Goal: Task Accomplishment & Management: Manage account settings

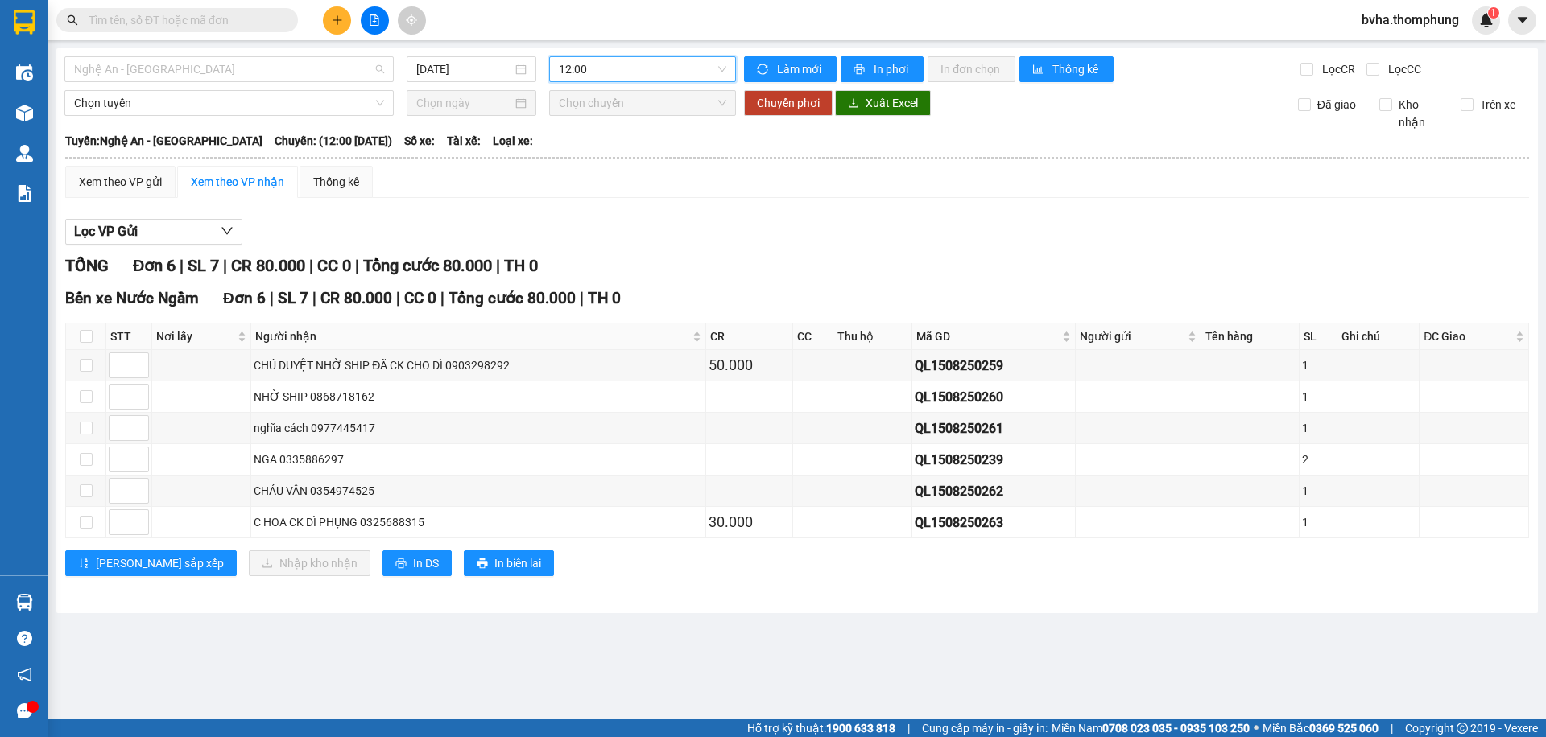
click at [291, 78] on span "Nghệ An - [GEOGRAPHIC_DATA]" at bounding box center [229, 69] width 310 height 24
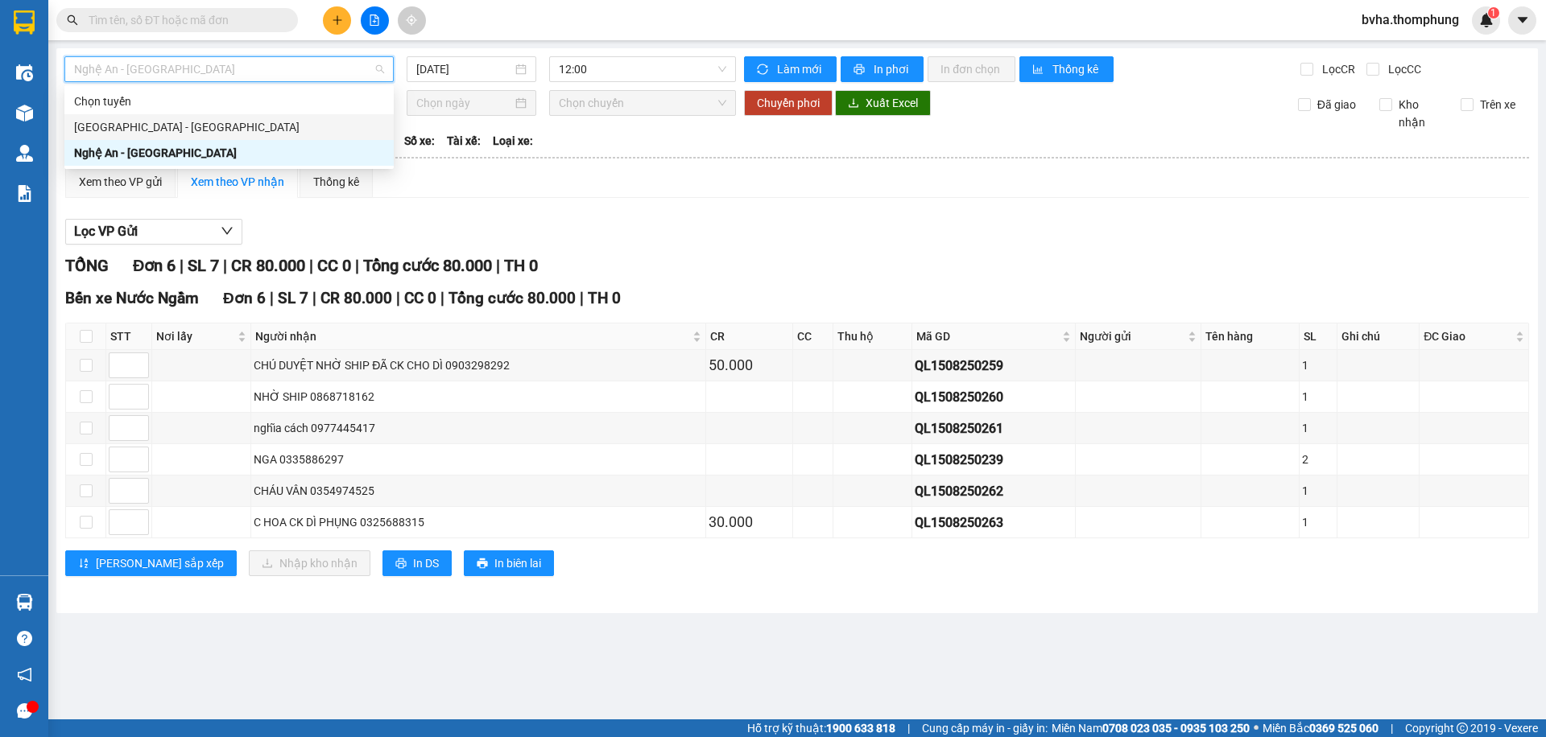
click at [216, 118] on div "[GEOGRAPHIC_DATA] - [GEOGRAPHIC_DATA]" at bounding box center [229, 127] width 310 height 18
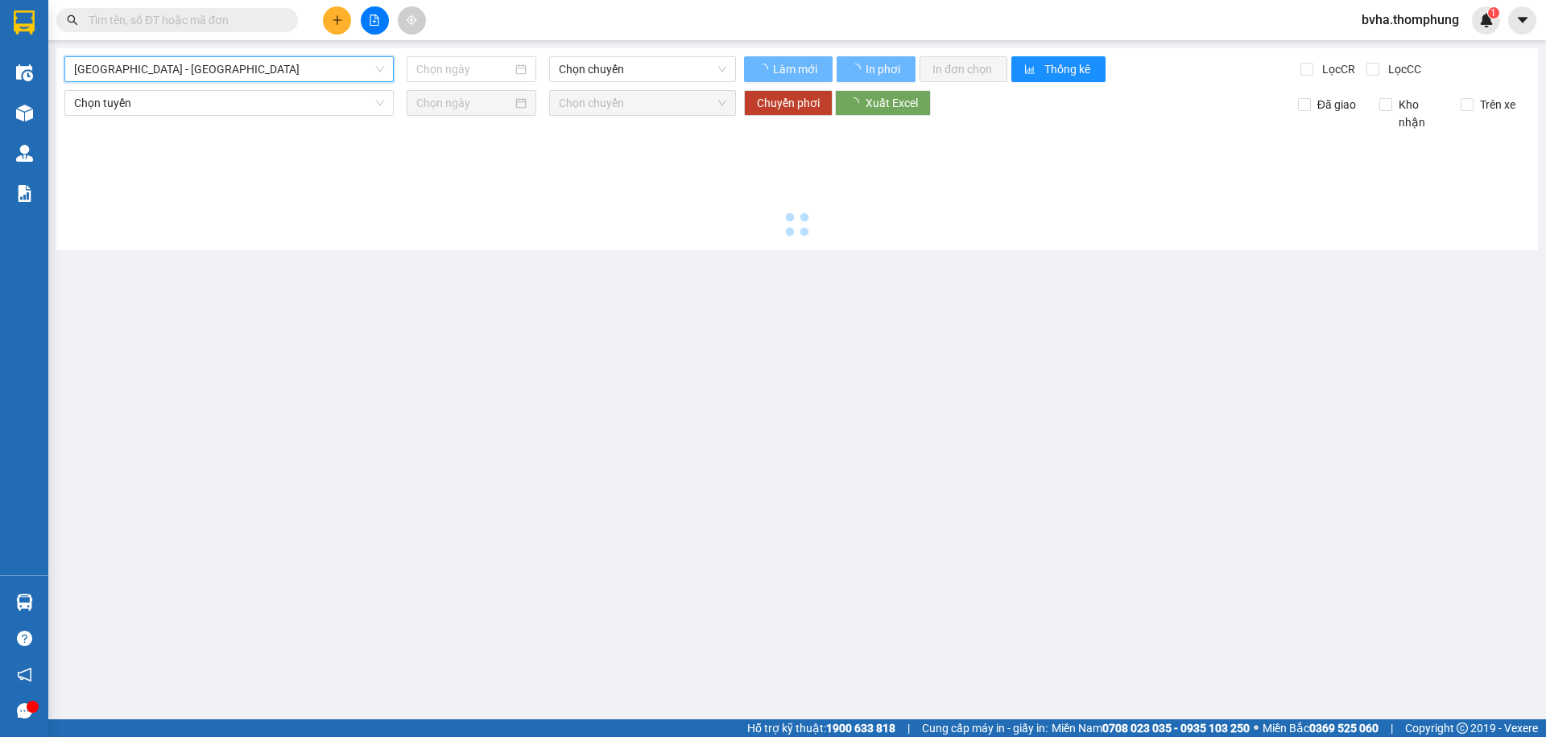
type input "[DATE]"
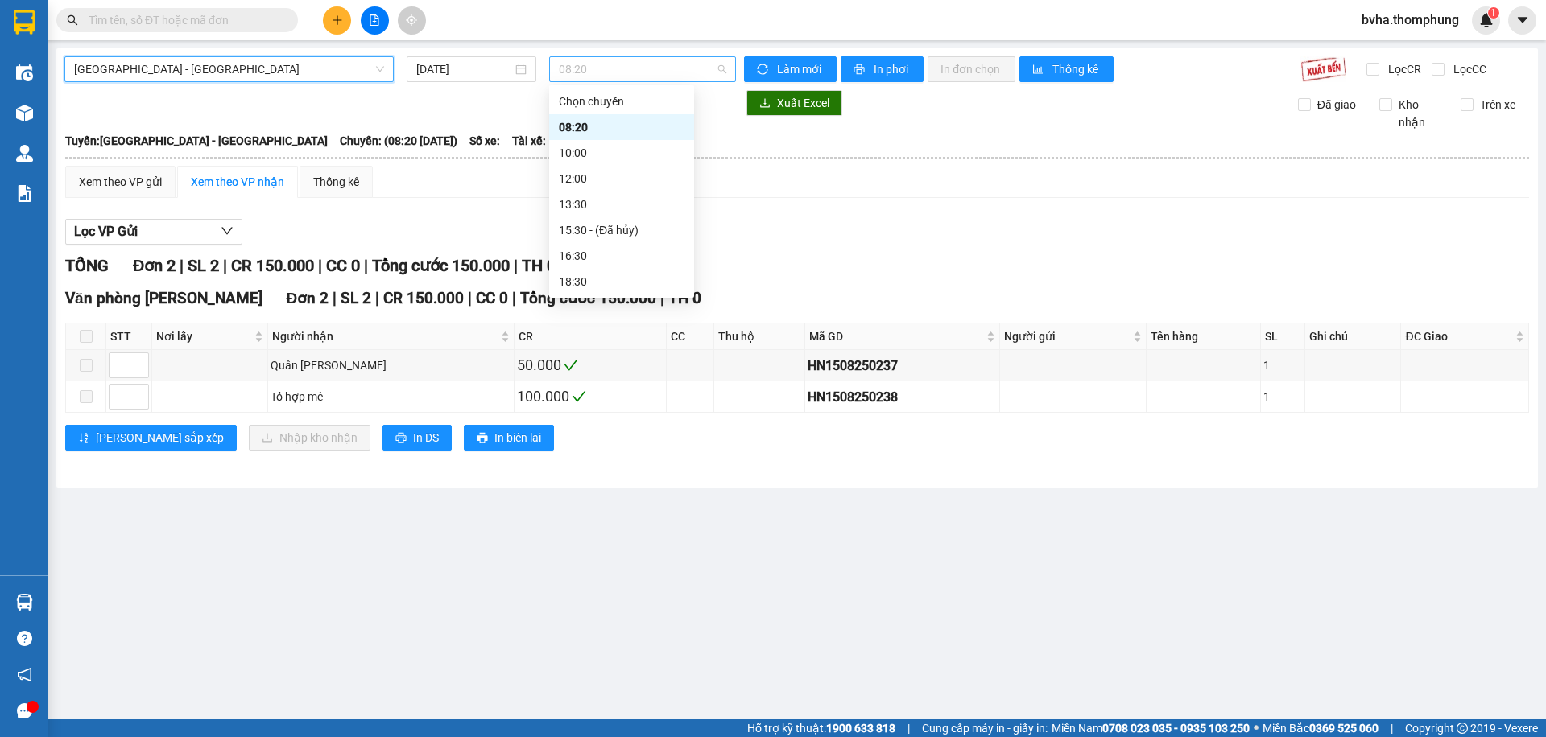
click at [655, 67] on span "08:20" at bounding box center [642, 69] width 167 height 24
click at [612, 151] on div "10:00" at bounding box center [622, 153] width 126 height 18
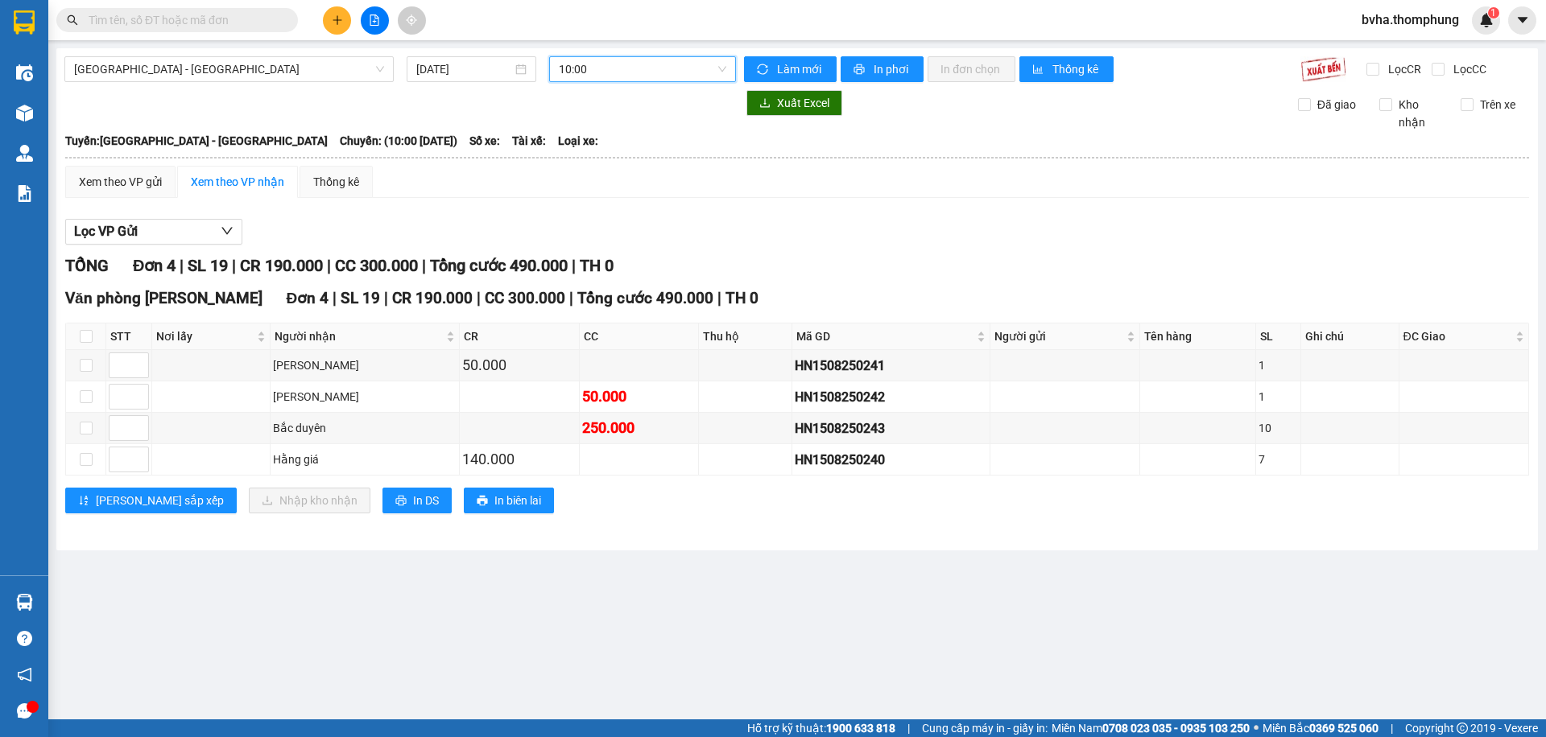
click at [646, 60] on span "10:00" at bounding box center [642, 69] width 167 height 24
click at [622, 172] on div "12:00" at bounding box center [622, 179] width 126 height 18
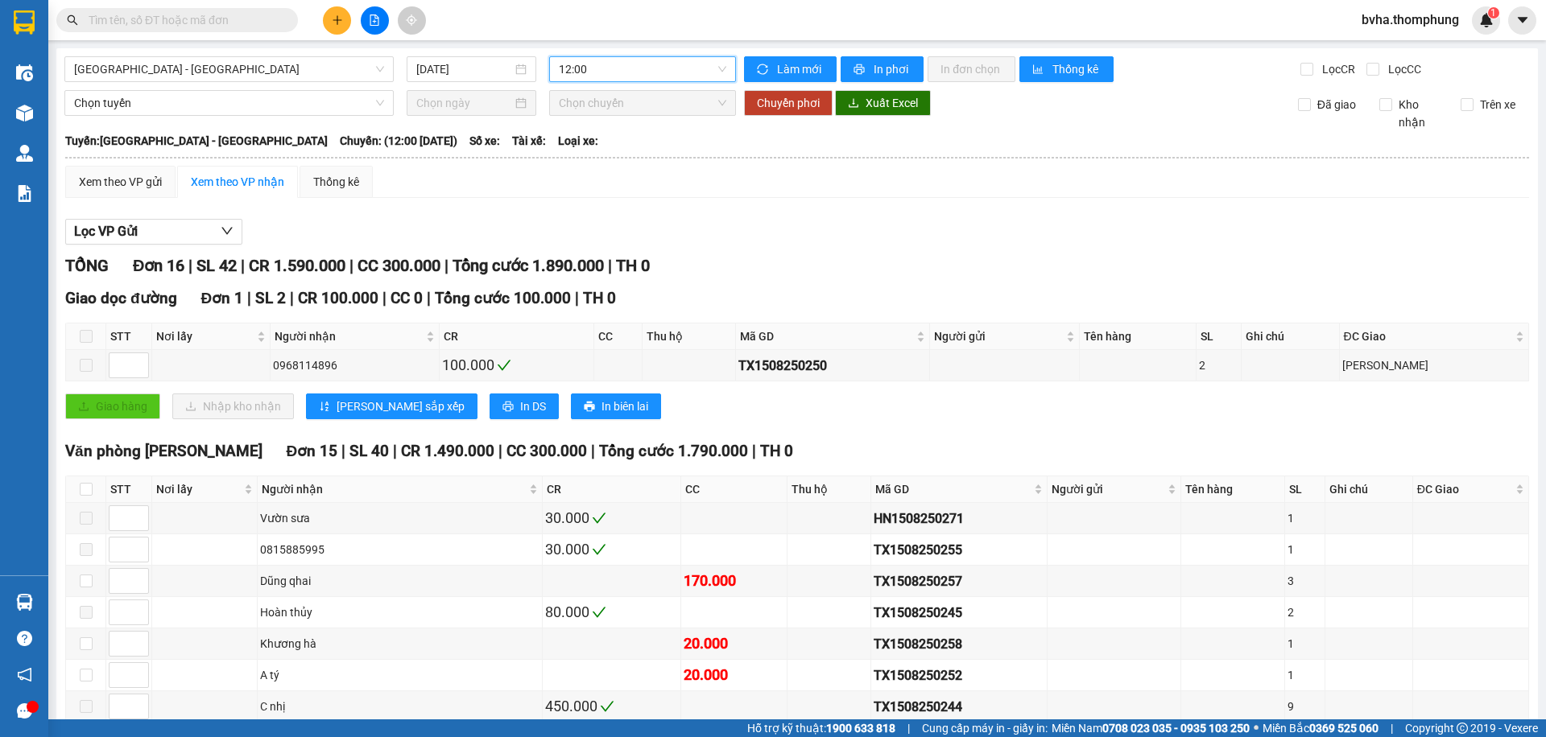
scroll to position [337, 0]
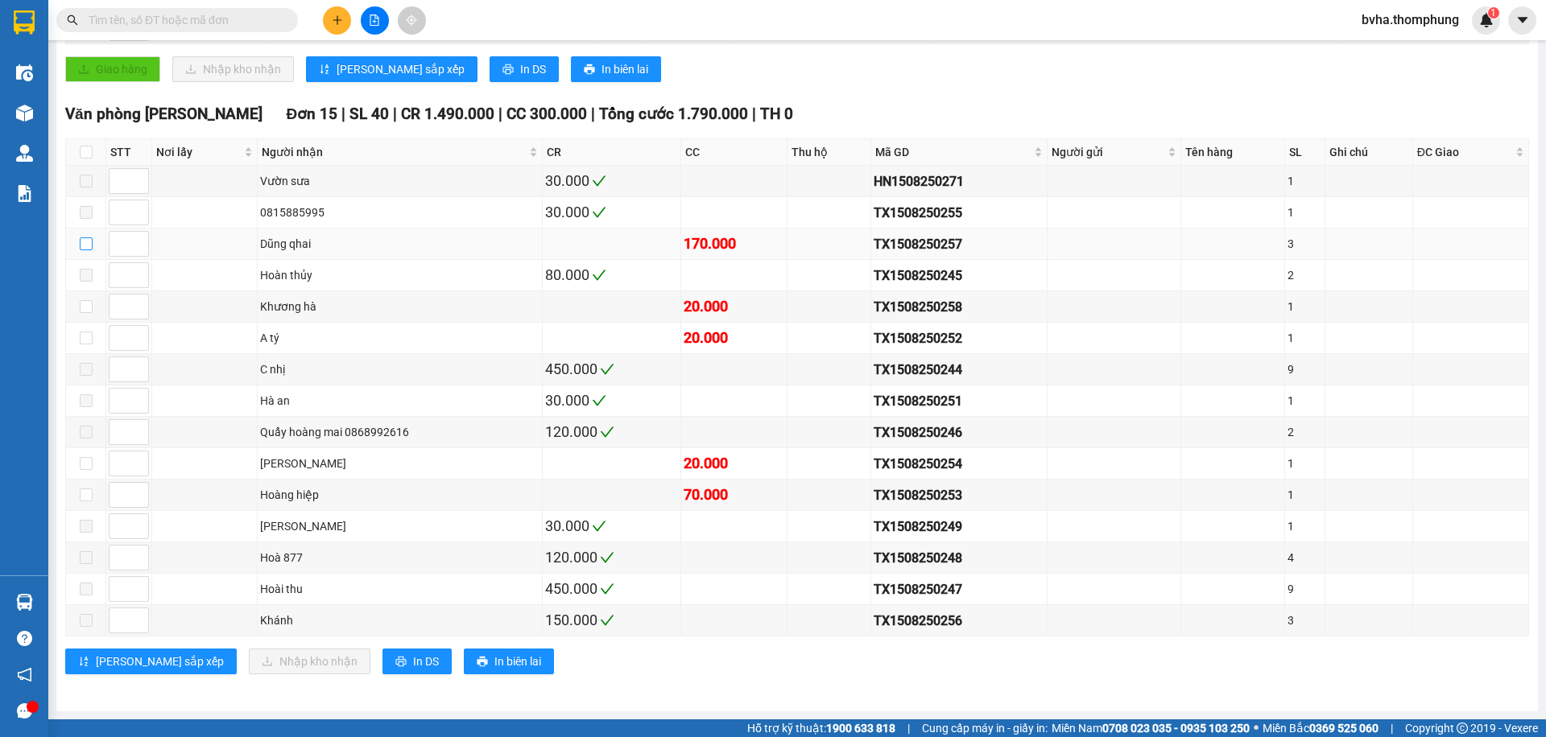
click at [81, 247] on input "checkbox" at bounding box center [86, 244] width 13 height 13
checkbox input "true"
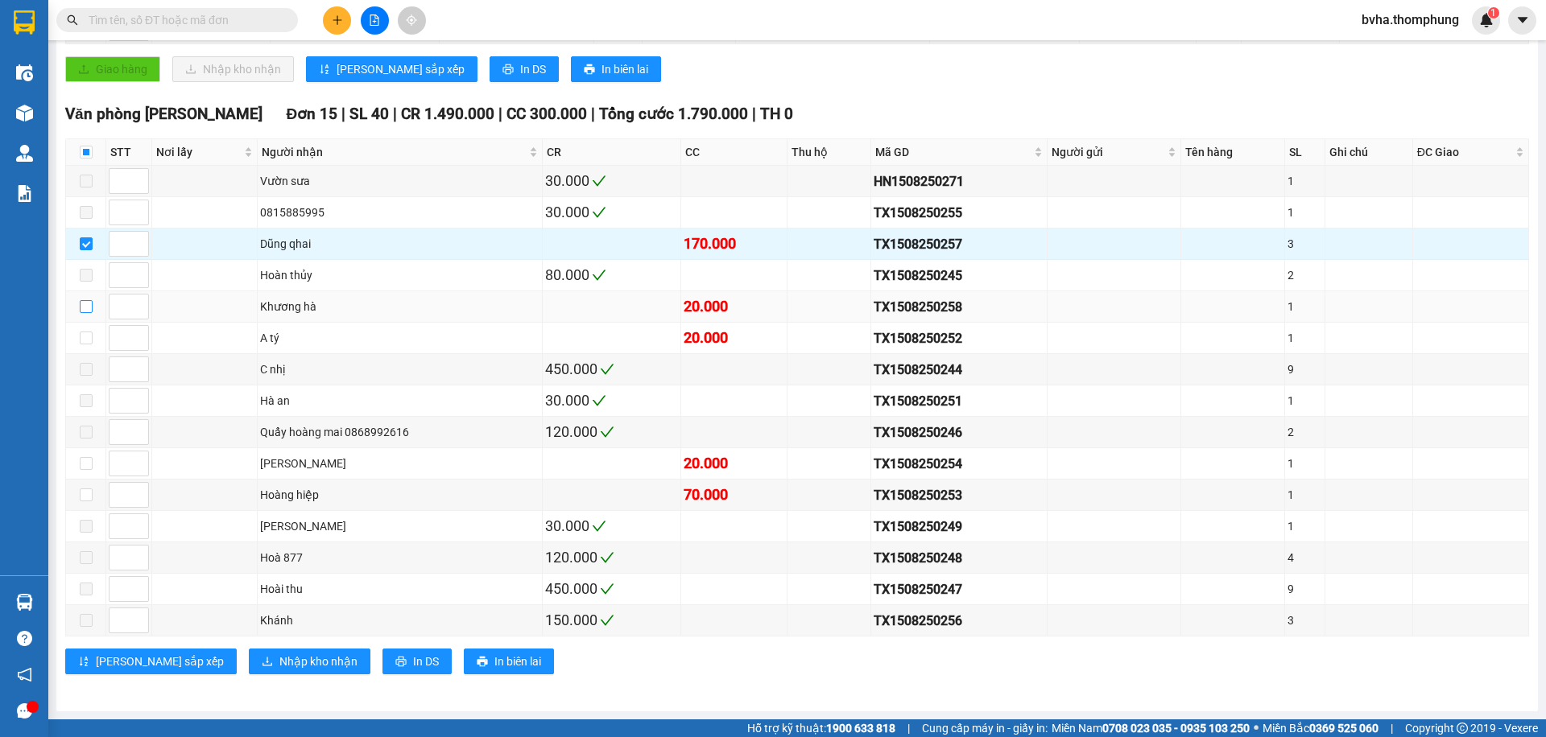
click at [85, 306] on input "checkbox" at bounding box center [86, 306] width 13 height 13
checkbox input "true"
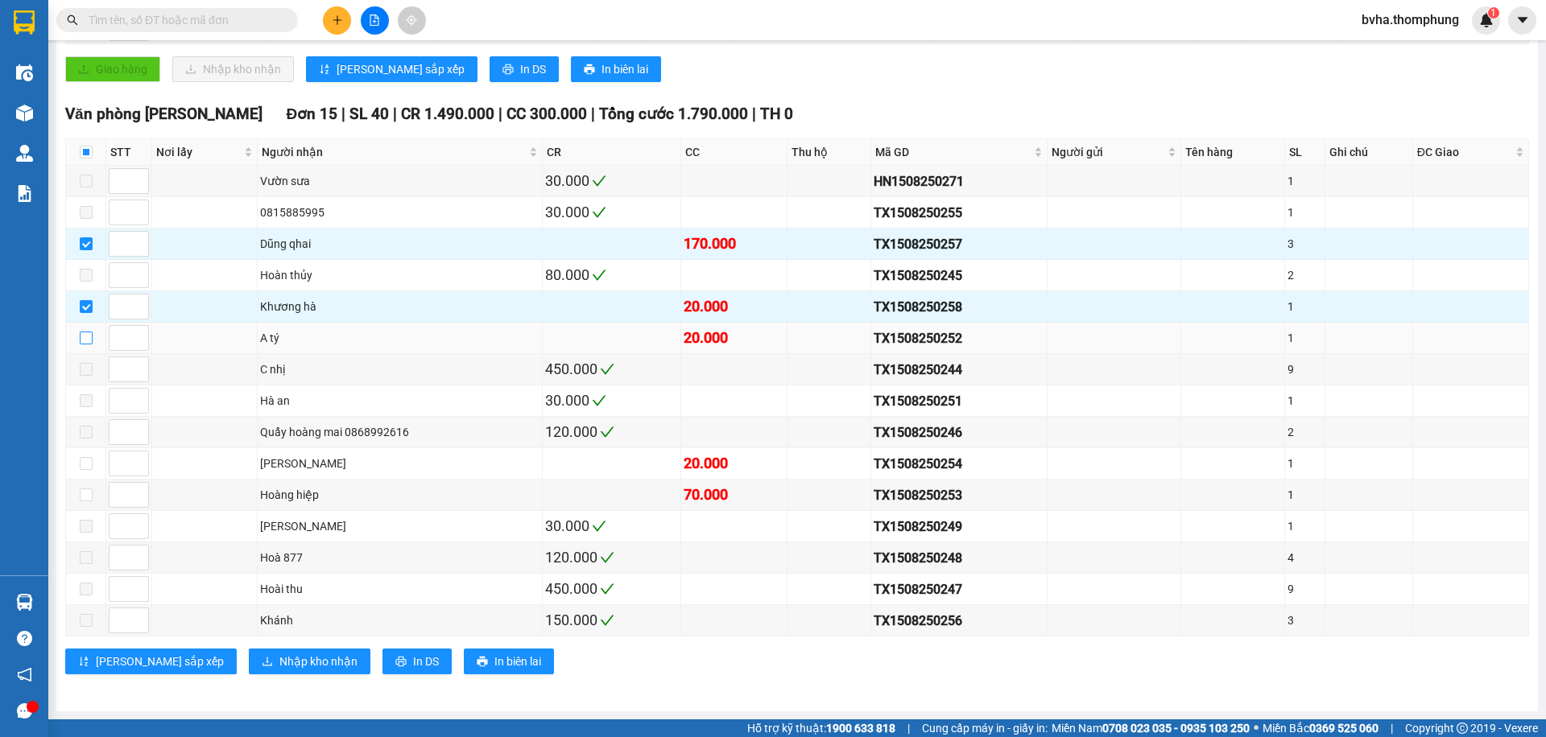
click at [87, 338] on input "checkbox" at bounding box center [86, 338] width 13 height 13
checkbox input "true"
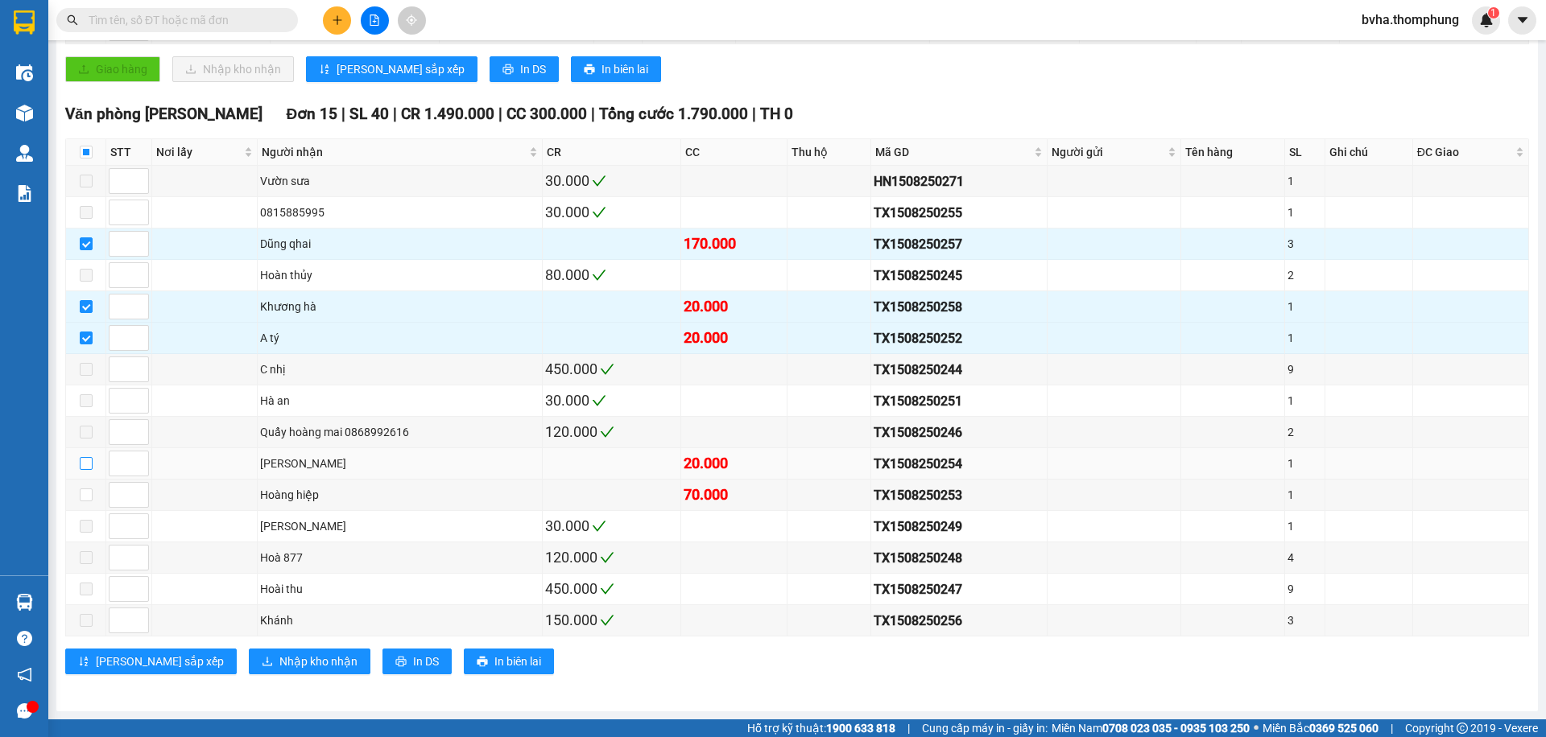
click at [86, 467] on input "checkbox" at bounding box center [86, 463] width 13 height 13
checkbox input "true"
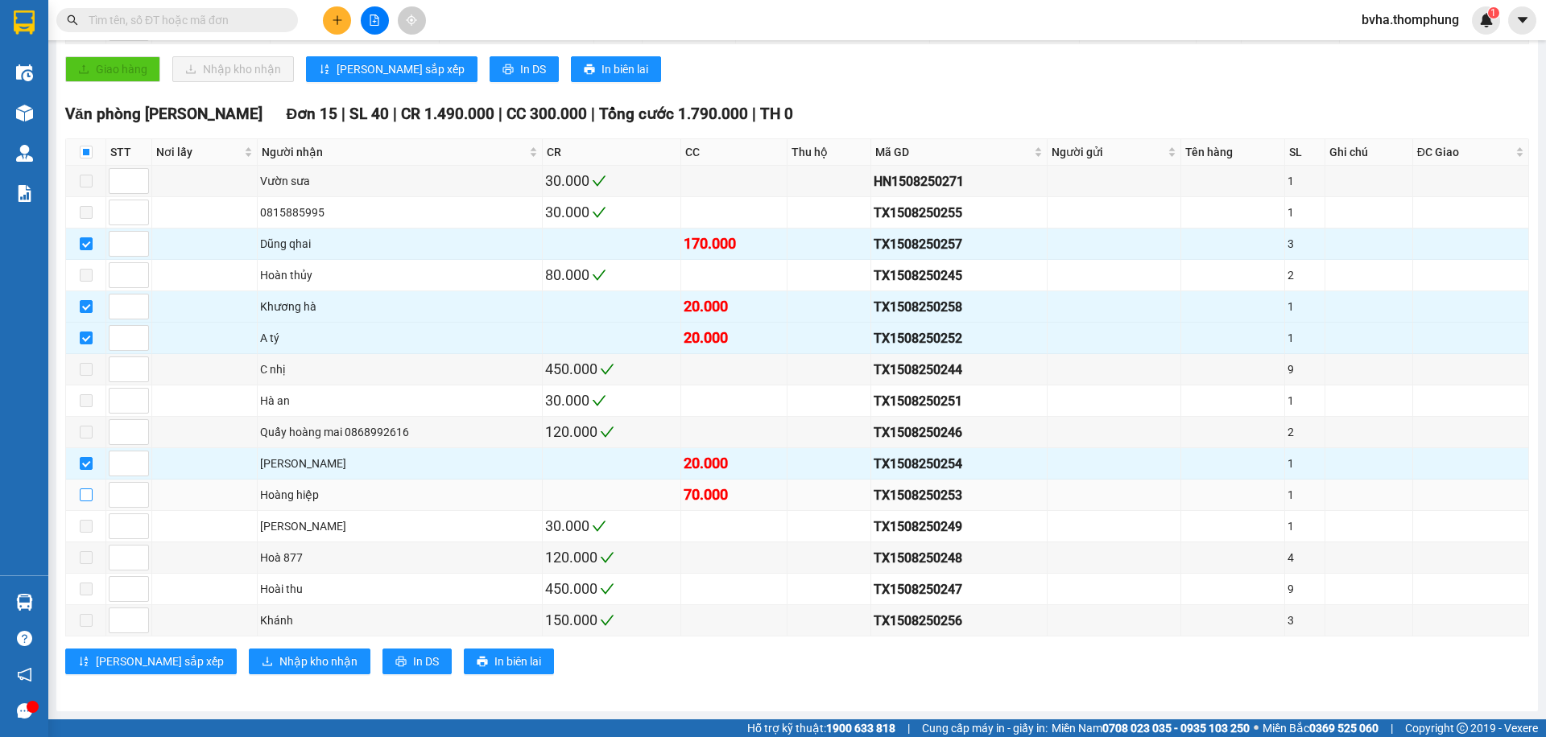
click at [85, 496] on input "checkbox" at bounding box center [86, 495] width 13 height 13
checkbox input "true"
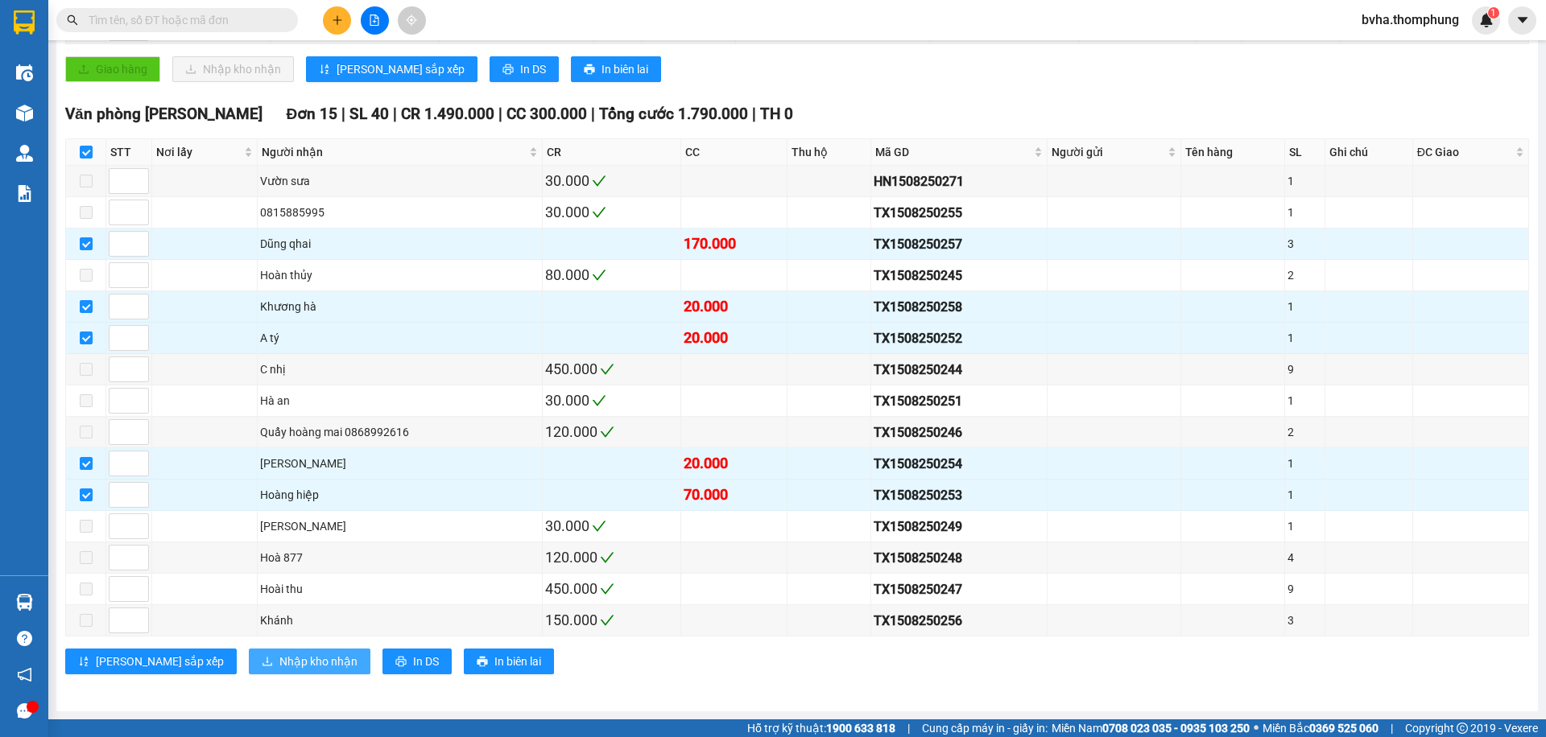
click at [279, 667] on span "Nhập kho nhận" at bounding box center [318, 662] width 78 height 18
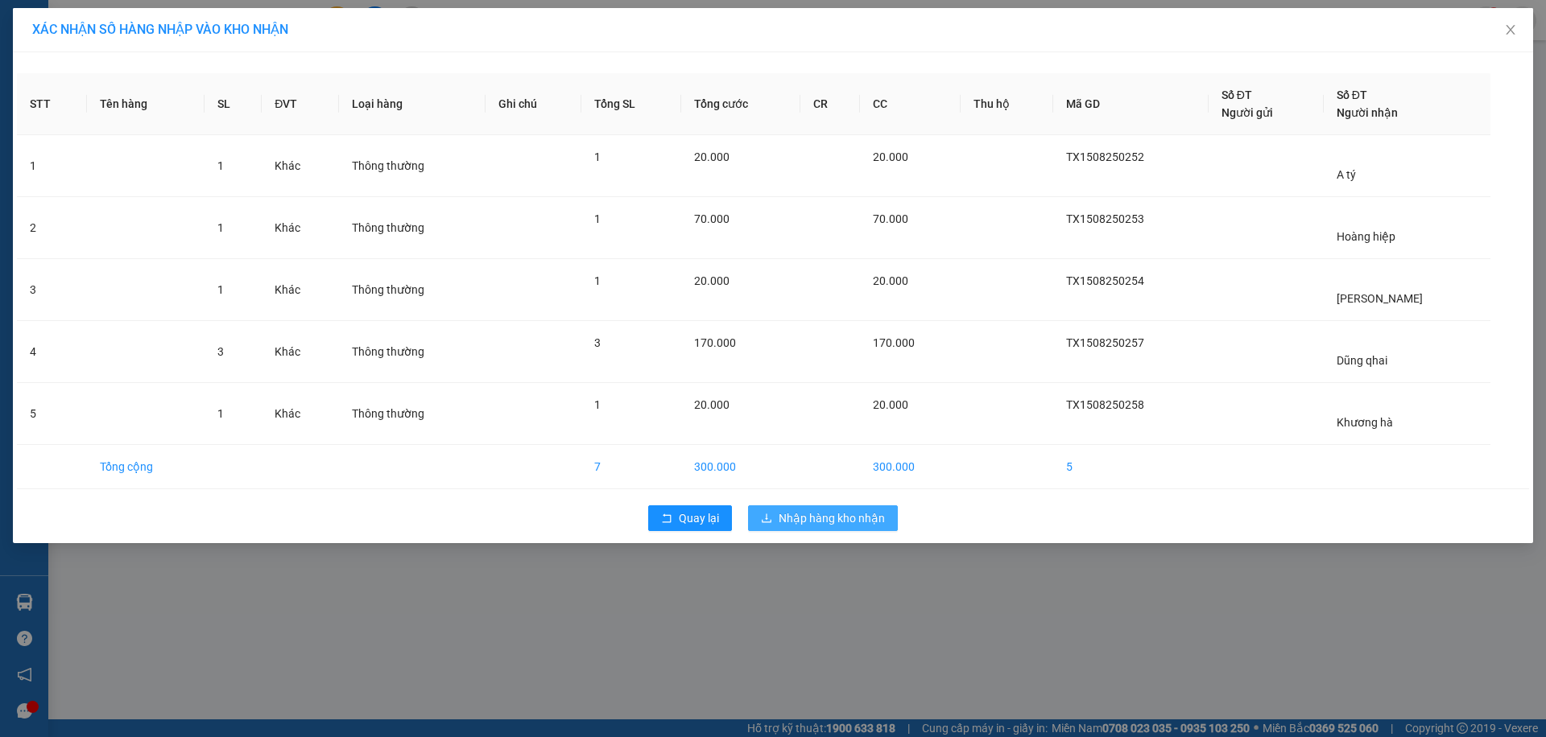
click at [779, 516] on span "Nhập hàng kho nhận" at bounding box center [832, 519] width 106 height 18
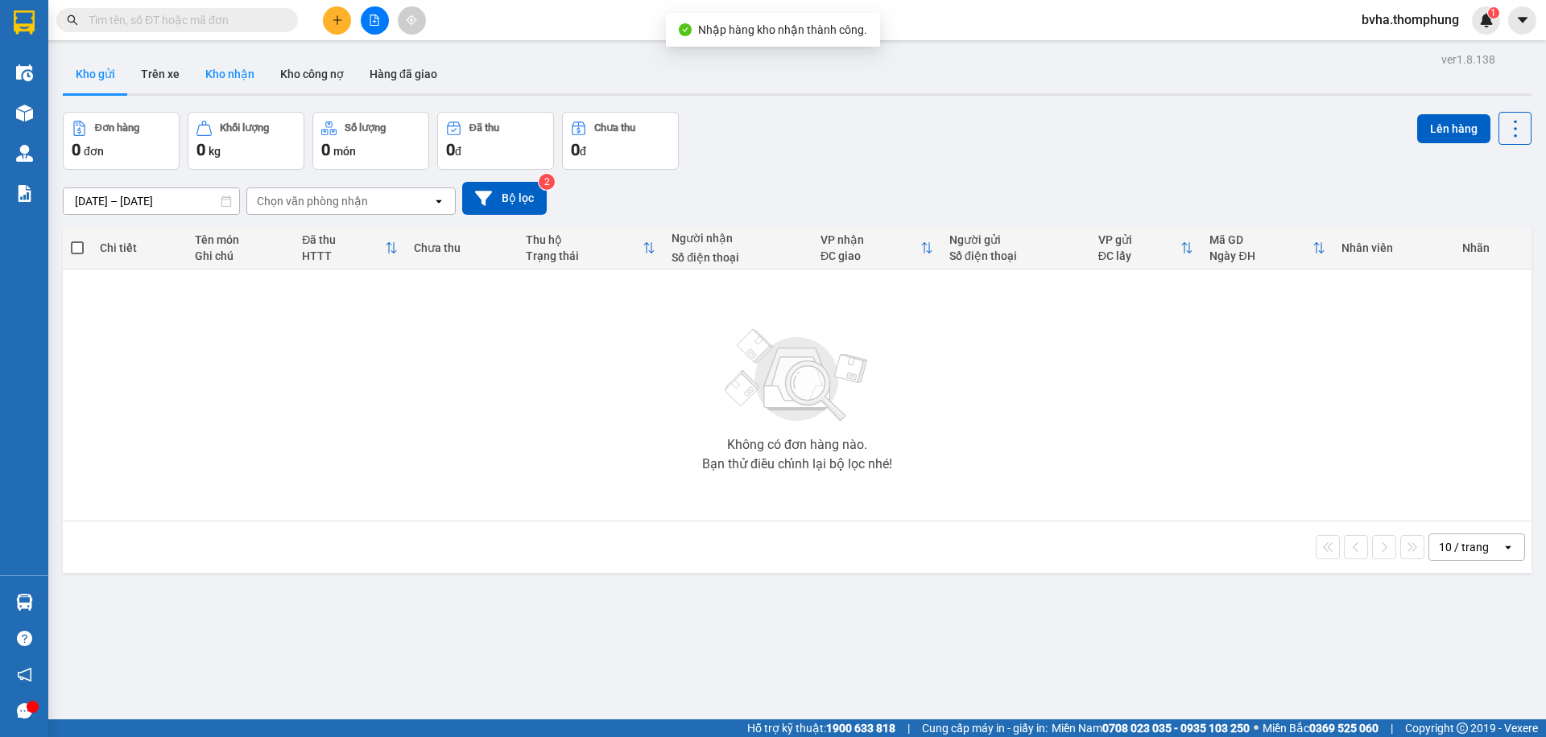
click at [231, 70] on button "Kho nhận" at bounding box center [229, 74] width 75 height 39
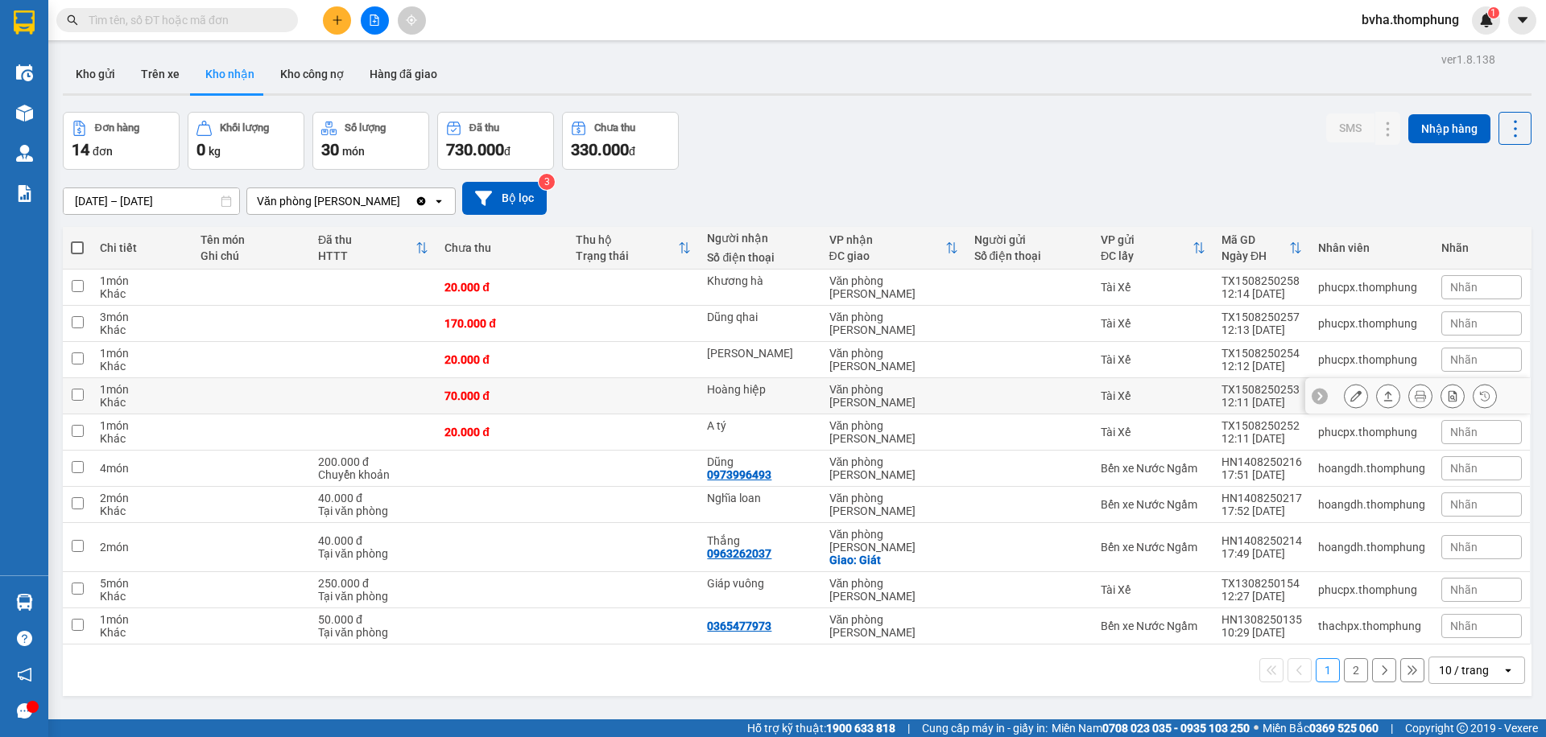
click at [1350, 401] on icon at bounding box center [1355, 395] width 11 height 11
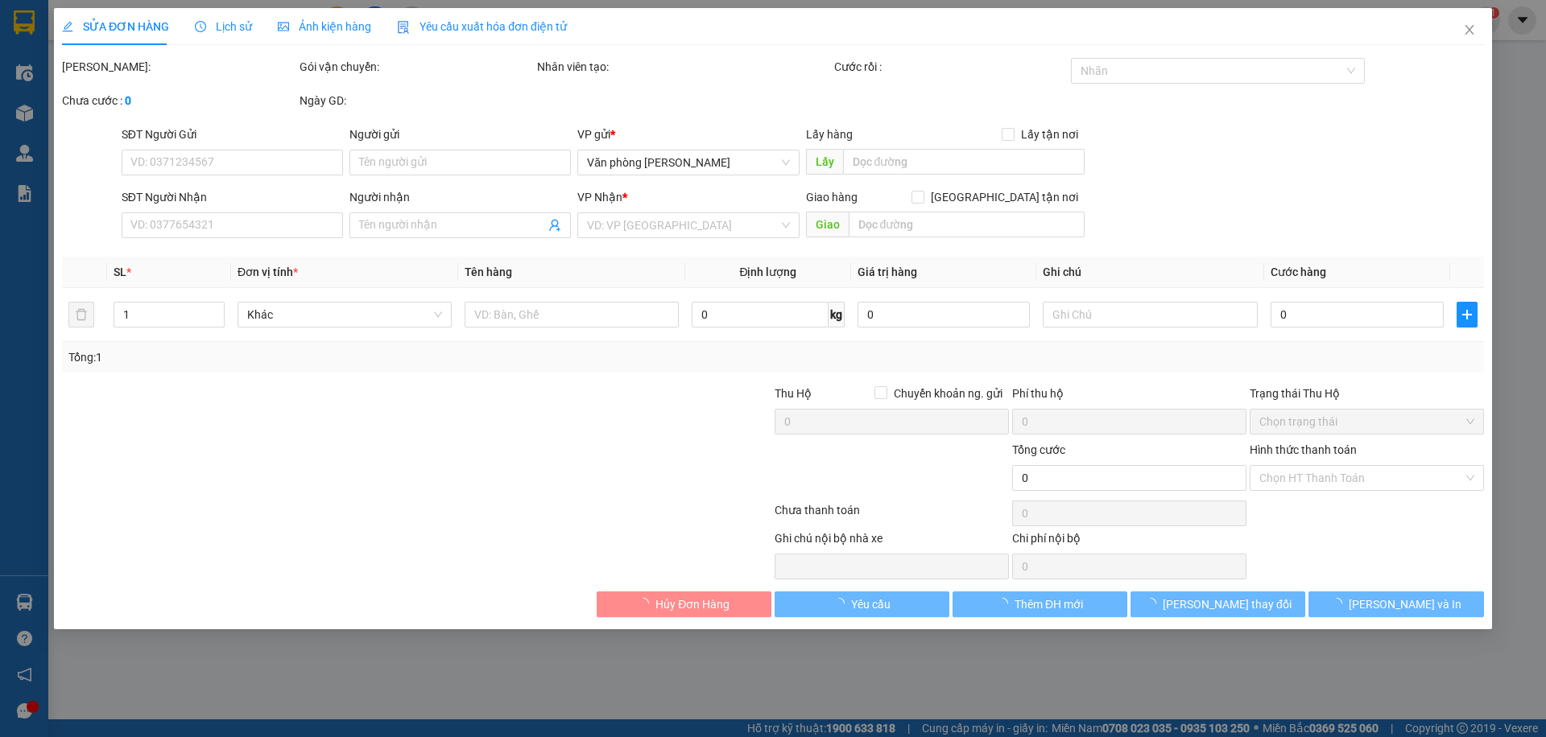
type input "Hoàng hiệp"
type input "70.000"
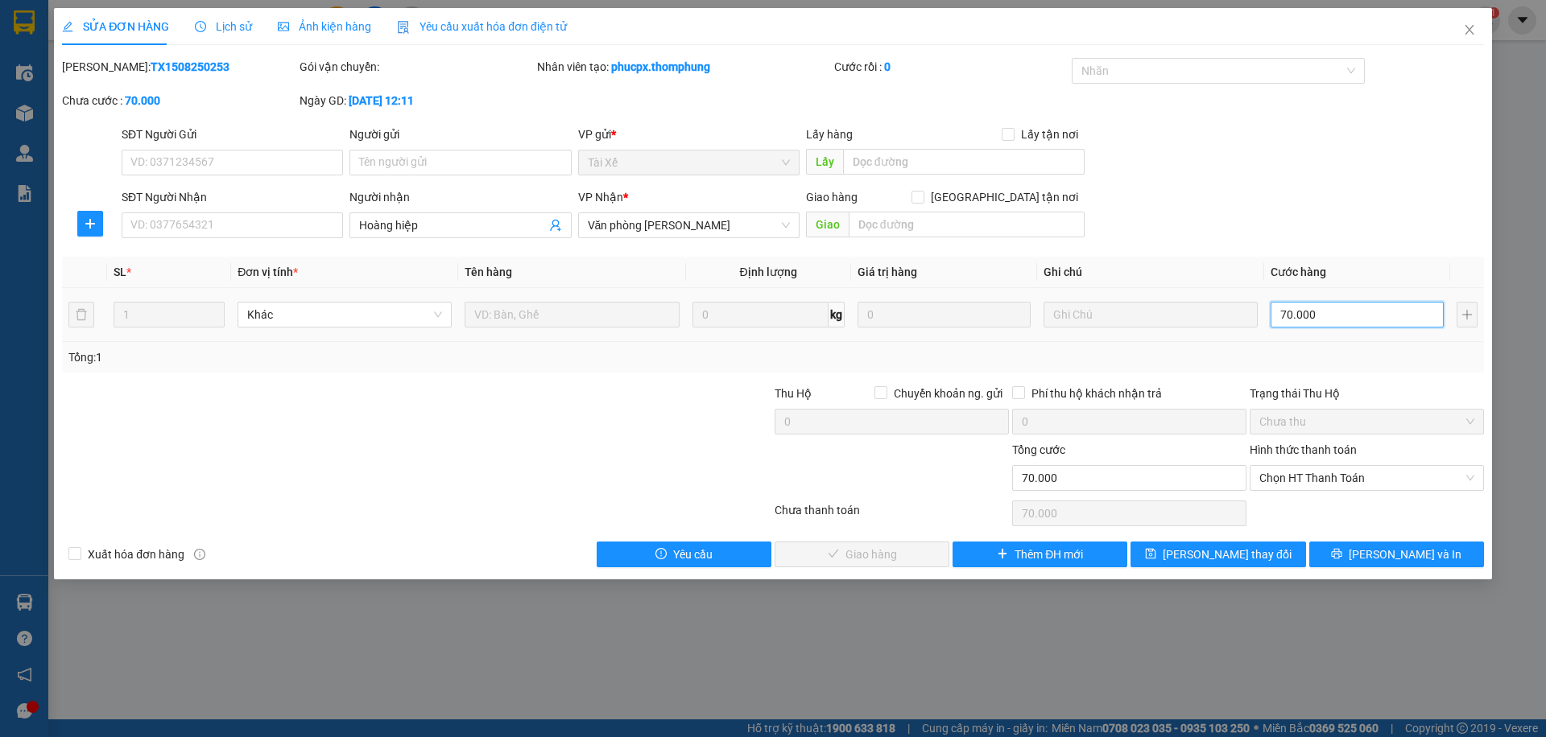
click at [1336, 318] on input "70.000" at bounding box center [1356, 315] width 173 height 26
type input "5"
type input "50"
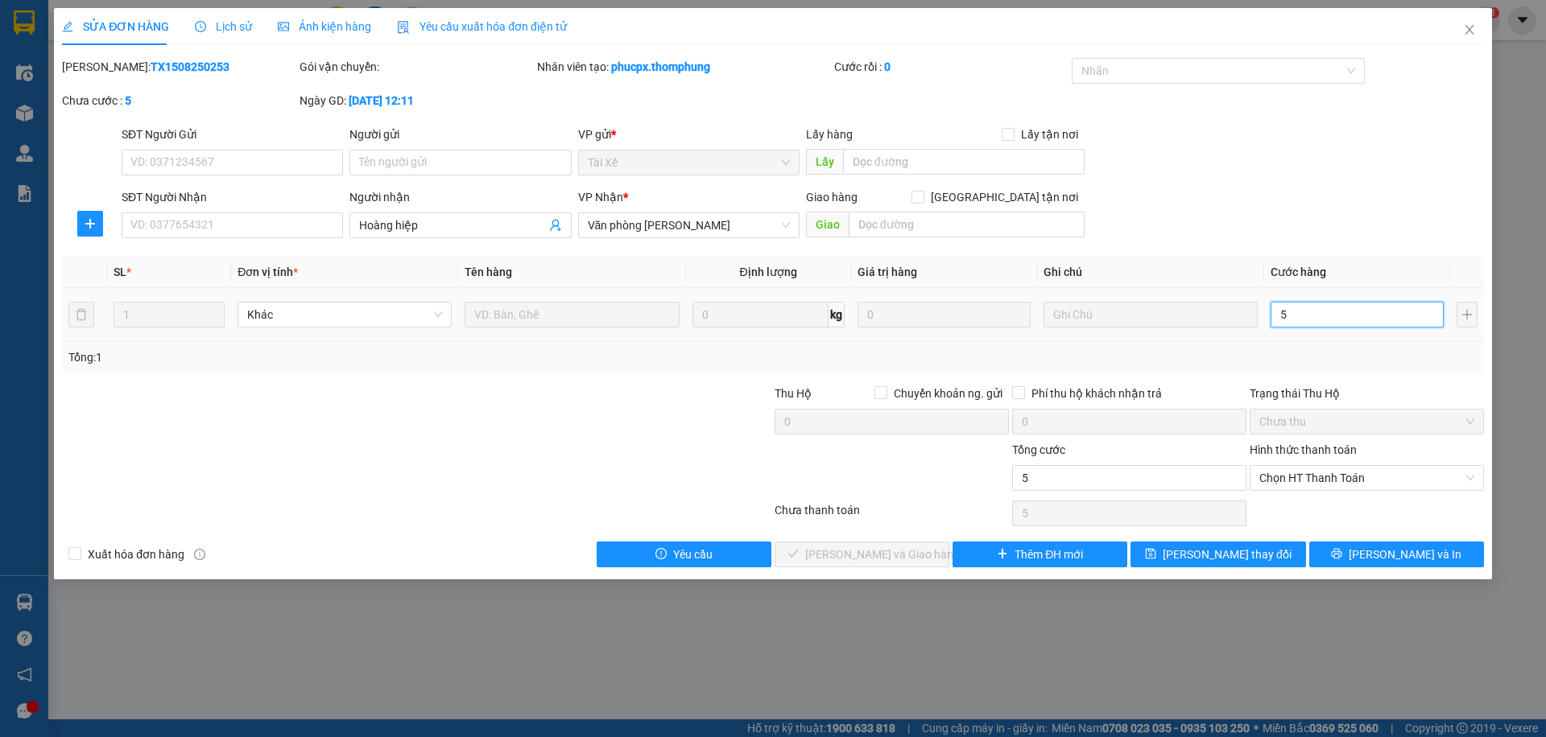
type input "50"
click at [1297, 476] on span "Chọn HT Thanh Toán" at bounding box center [1366, 478] width 215 height 24
type input "50"
type input "50.000"
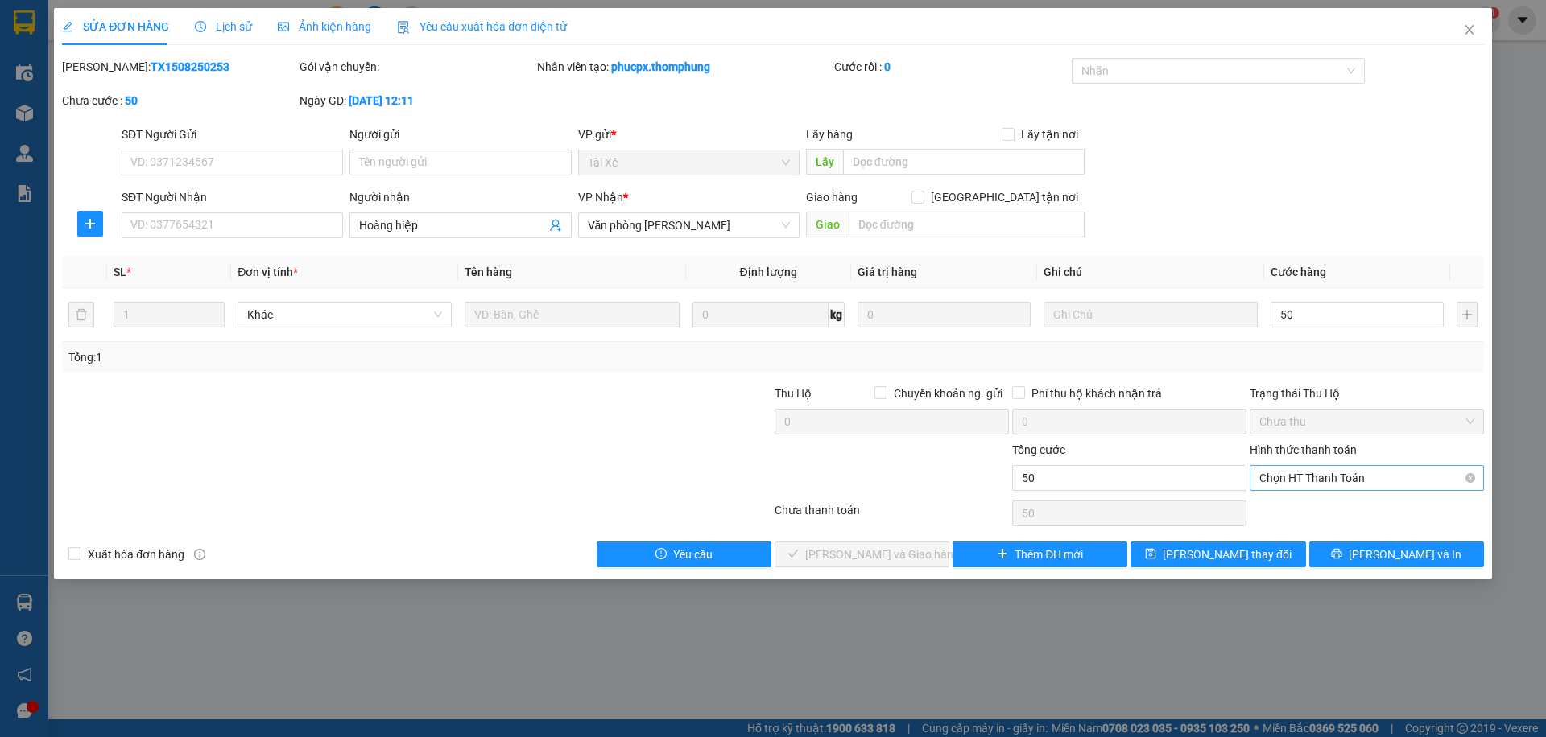
type input "50.000"
click at [1291, 517] on div "Tại văn phòng" at bounding box center [1366, 511] width 215 height 18
type input "0"
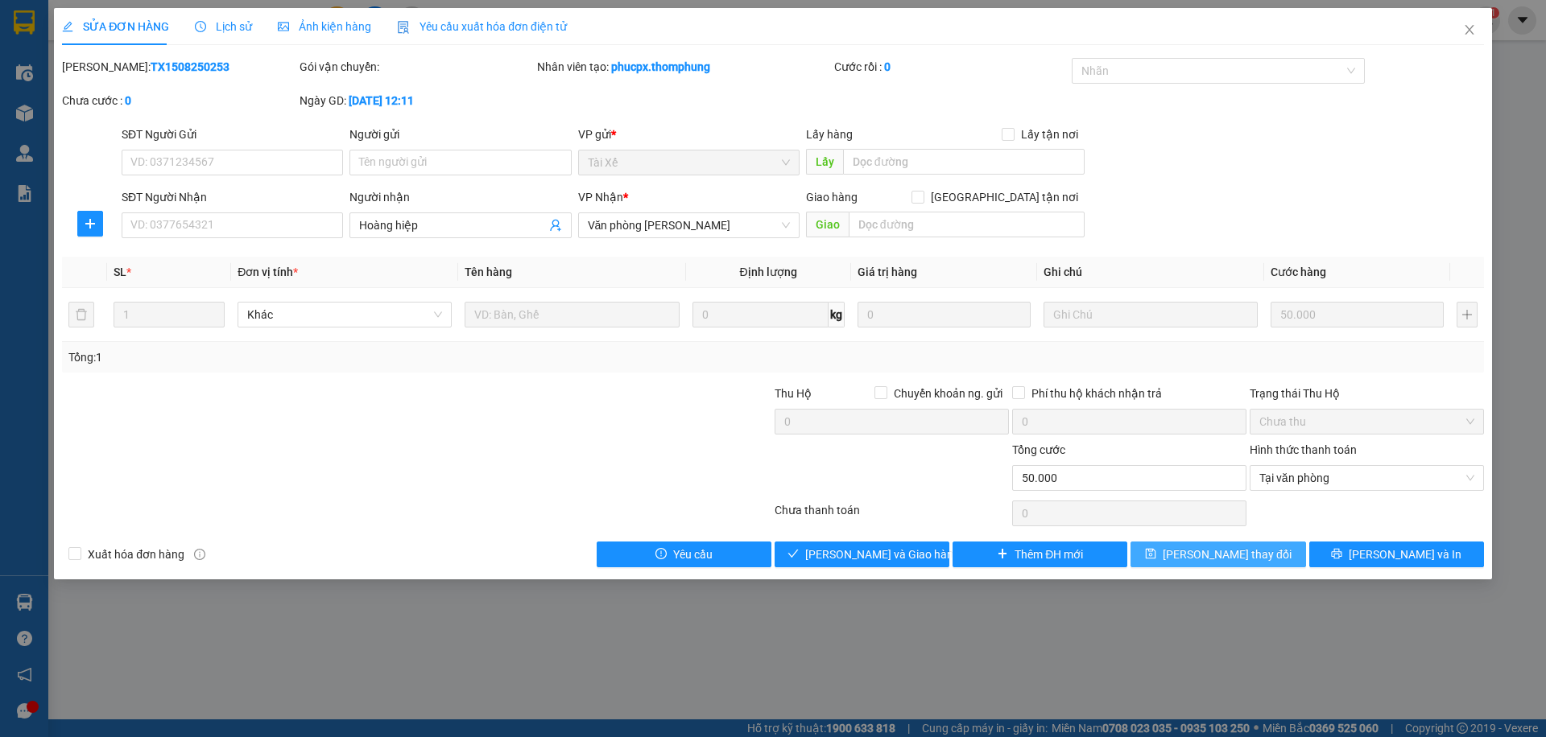
click at [1190, 553] on button "[PERSON_NAME] thay đổi" at bounding box center [1217, 555] width 175 height 26
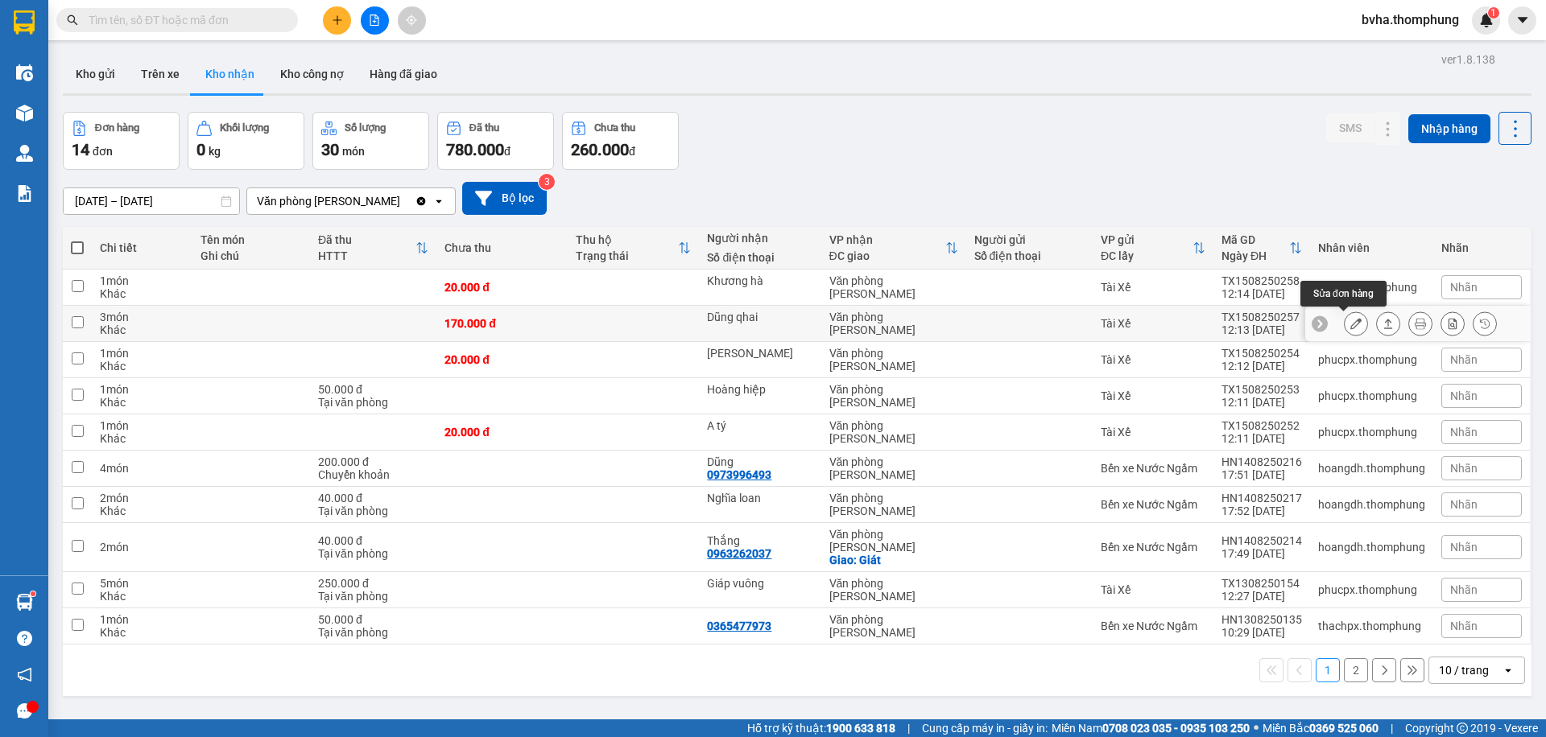
click at [1350, 324] on icon at bounding box center [1355, 323] width 11 height 11
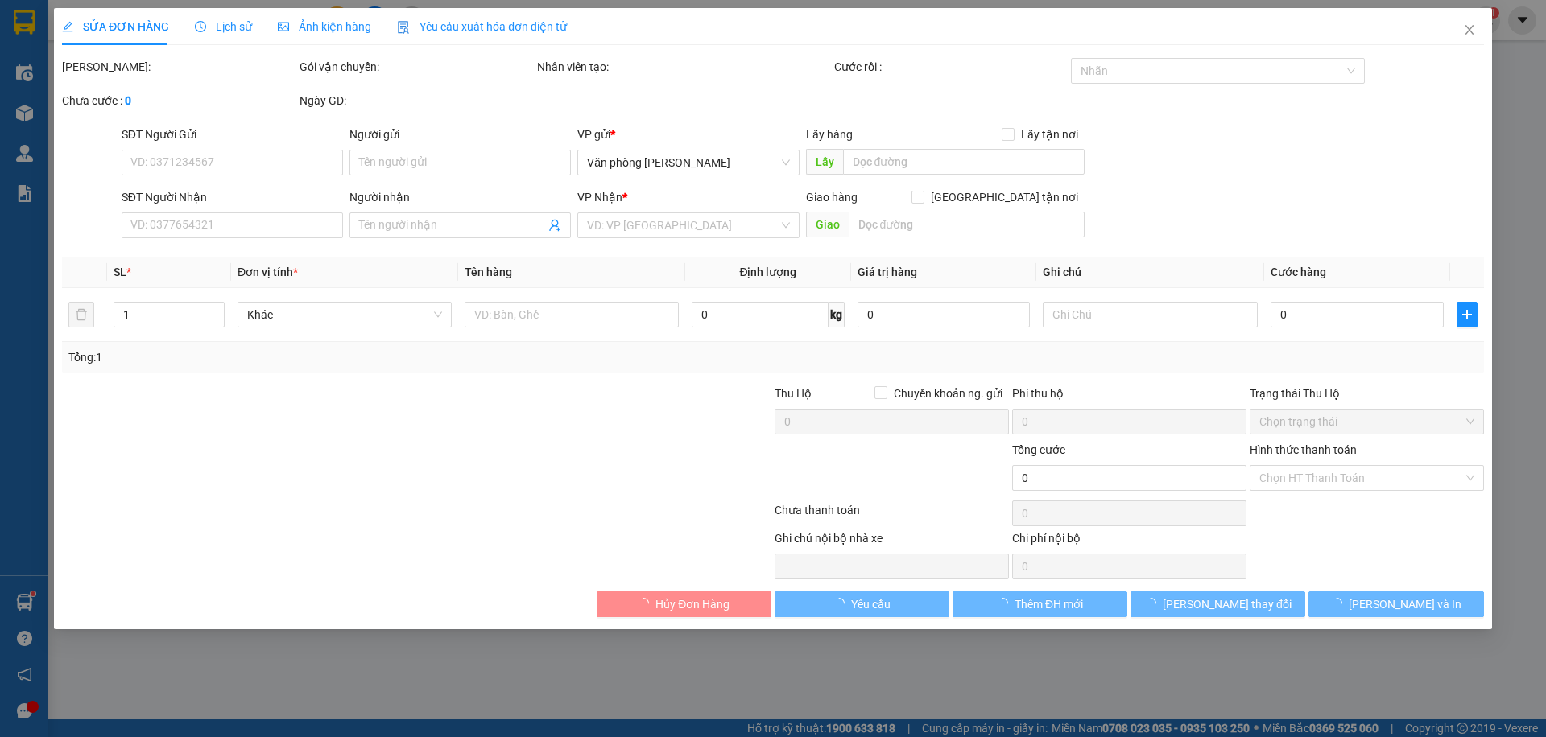
type input "Dũng qhai"
type input "170.000"
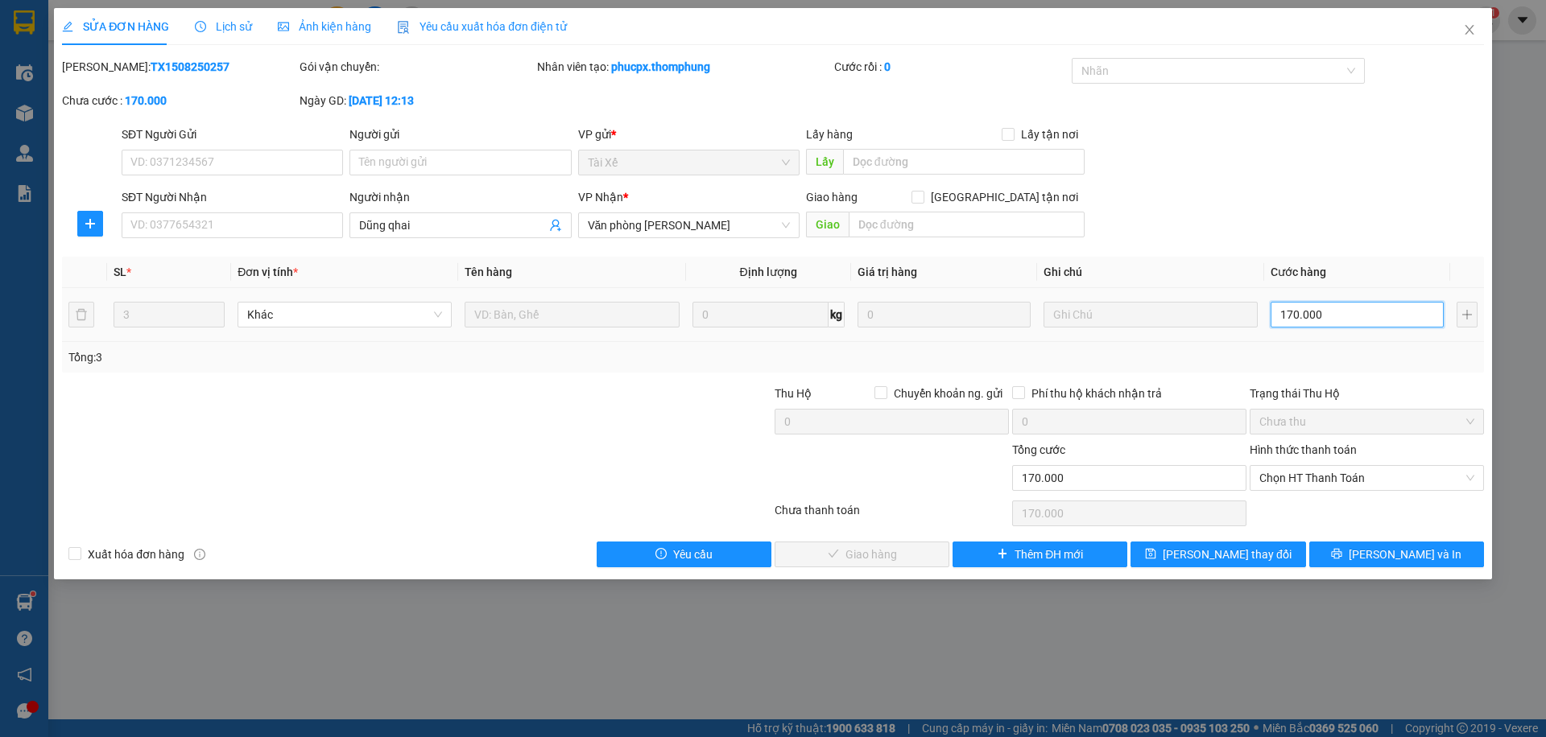
click at [1335, 315] on input "170.000" at bounding box center [1356, 315] width 173 height 26
type input "1"
type input "10"
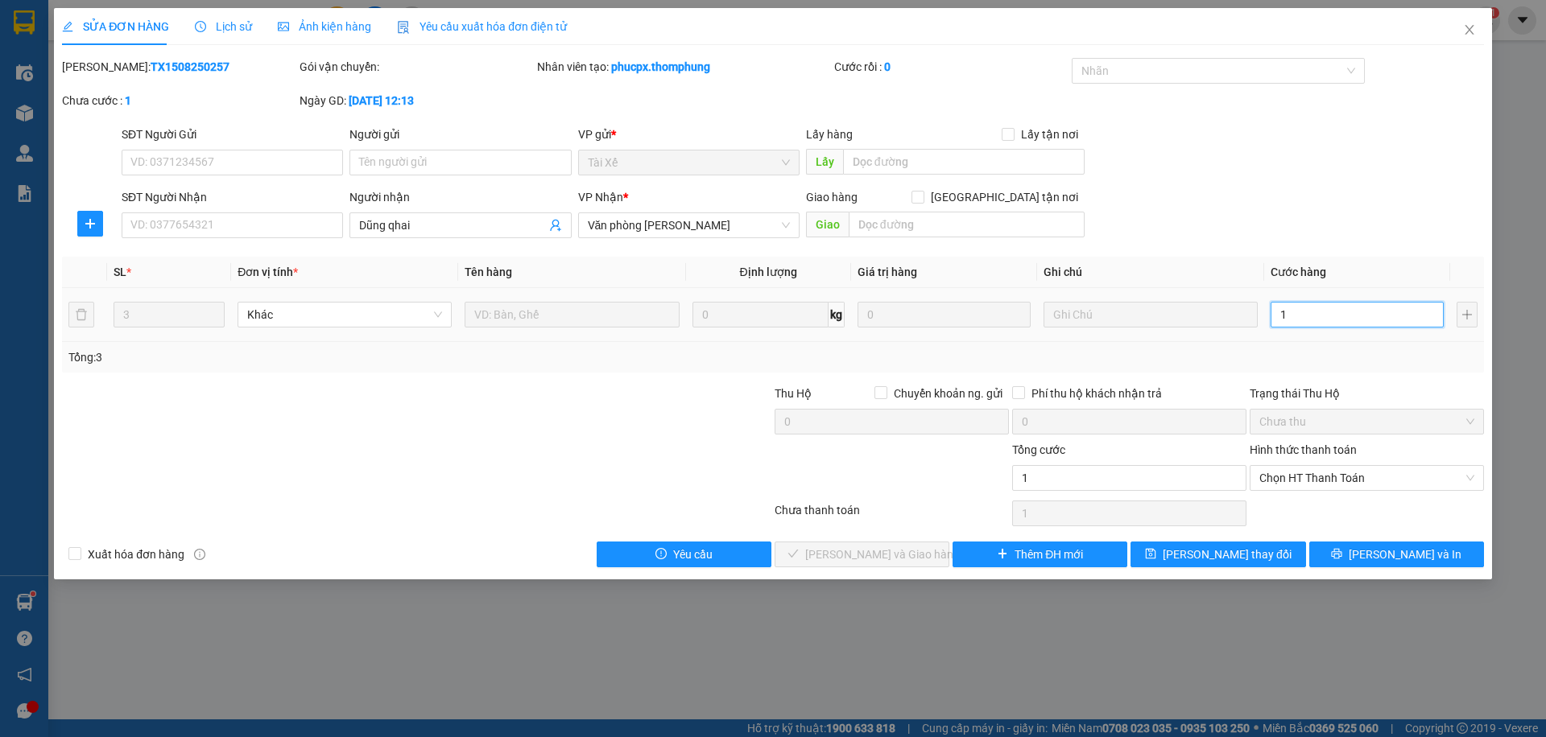
type input "10"
type input "100"
click at [1356, 483] on span "Chọn HT Thanh Toán" at bounding box center [1366, 478] width 215 height 24
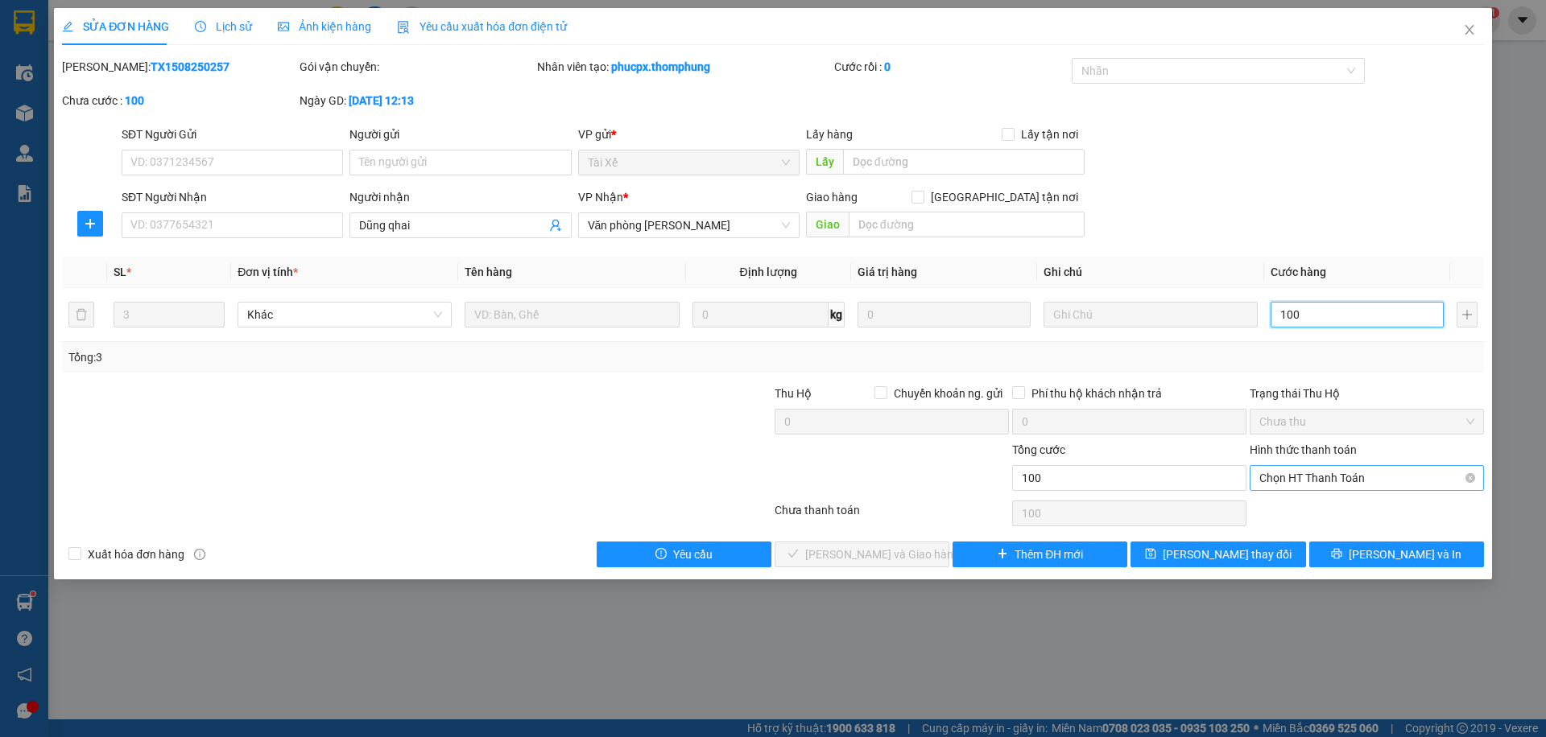
type input "100"
type input "100.000"
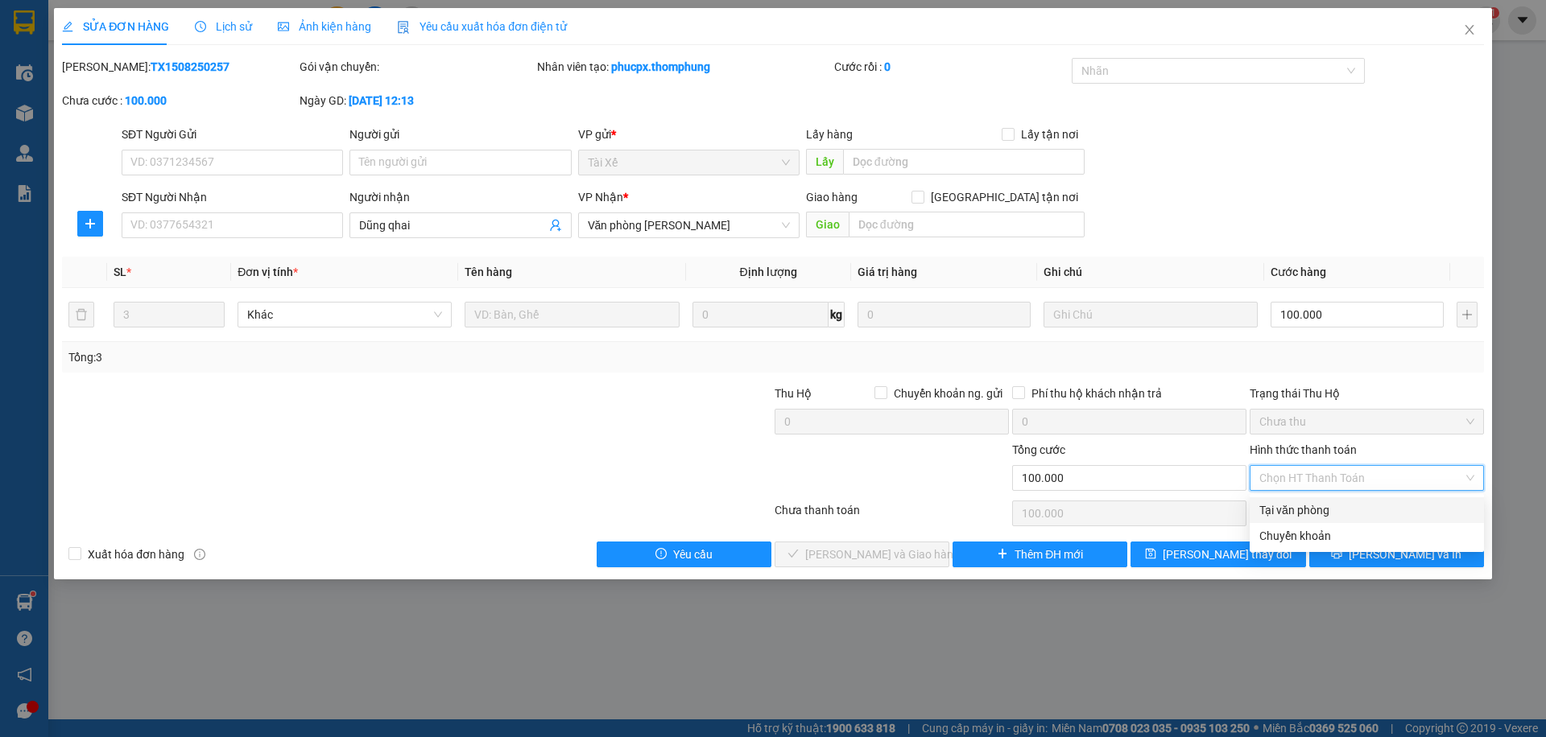
click at [1293, 512] on div "Tại văn phòng" at bounding box center [1366, 511] width 215 height 18
type input "0"
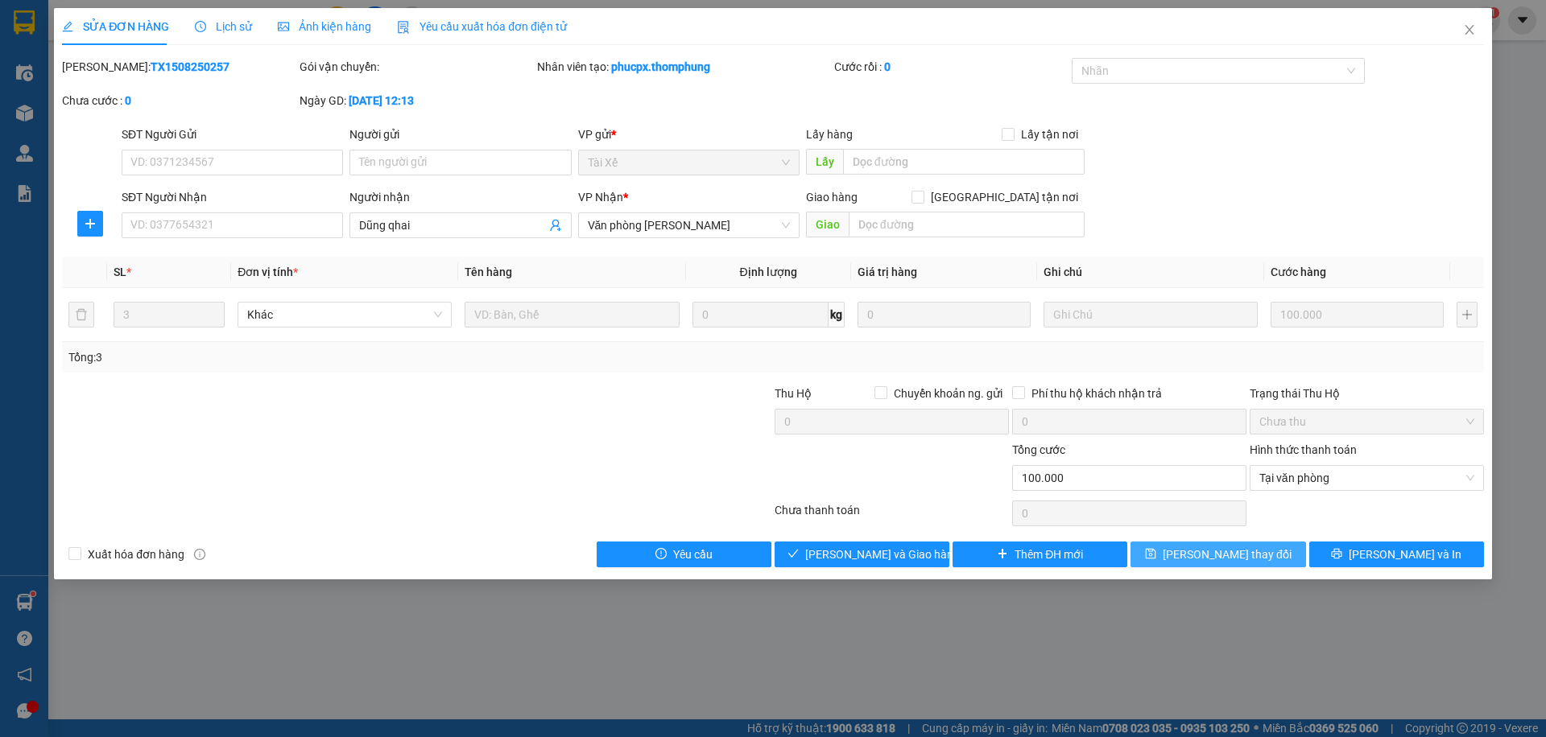
click at [1263, 556] on button "[PERSON_NAME] thay đổi" at bounding box center [1217, 555] width 175 height 26
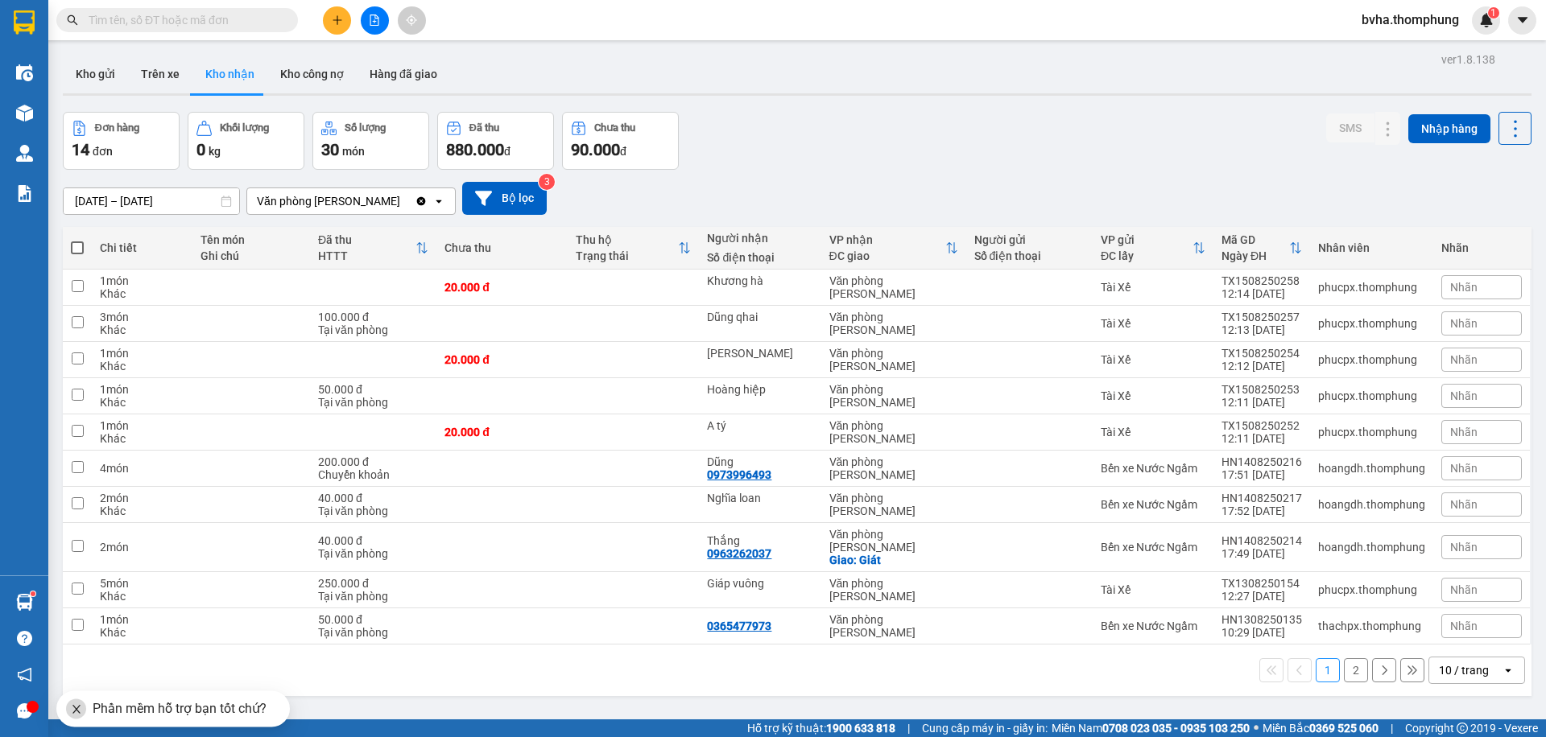
click at [166, 9] on span at bounding box center [177, 20] width 242 height 24
click at [144, 20] on input "text" at bounding box center [184, 20] width 190 height 18
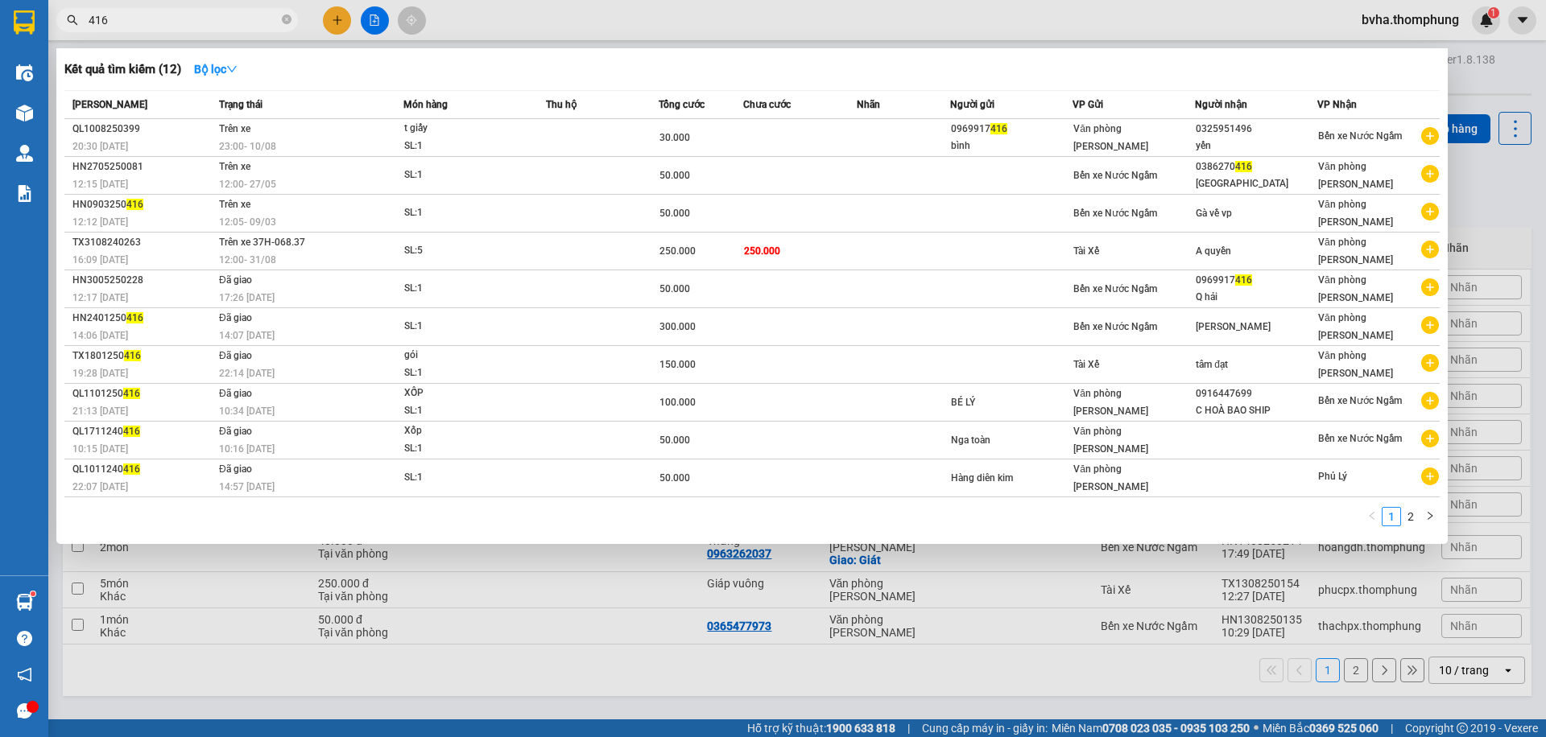
type input "416"
click at [372, 13] on div at bounding box center [773, 368] width 1546 height 737
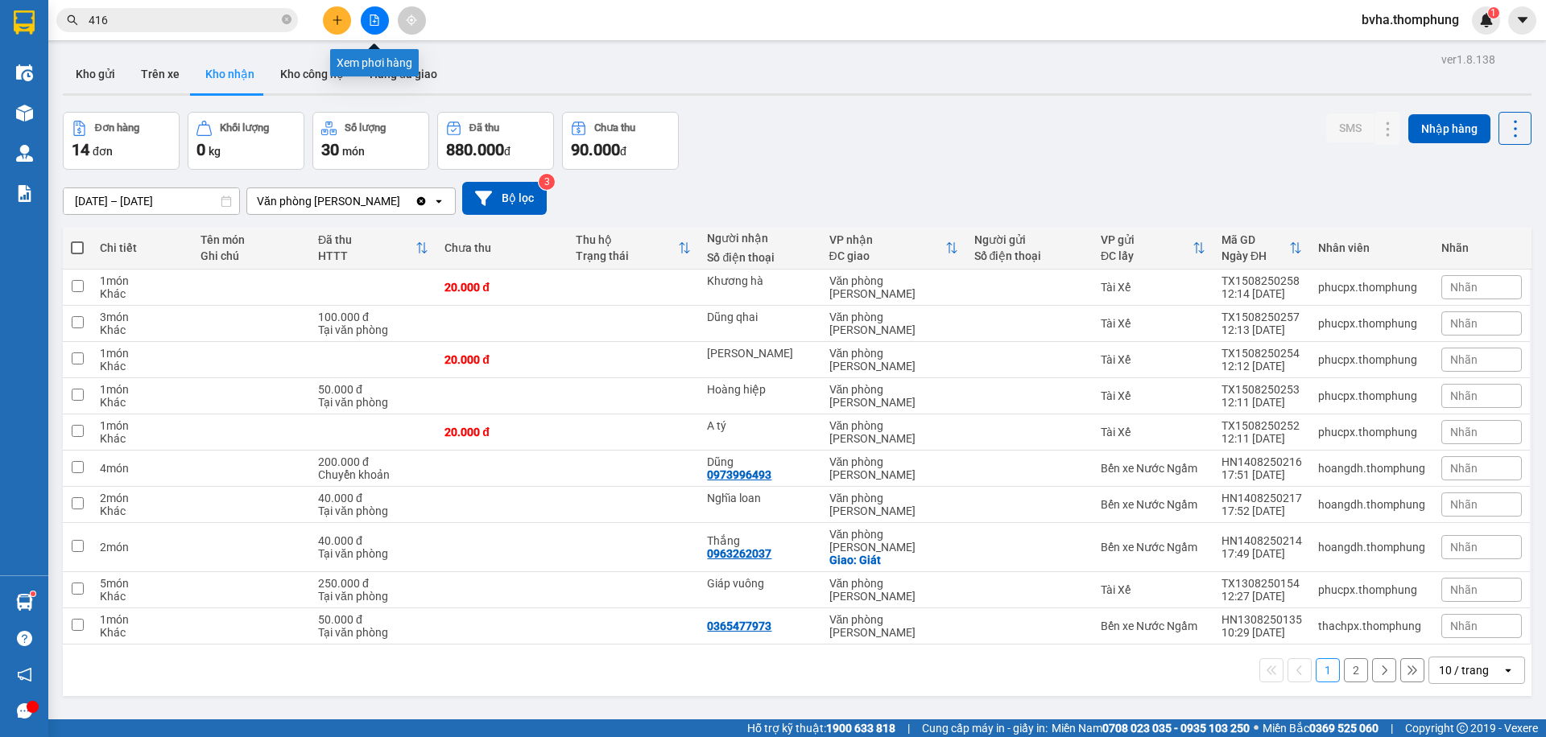
drag, startPoint x: 370, startPoint y: 28, endPoint x: 395, endPoint y: 25, distance: 24.4
click at [370, 28] on button at bounding box center [375, 20] width 28 height 28
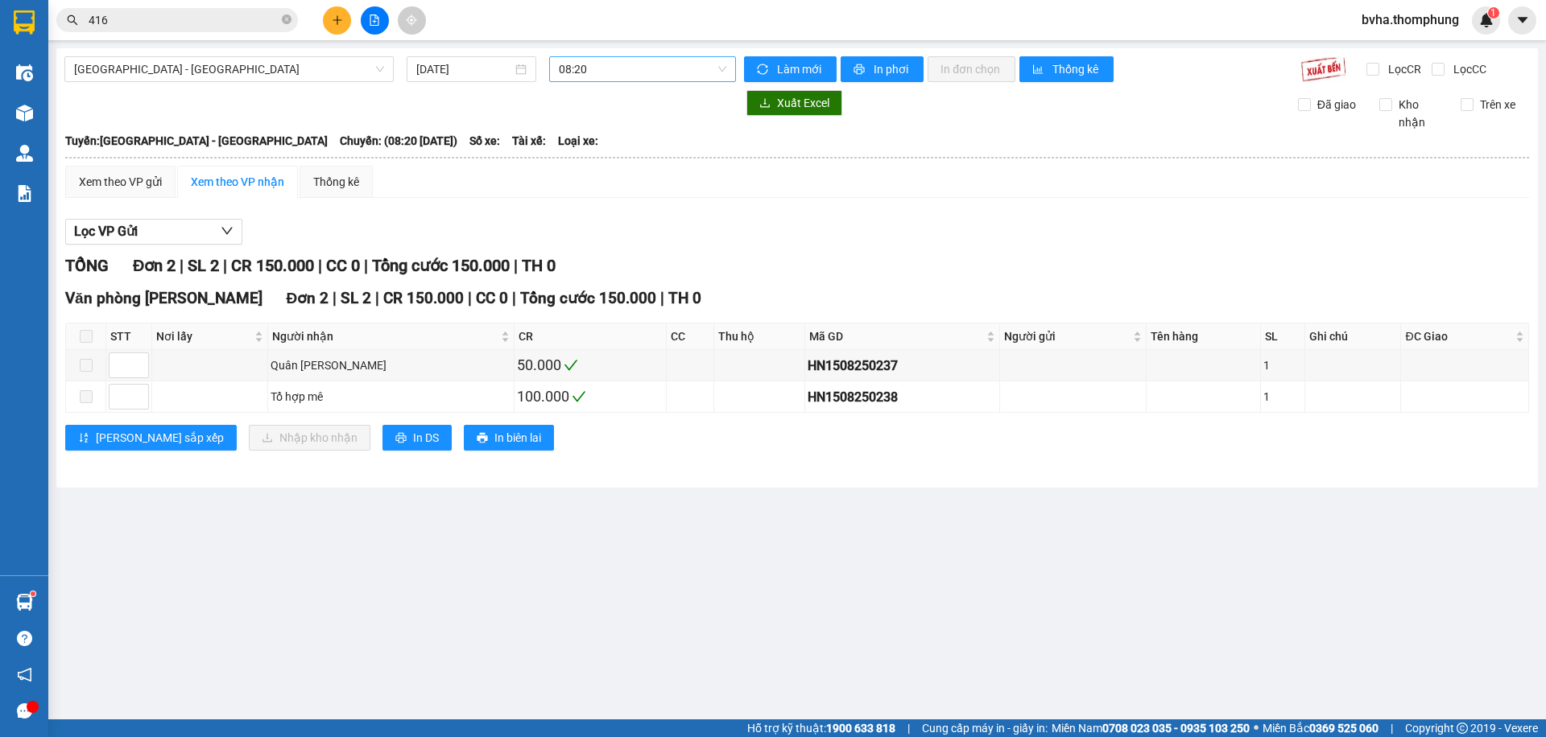
click at [593, 66] on span "08:20" at bounding box center [642, 69] width 167 height 24
click at [582, 167] on div "12:00" at bounding box center [621, 179] width 145 height 26
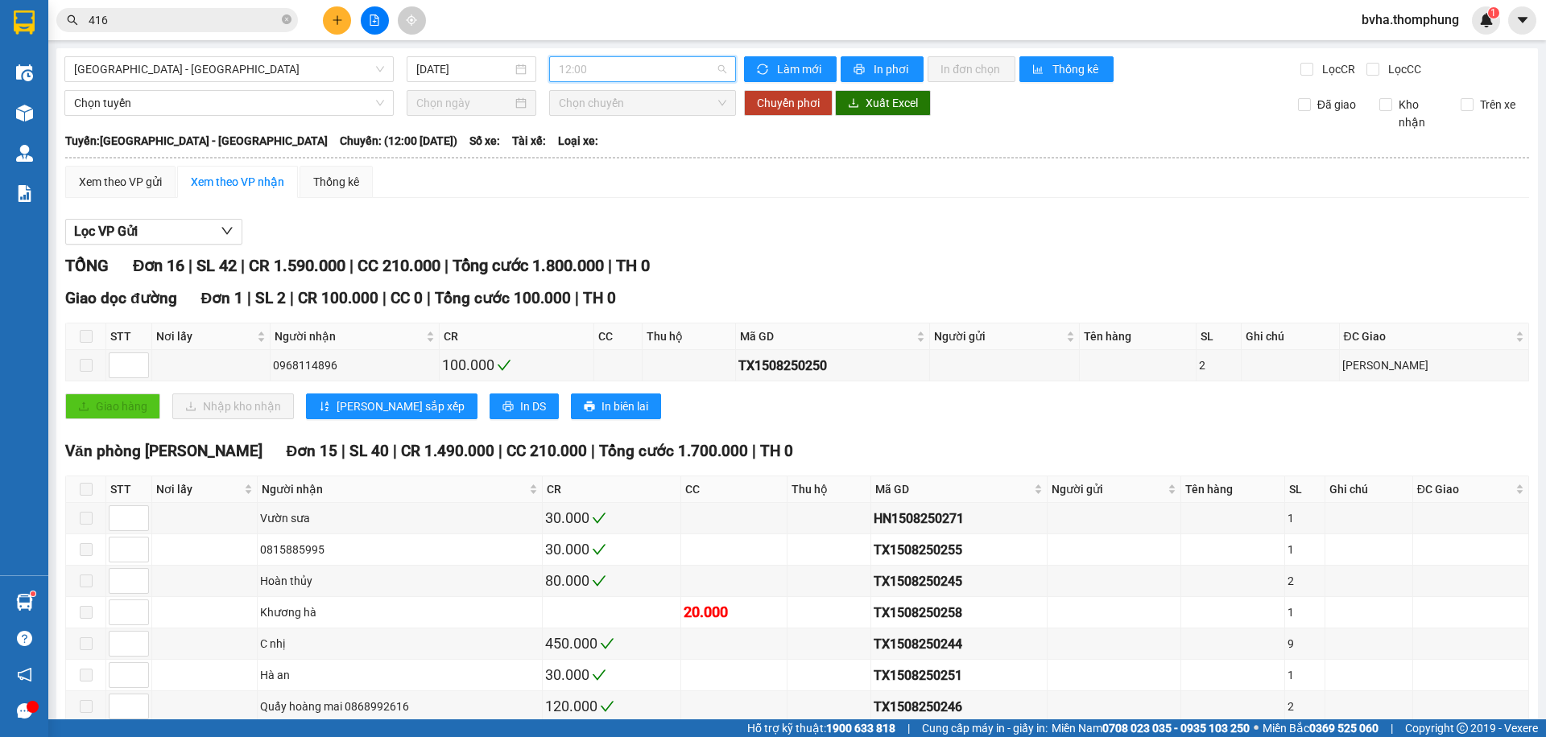
click at [619, 68] on span "12:00" at bounding box center [642, 69] width 167 height 24
click at [589, 125] on div "08:20" at bounding box center [618, 127] width 126 height 18
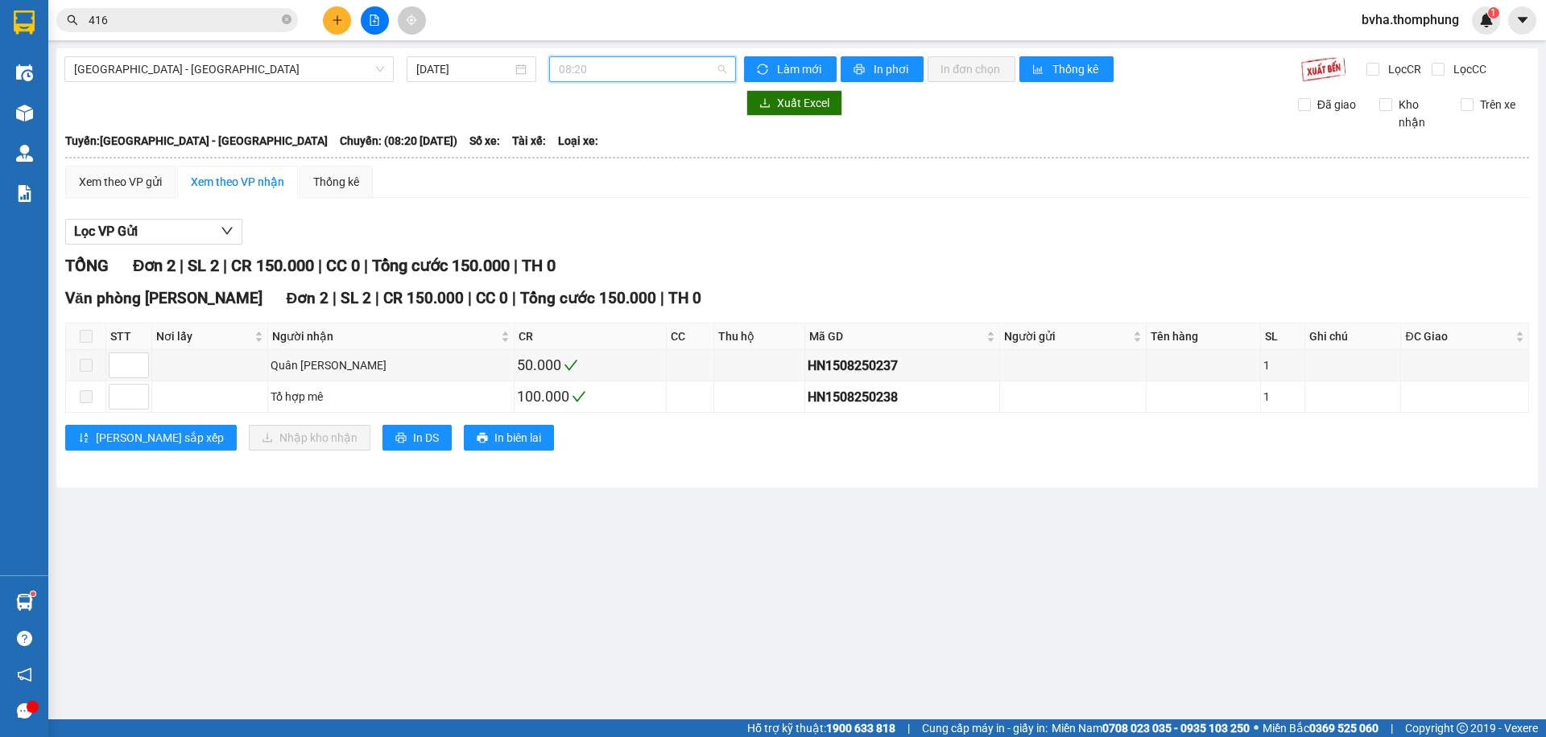
click at [629, 68] on span "08:20" at bounding box center [642, 69] width 167 height 24
click at [615, 151] on div "10:00" at bounding box center [622, 153] width 126 height 18
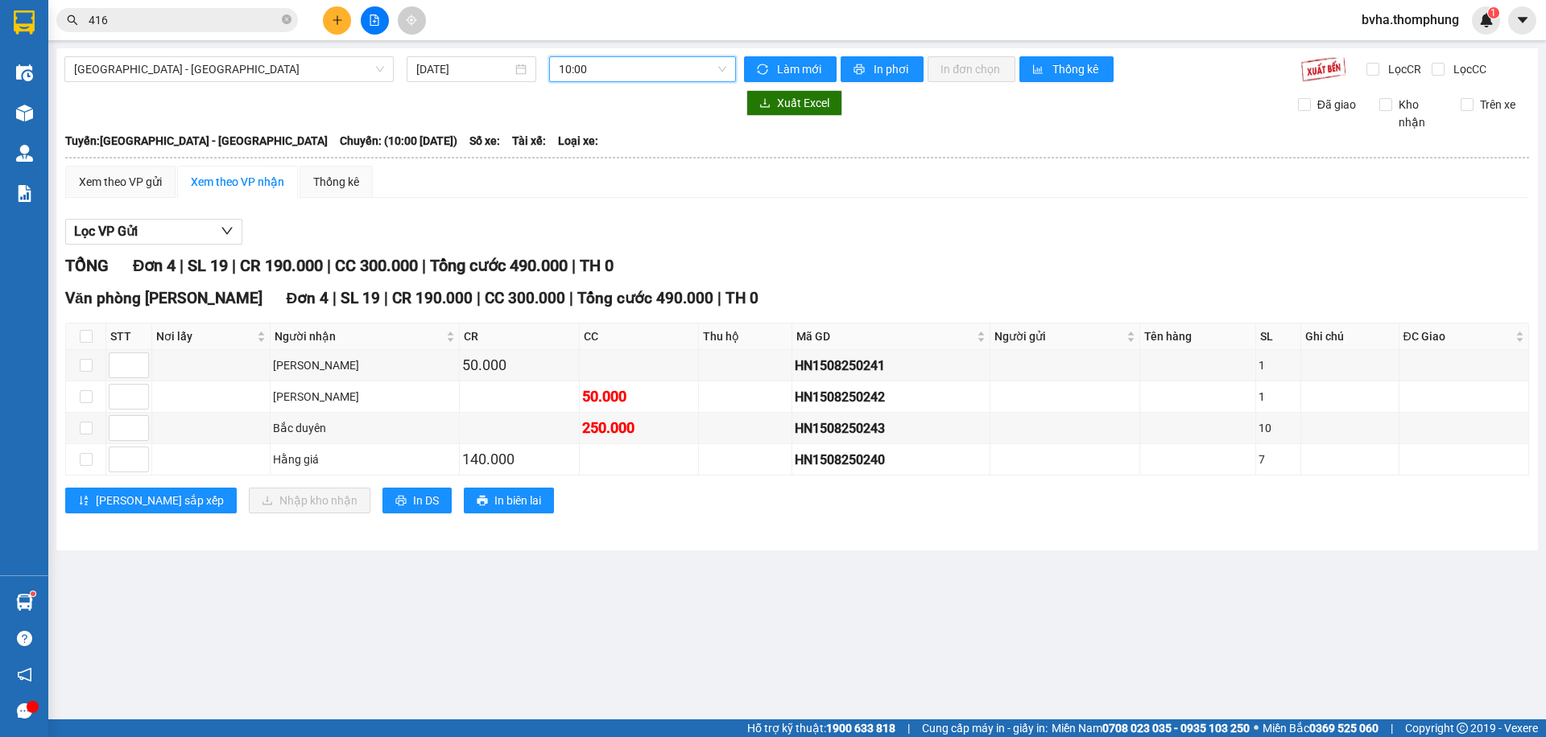
drag, startPoint x: 288, startPoint y: 20, endPoint x: 298, endPoint y: 19, distance: 9.8
click at [288, 21] on icon "close-circle" at bounding box center [287, 19] width 10 height 10
click at [529, 36] on div "Kết quả tìm kiếm ( 12 ) Bộ lọc Mã ĐH Trạng thái Món hàng Thu hộ Tổng cước Chưa …" at bounding box center [773, 20] width 1546 height 40
click at [628, 72] on span "10:00" at bounding box center [642, 69] width 167 height 24
click at [624, 177] on div "12:00" at bounding box center [622, 179] width 126 height 18
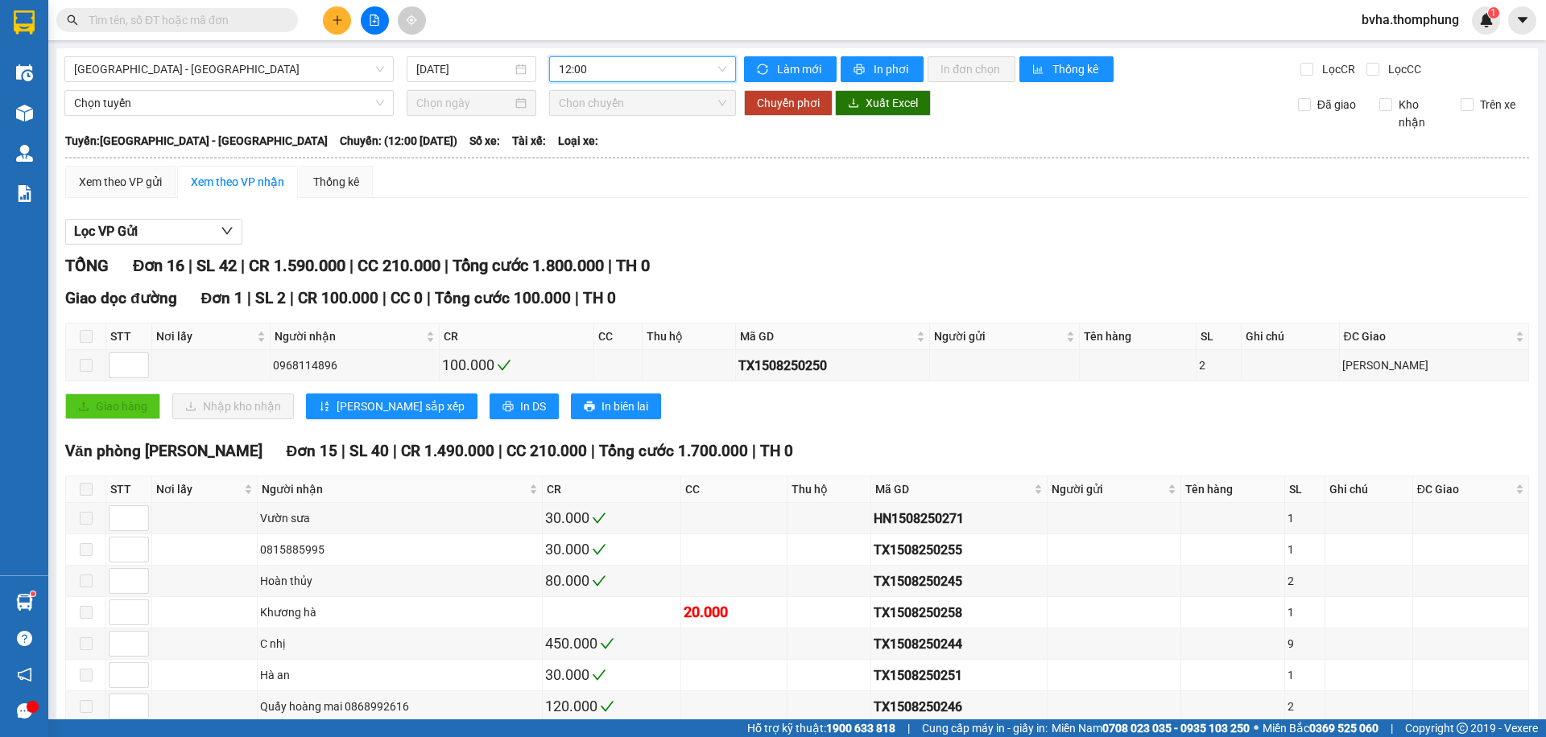
click at [622, 65] on span "12:00" at bounding box center [642, 69] width 167 height 24
click at [572, 142] on div "10:00" at bounding box center [617, 153] width 145 height 26
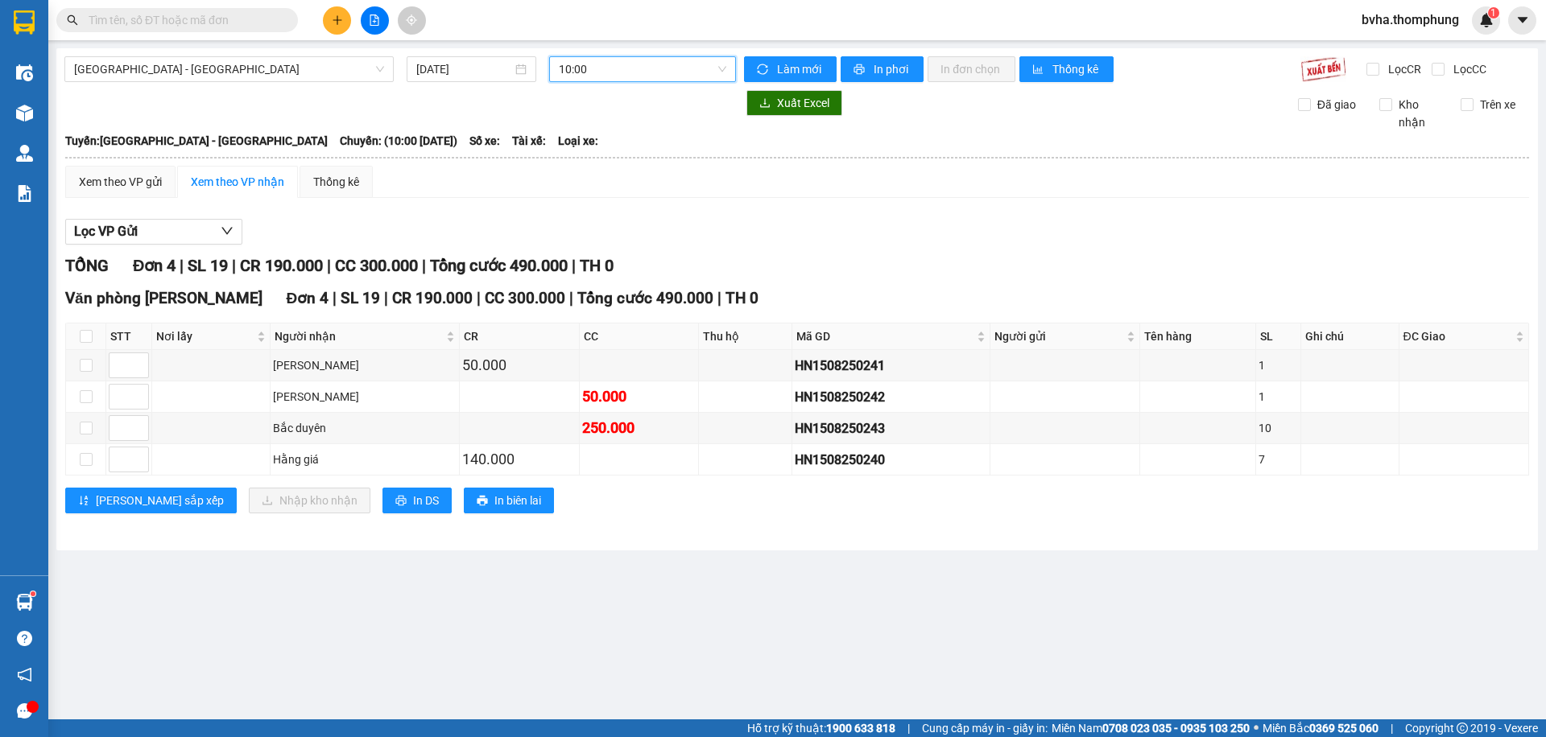
click at [641, 64] on span "10:00" at bounding box center [642, 69] width 167 height 24
click at [598, 129] on div "08:20" at bounding box center [622, 127] width 126 height 18
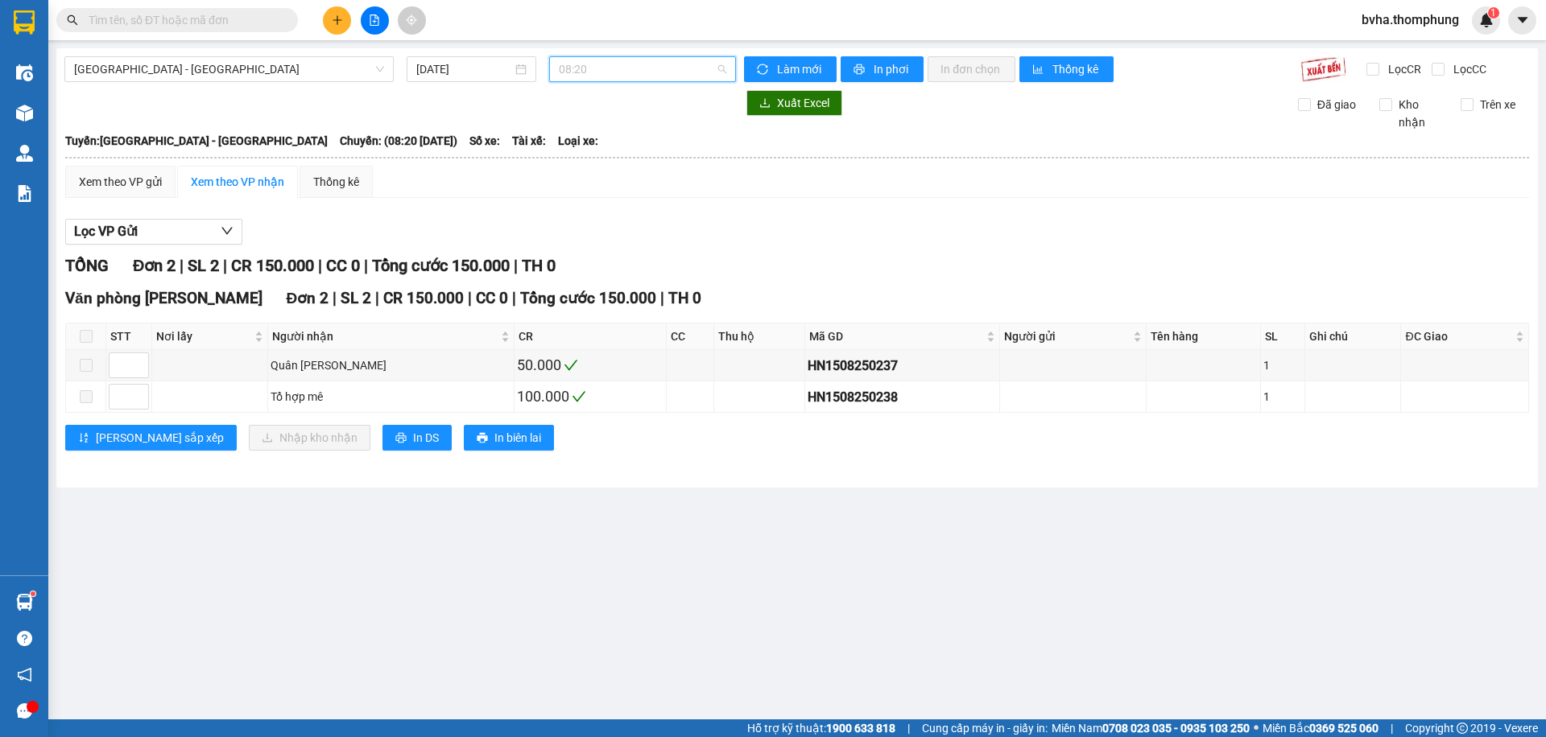
click at [680, 72] on span "08:20" at bounding box center [642, 69] width 167 height 24
click at [589, 200] on div "13:30" at bounding box center [622, 205] width 126 height 18
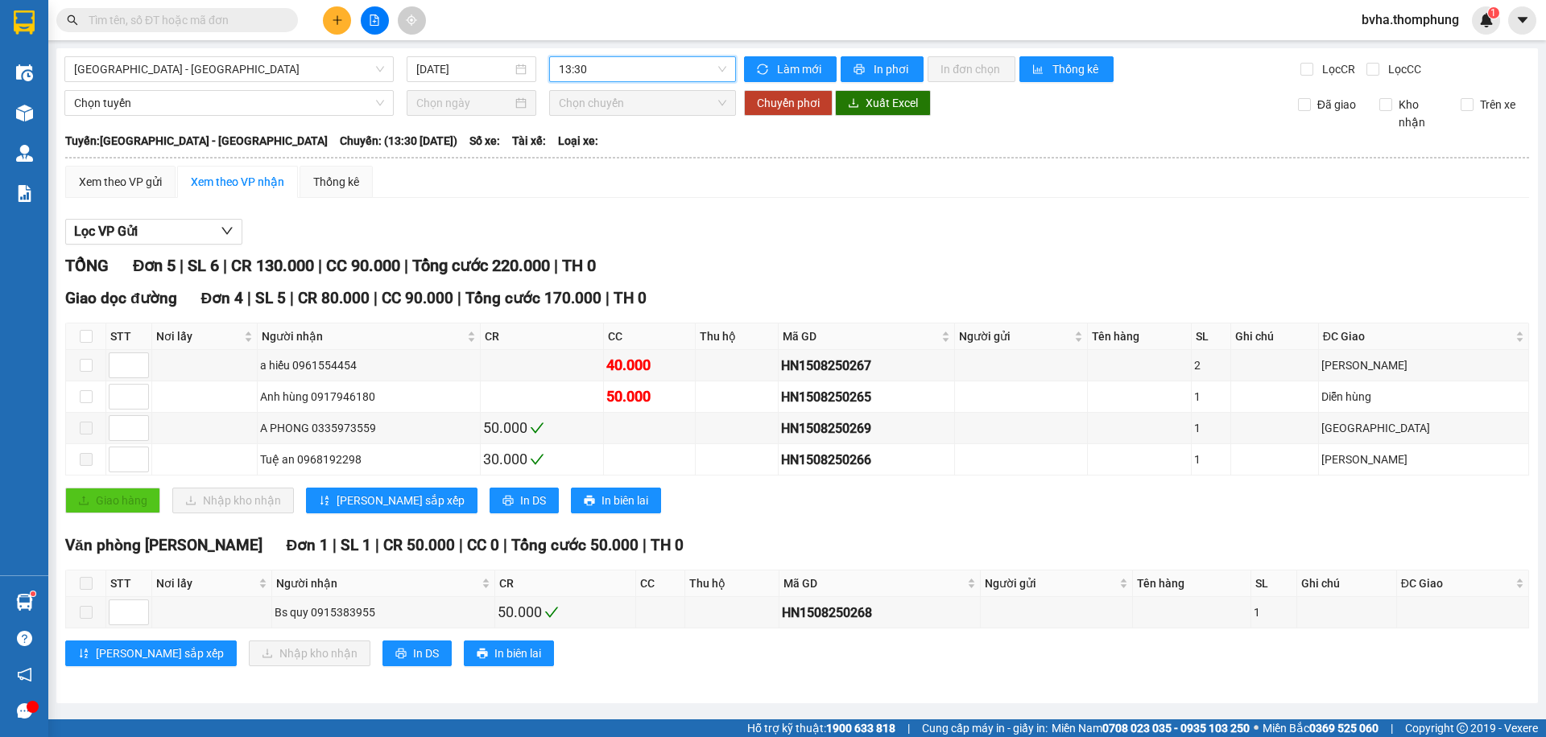
click at [659, 67] on span "13:30" at bounding box center [642, 69] width 167 height 24
click at [583, 179] on div "12:00" at bounding box center [622, 179] width 126 height 18
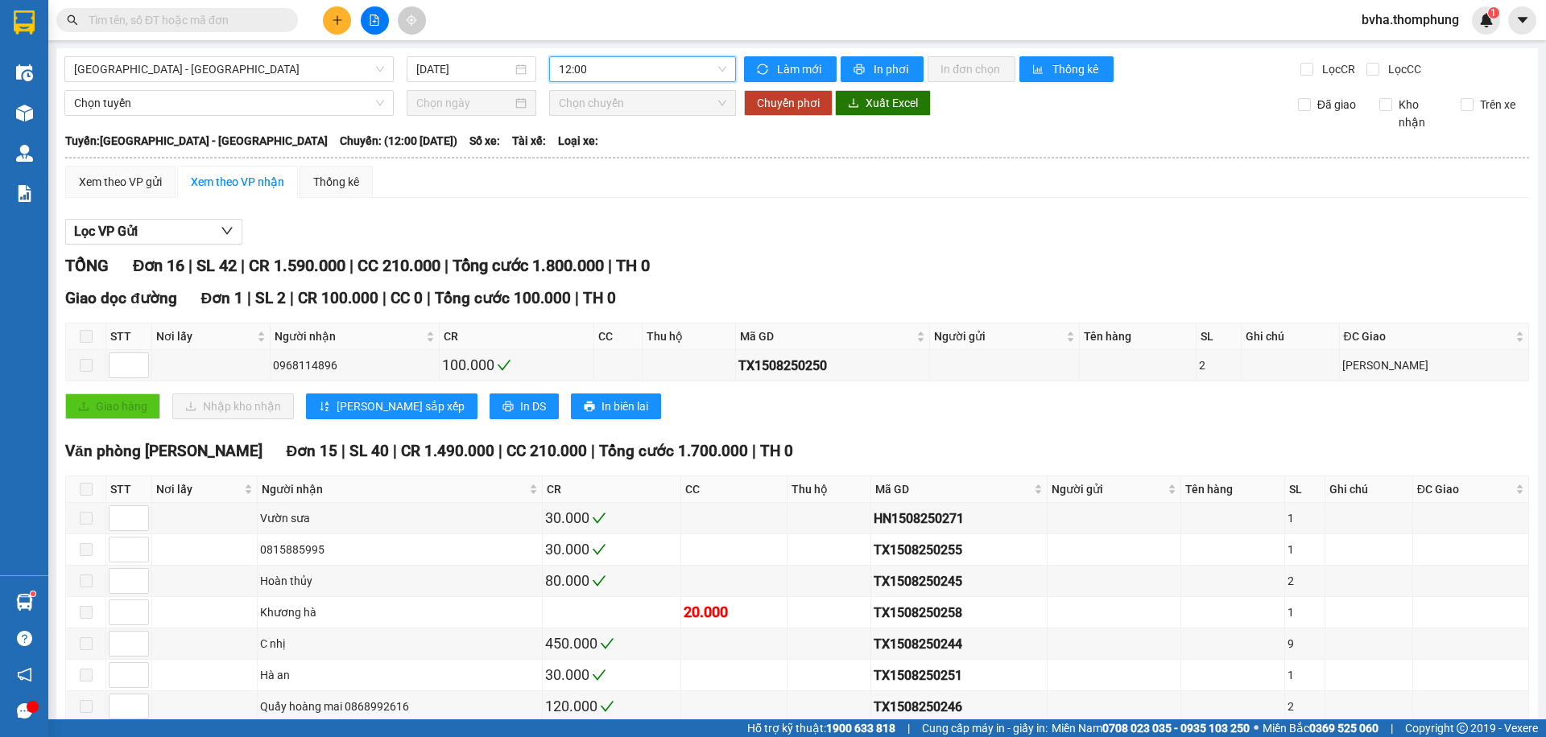
click at [689, 67] on span "12:00" at bounding box center [642, 69] width 167 height 24
click at [629, 151] on div "10:00" at bounding box center [618, 153] width 126 height 18
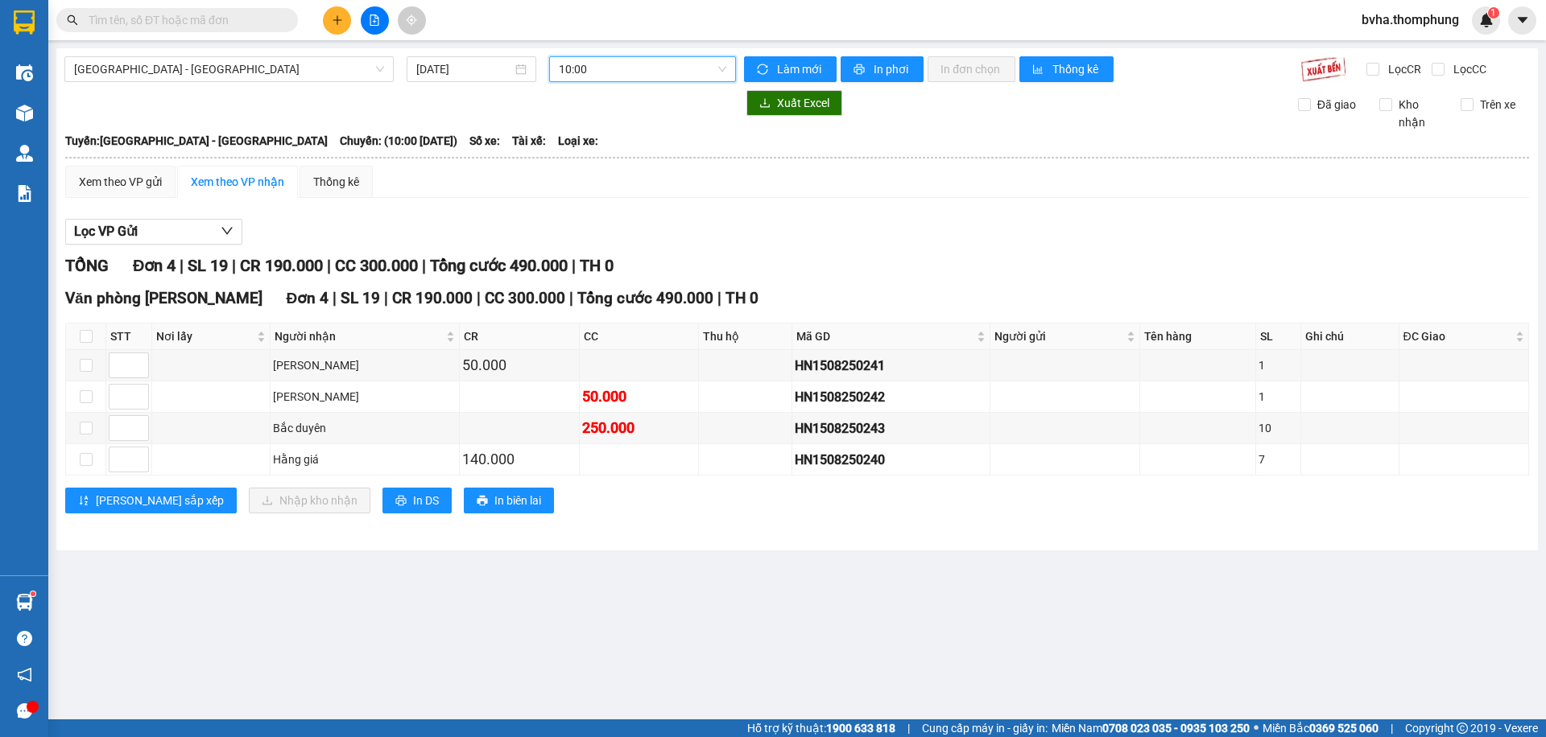
click at [143, 14] on input "text" at bounding box center [184, 20] width 190 height 18
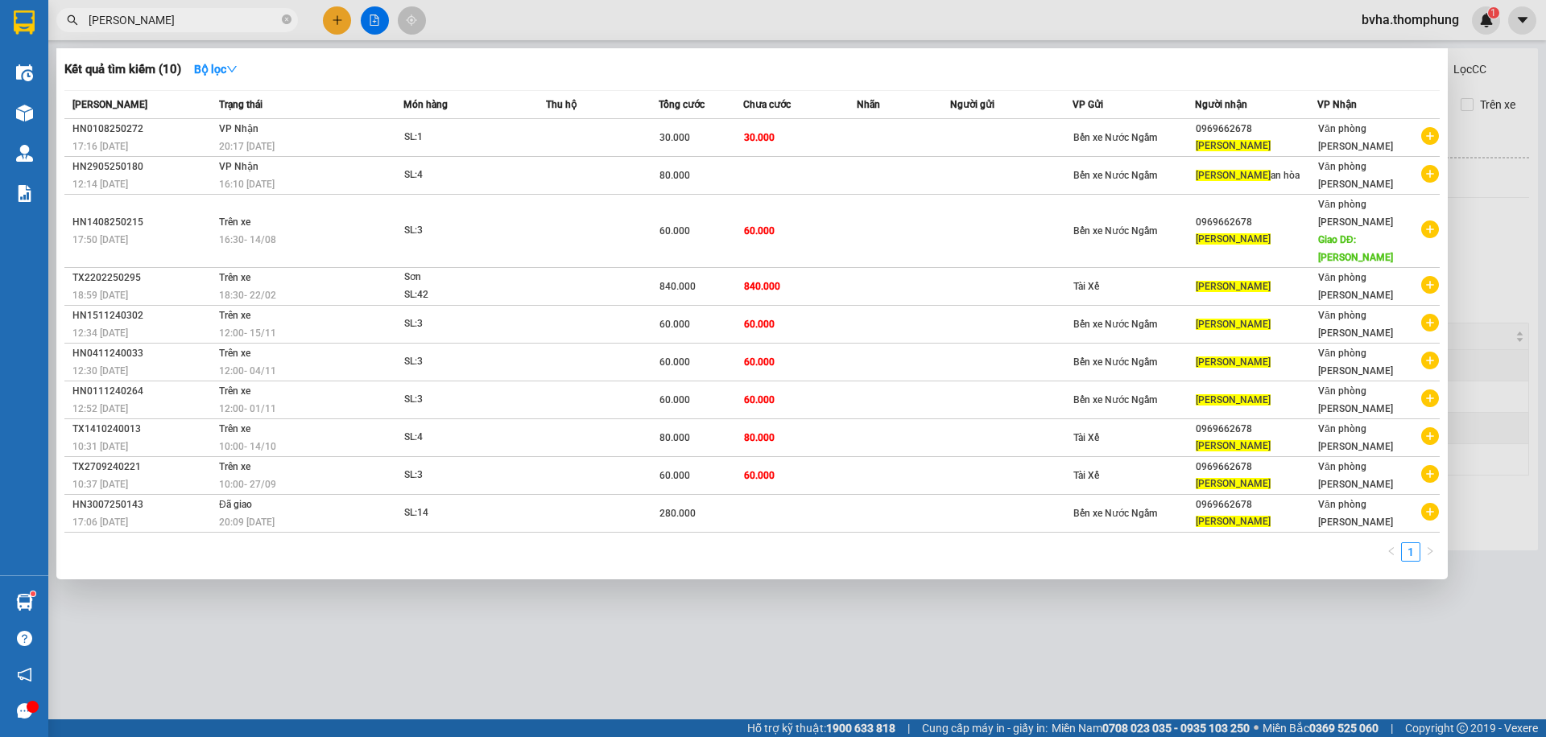
type input "[PERSON_NAME]"
click at [370, 24] on div at bounding box center [773, 368] width 1546 height 737
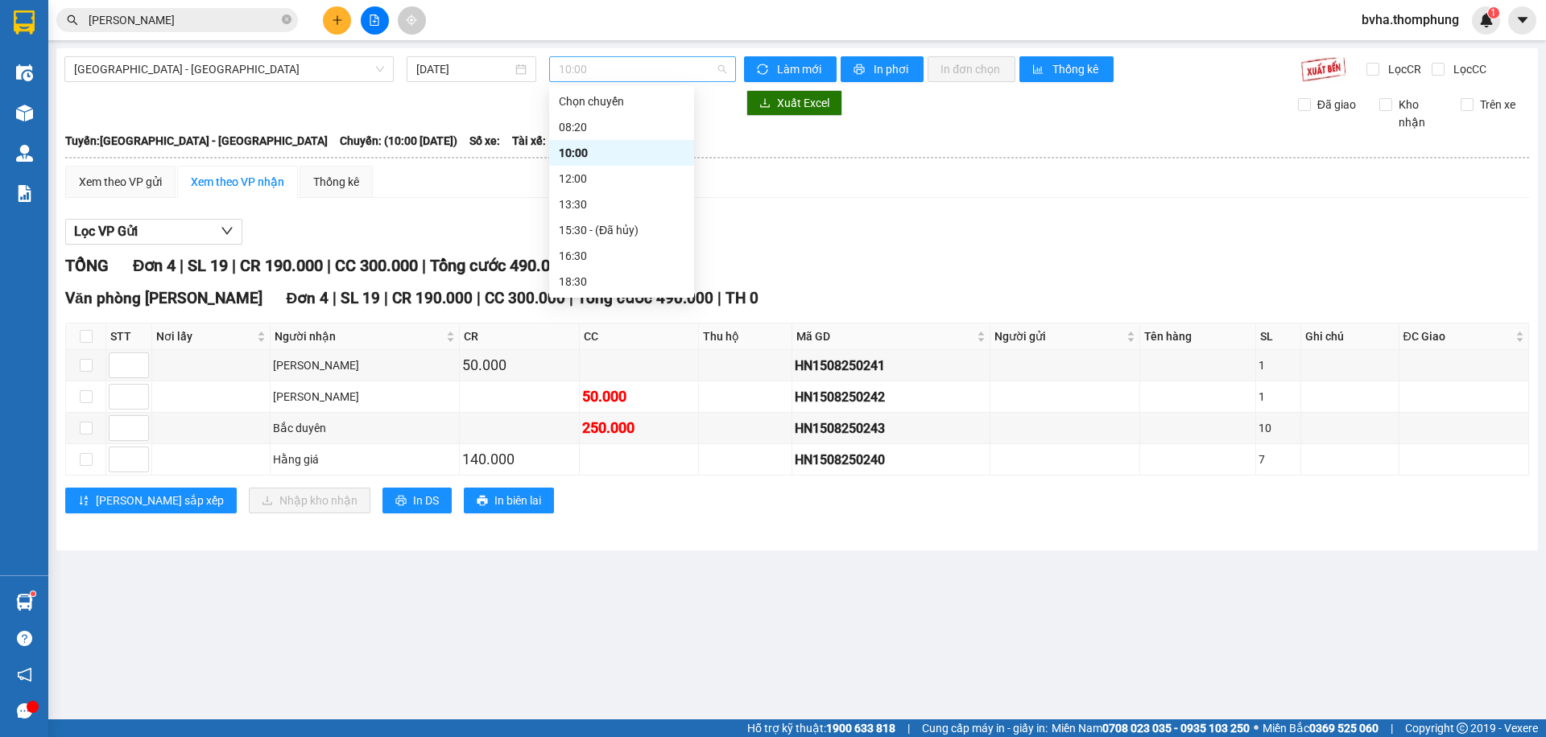
click at [651, 69] on span "10:00" at bounding box center [642, 69] width 167 height 24
click at [588, 279] on div "18:30" at bounding box center [622, 282] width 126 height 18
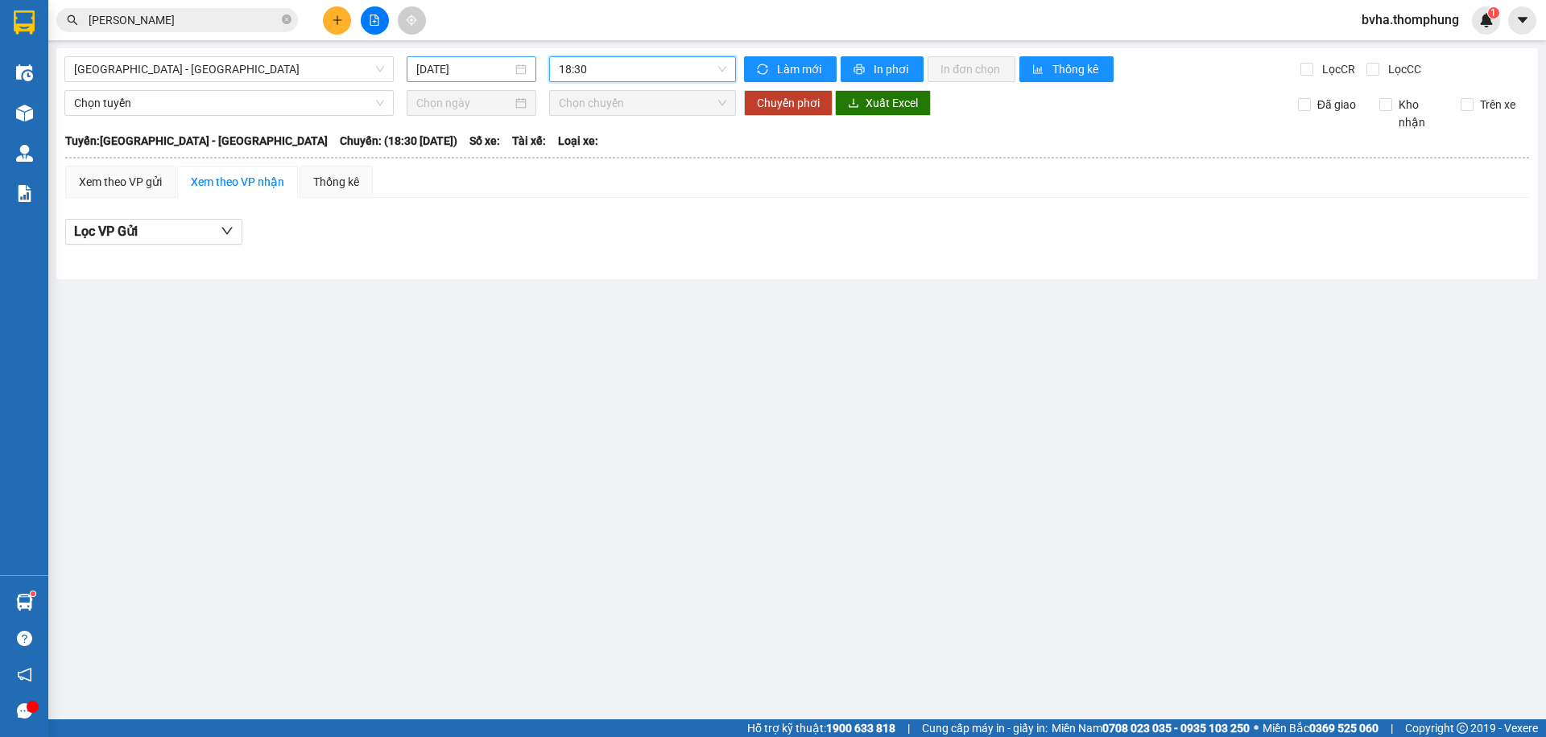
click at [481, 72] on input "[DATE]" at bounding box center [464, 69] width 96 height 18
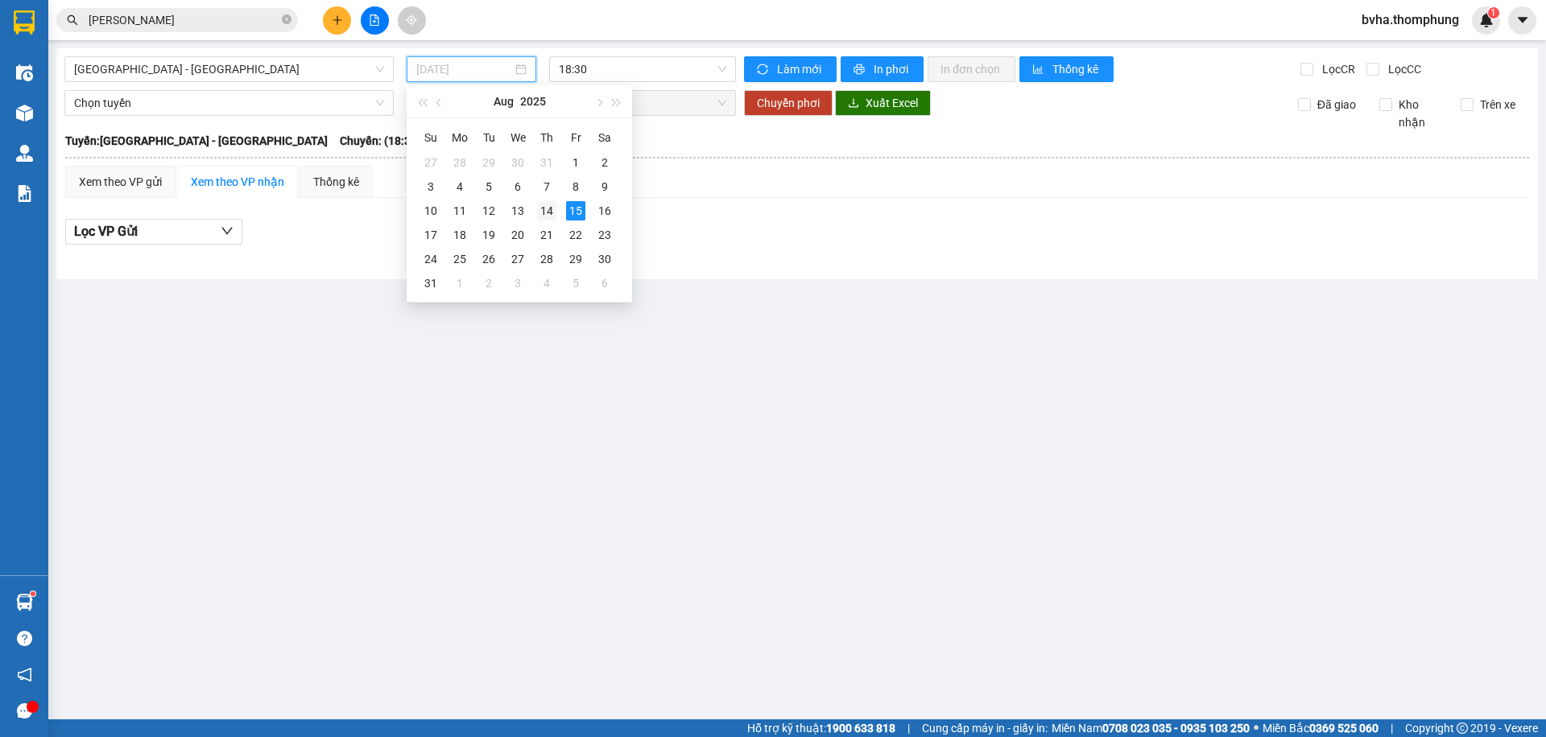
click at [547, 212] on div "14" at bounding box center [546, 210] width 19 height 19
type input "[DATE]"
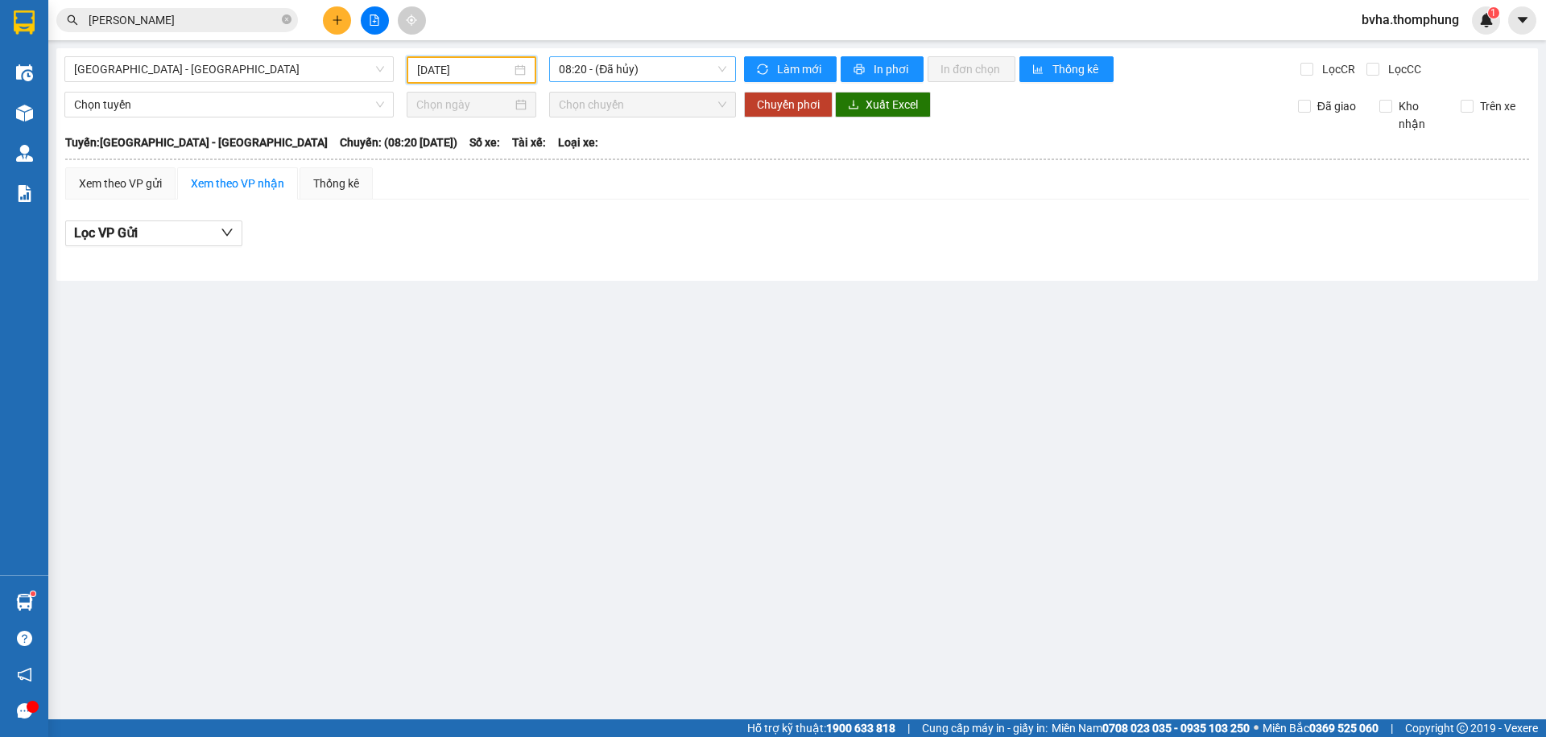
click at [673, 78] on span "08:20 - (Đã hủy)" at bounding box center [642, 69] width 167 height 24
click at [569, 283] on div "18:30" at bounding box center [622, 282] width 126 height 18
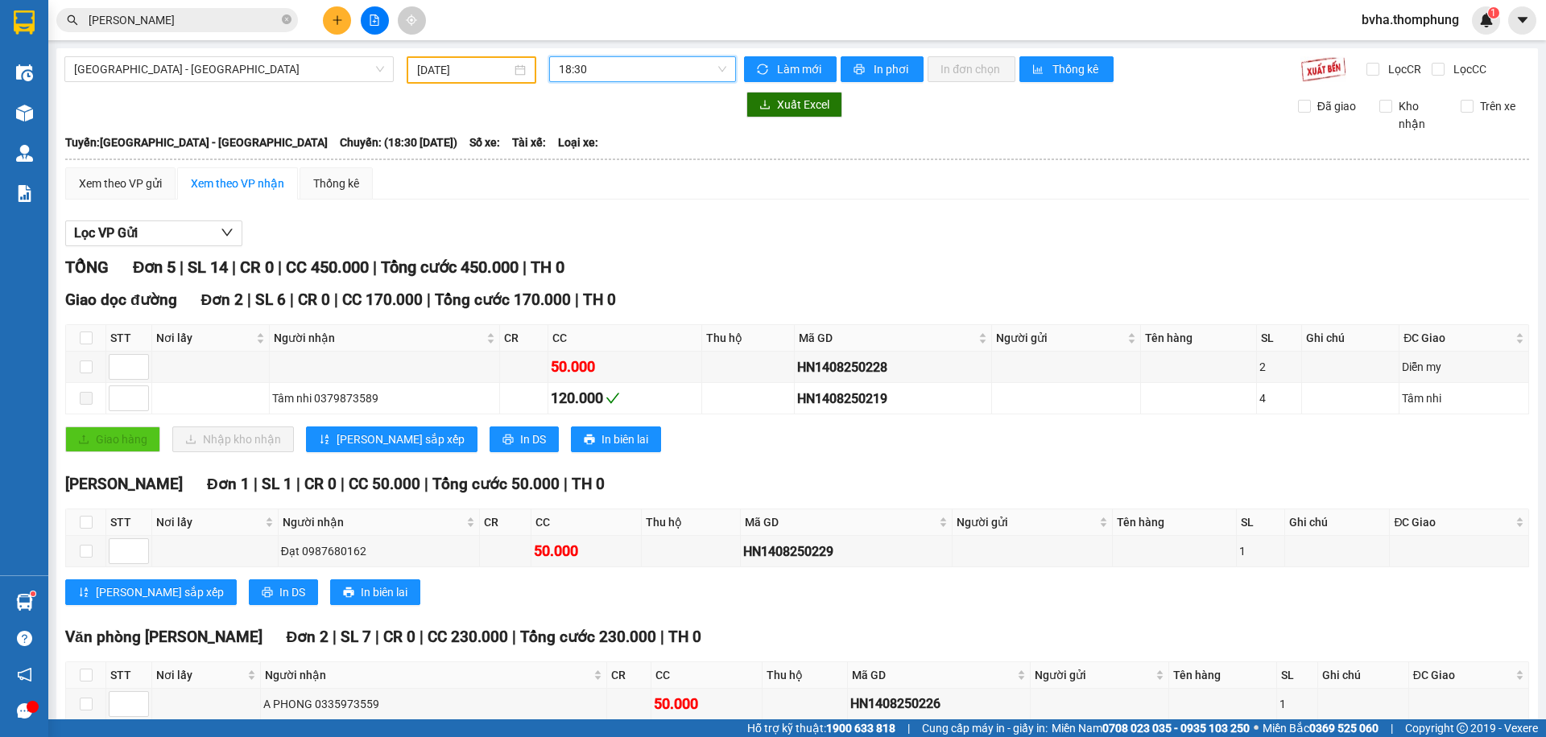
click at [671, 66] on span "18:30" at bounding box center [642, 69] width 167 height 24
click at [610, 254] on div "16:30" at bounding box center [618, 256] width 126 height 18
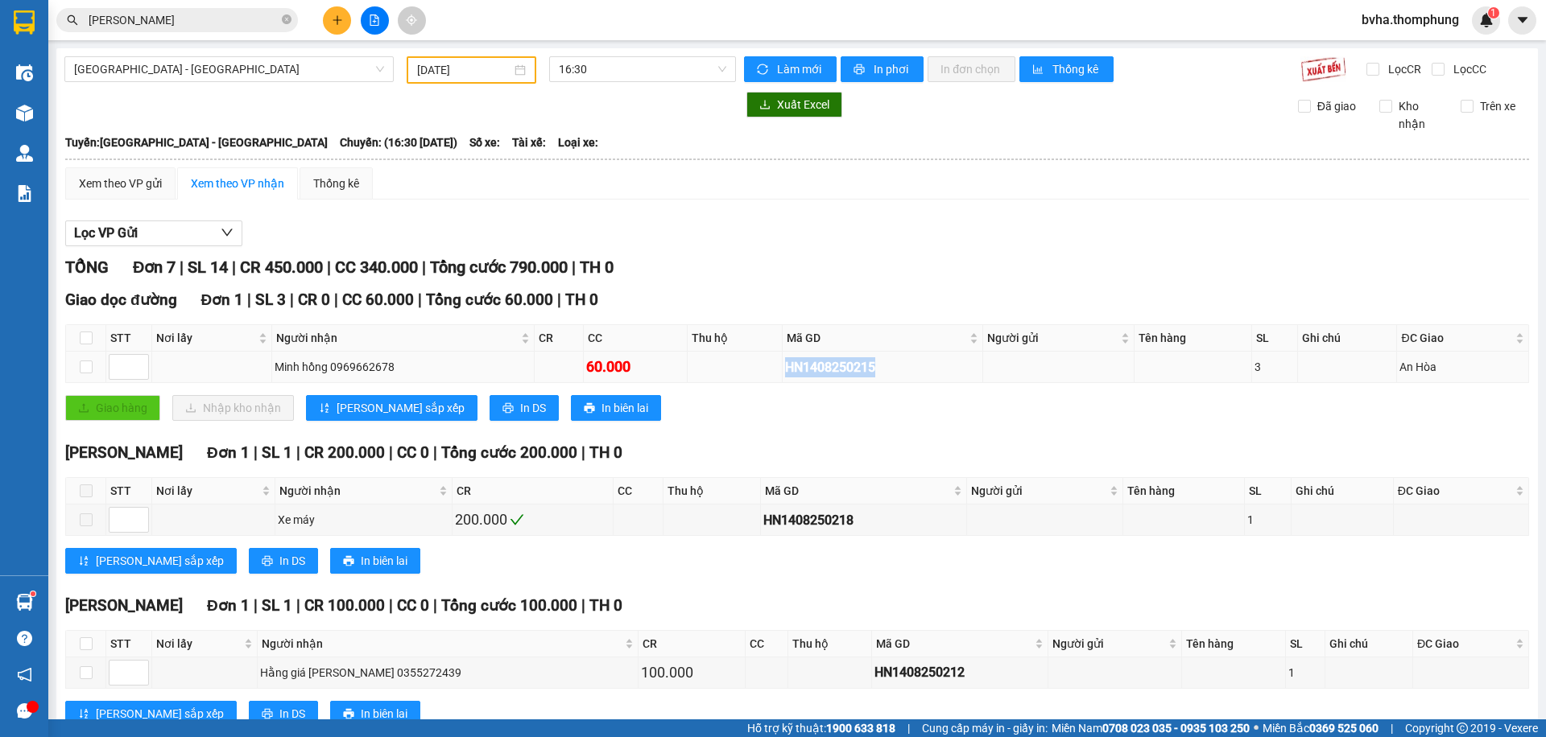
drag, startPoint x: 868, startPoint y: 367, endPoint x: 774, endPoint y: 366, distance: 94.2
click at [783, 366] on td "HN1408250215" at bounding box center [883, 367] width 200 height 31
copy div "HN1408250215"
click at [184, 22] on input "[PERSON_NAME]" at bounding box center [184, 20] width 190 height 18
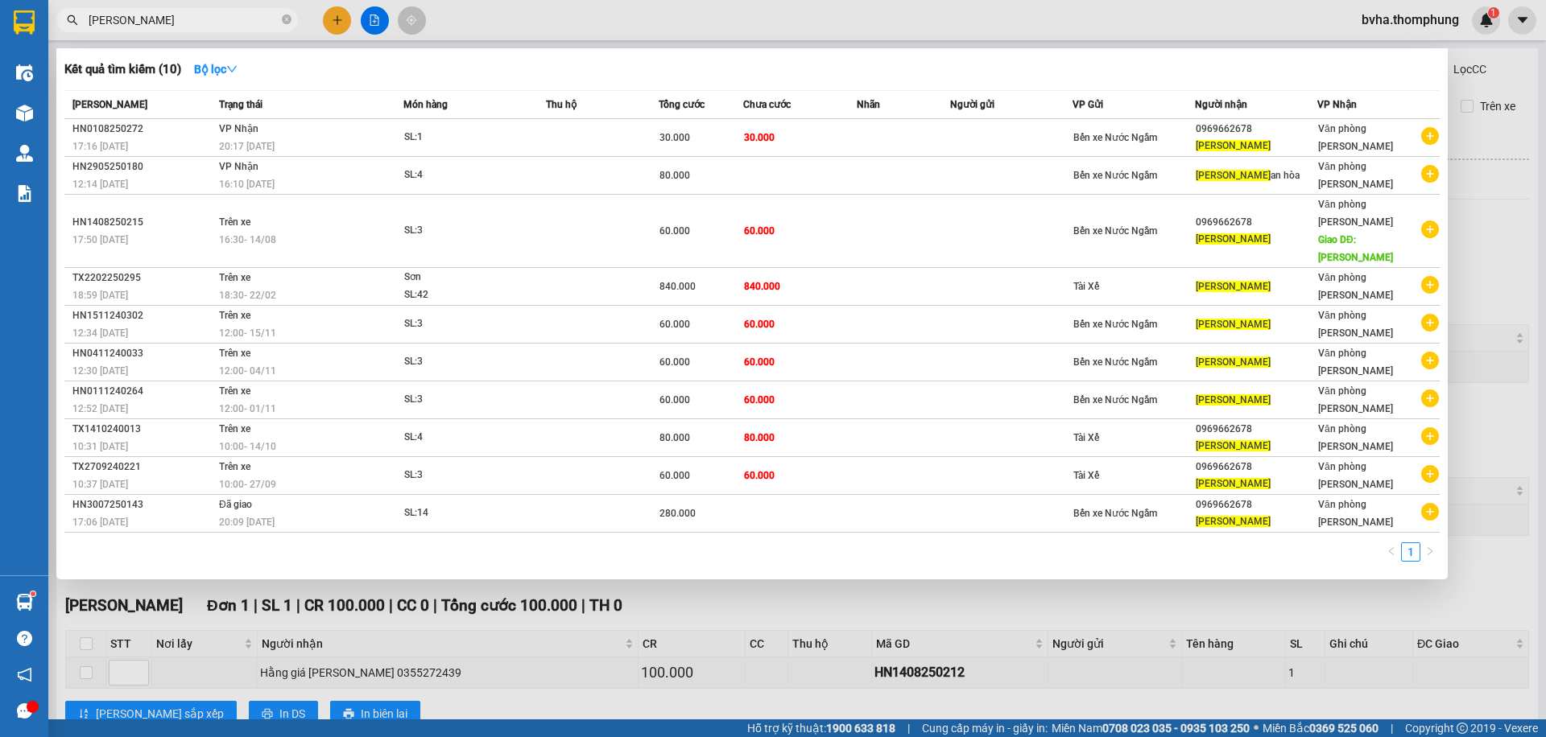
click at [184, 22] on input "[PERSON_NAME]" at bounding box center [184, 20] width 190 height 18
paste input "HN1408250215"
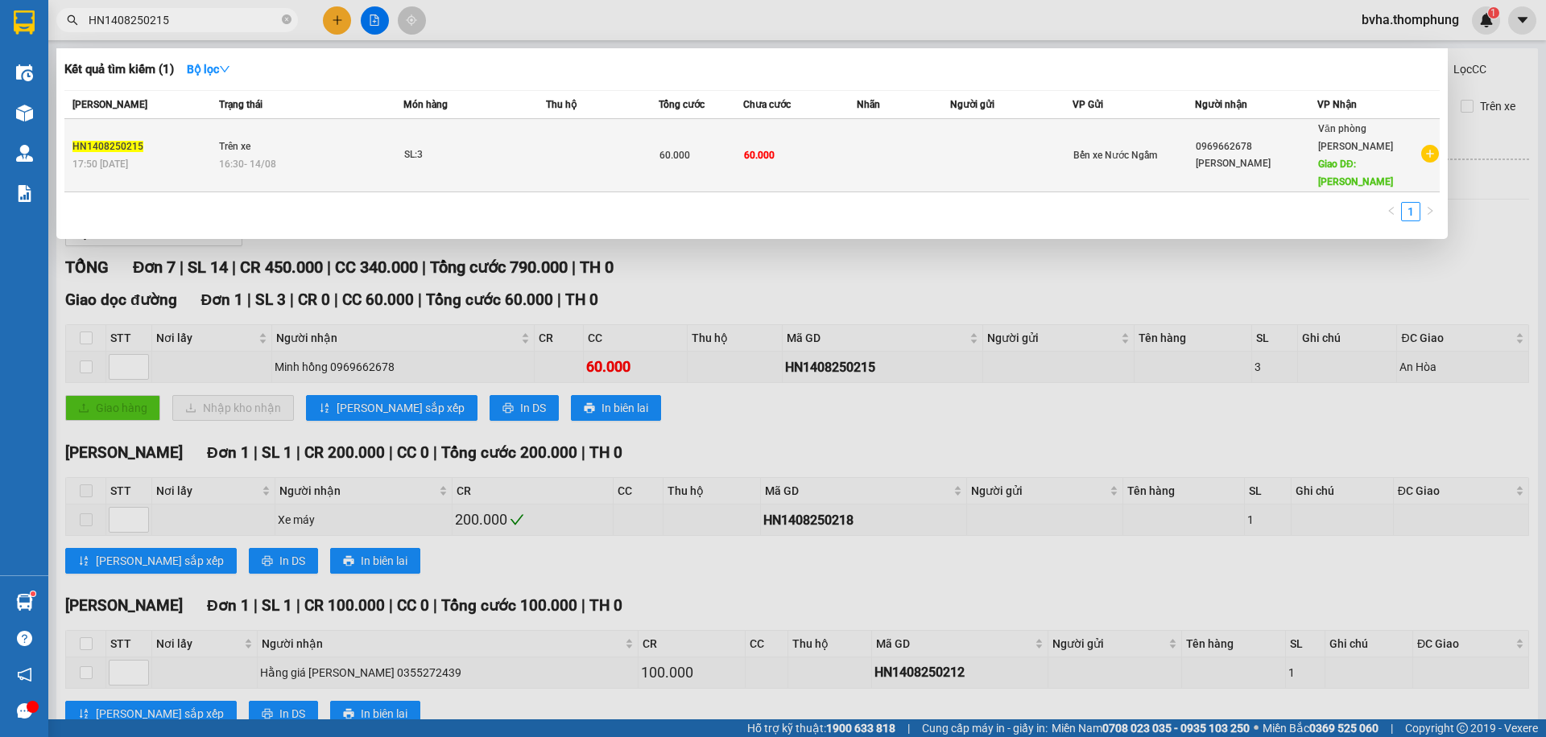
type input "HN1408250215"
click at [325, 155] on div "16:30 [DATE]" at bounding box center [311, 164] width 184 height 18
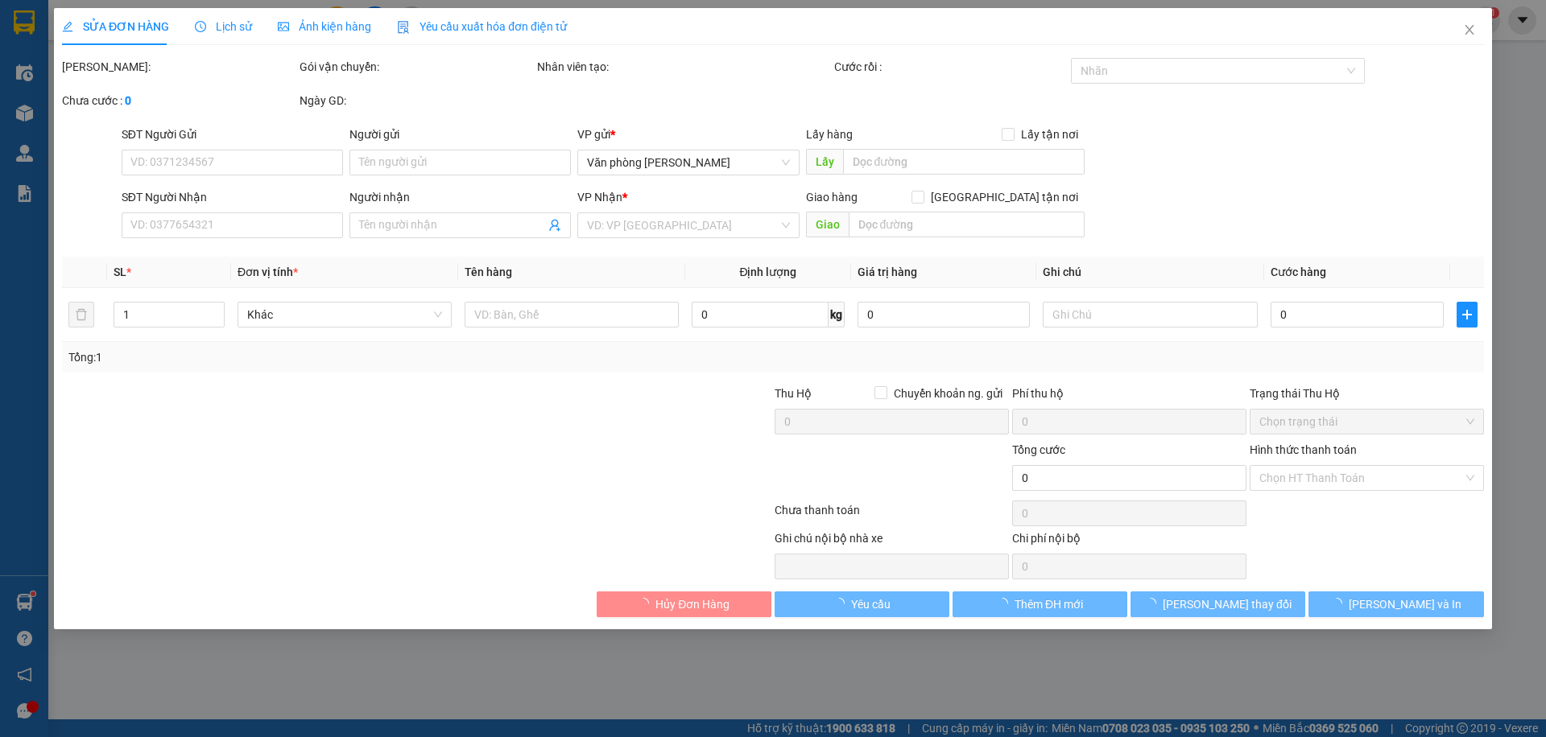
type input "0969662678"
type input "[PERSON_NAME]"
type input "An Hòa"
type input "60.000"
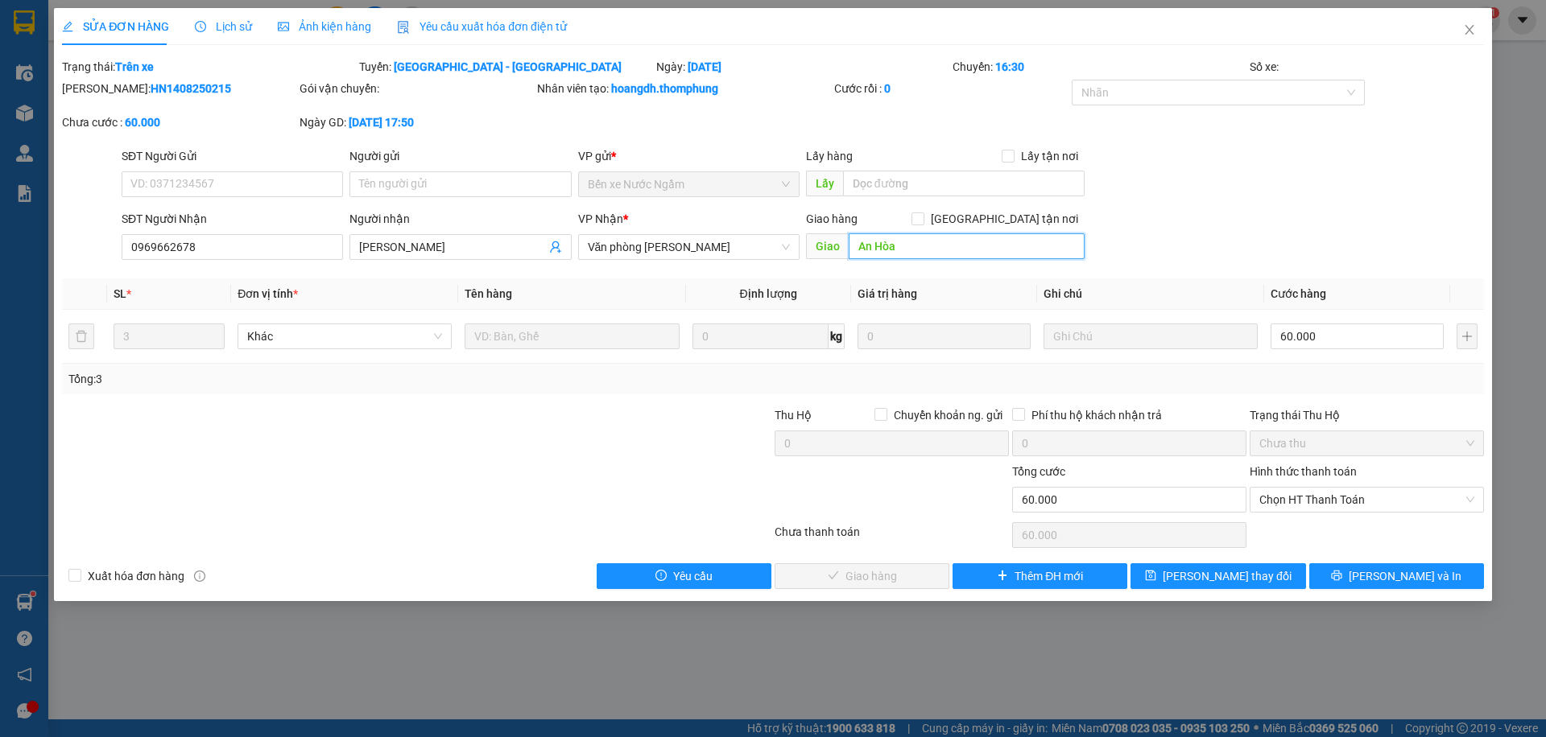
click at [899, 246] on input "An Hòa" at bounding box center [967, 246] width 236 height 26
click at [1190, 580] on button "[PERSON_NAME] thay đổi" at bounding box center [1217, 577] width 175 height 26
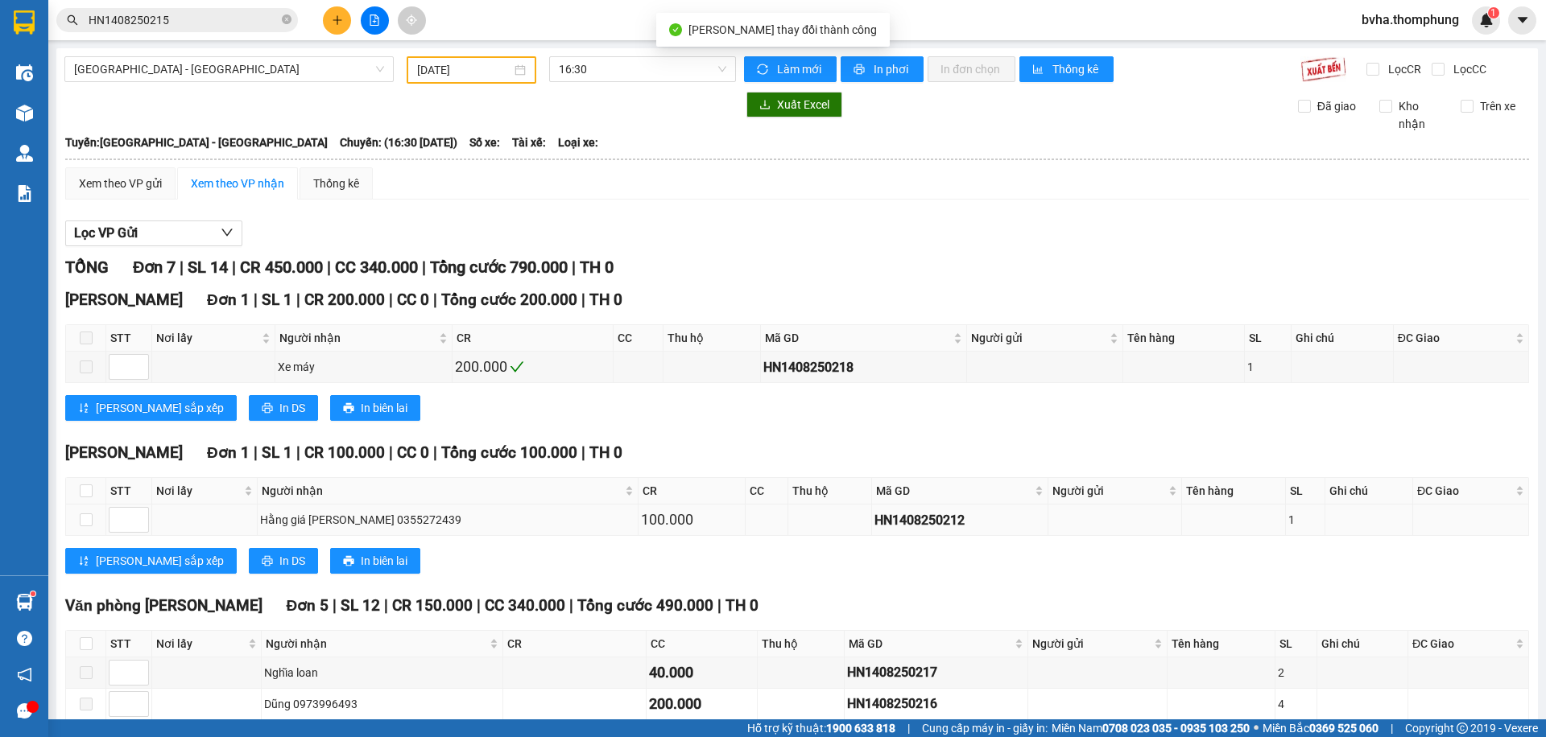
scroll to position [178, 0]
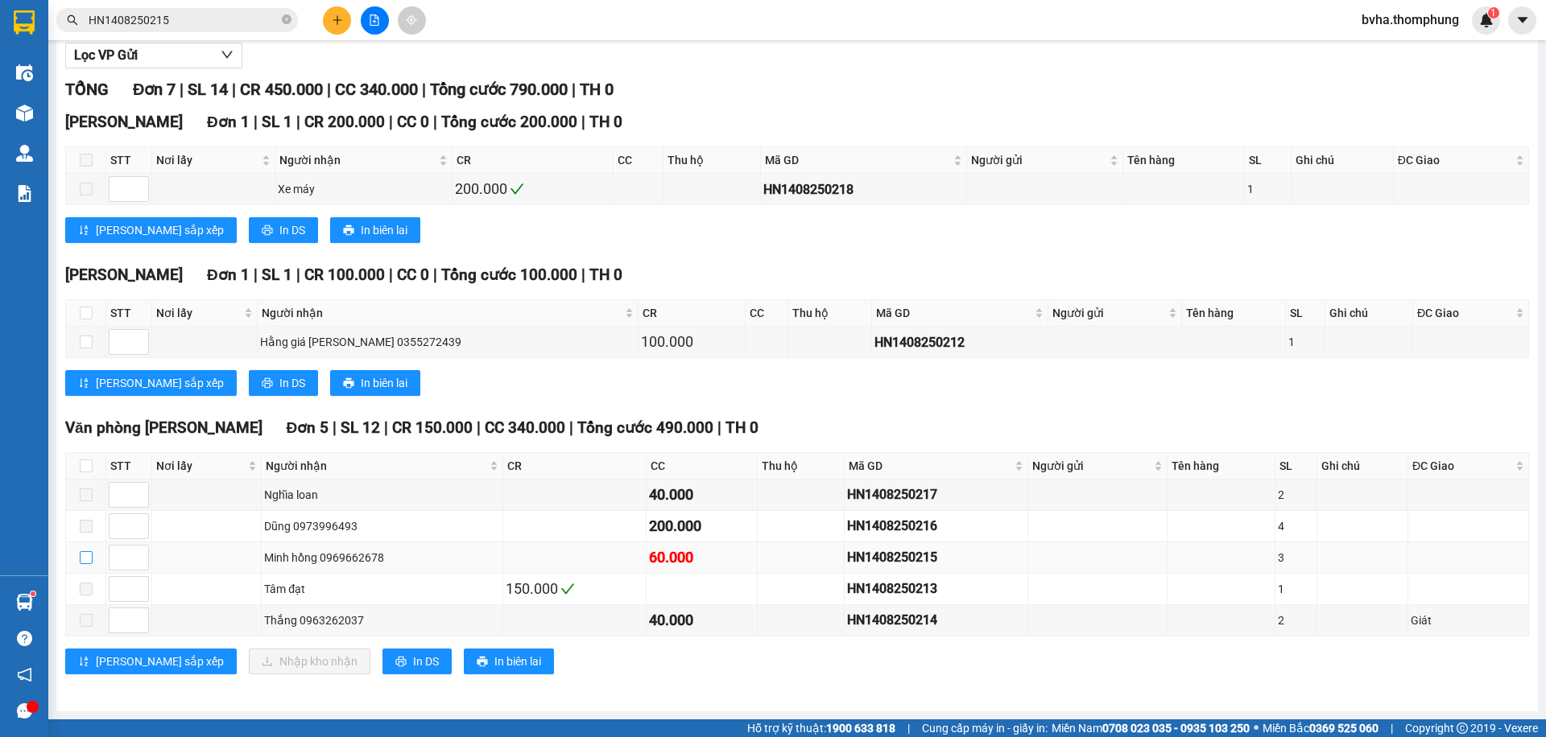
click at [85, 558] on input "checkbox" at bounding box center [86, 558] width 13 height 13
checkbox input "true"
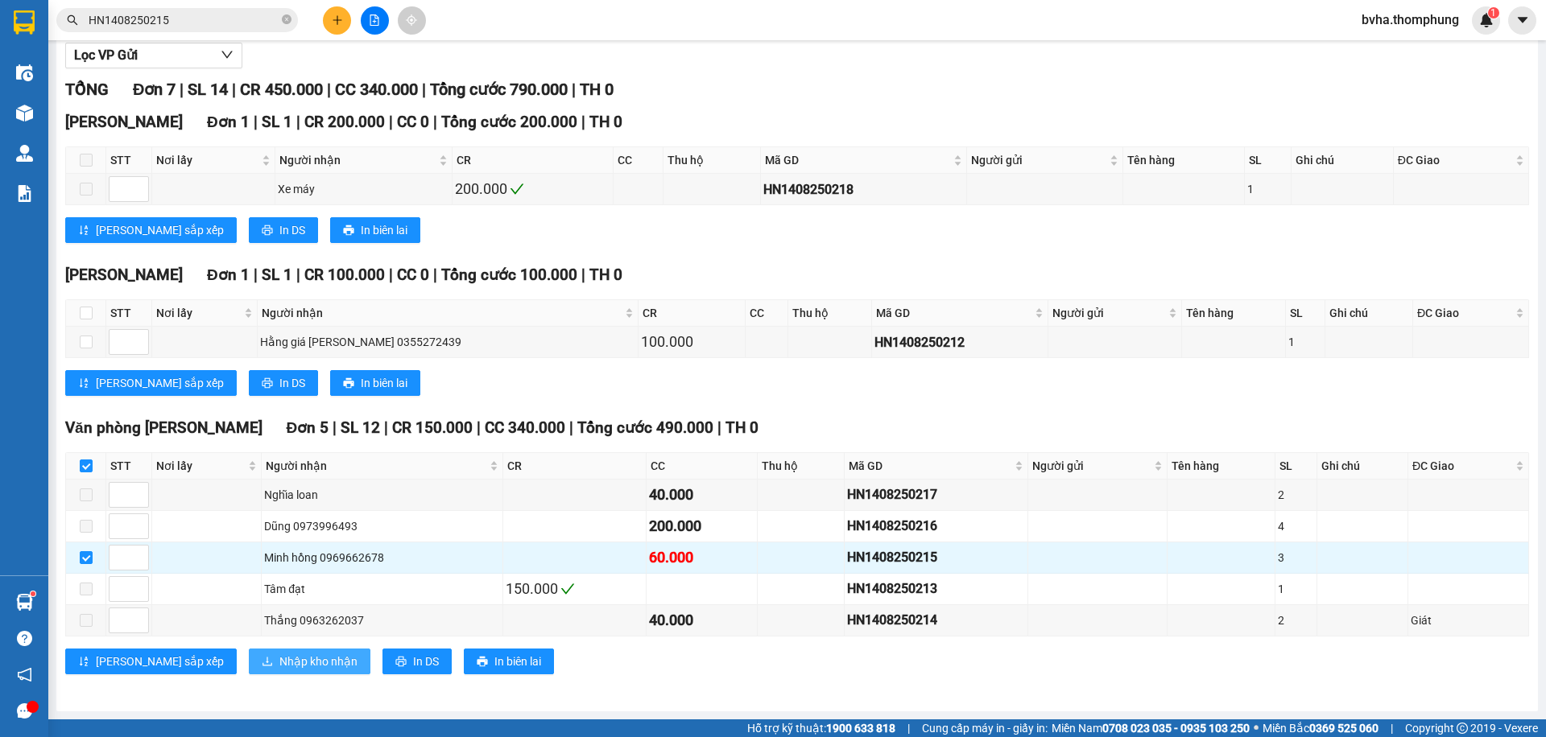
click at [279, 656] on span "Nhập kho nhận" at bounding box center [318, 662] width 78 height 18
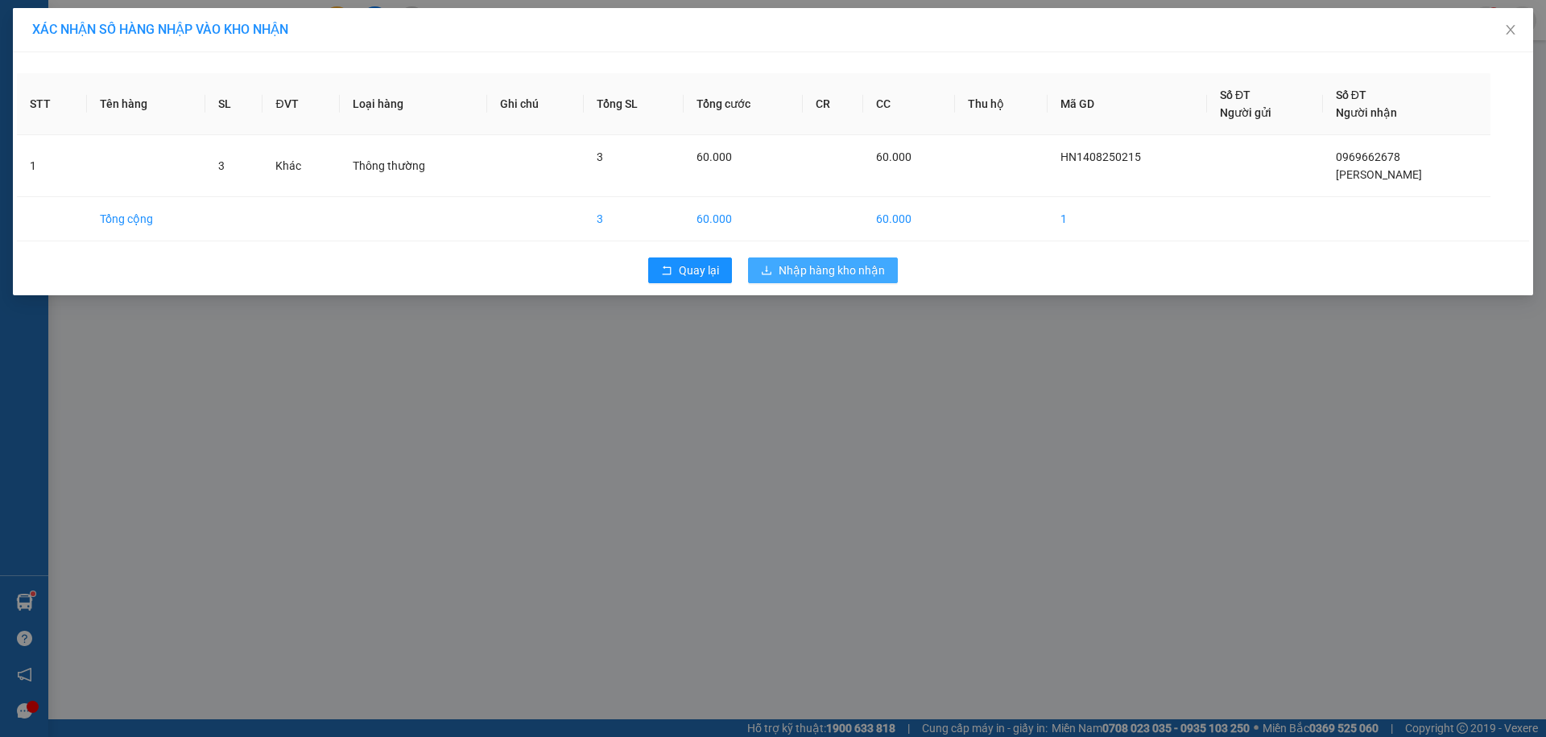
click at [795, 275] on span "Nhập hàng kho nhận" at bounding box center [832, 271] width 106 height 18
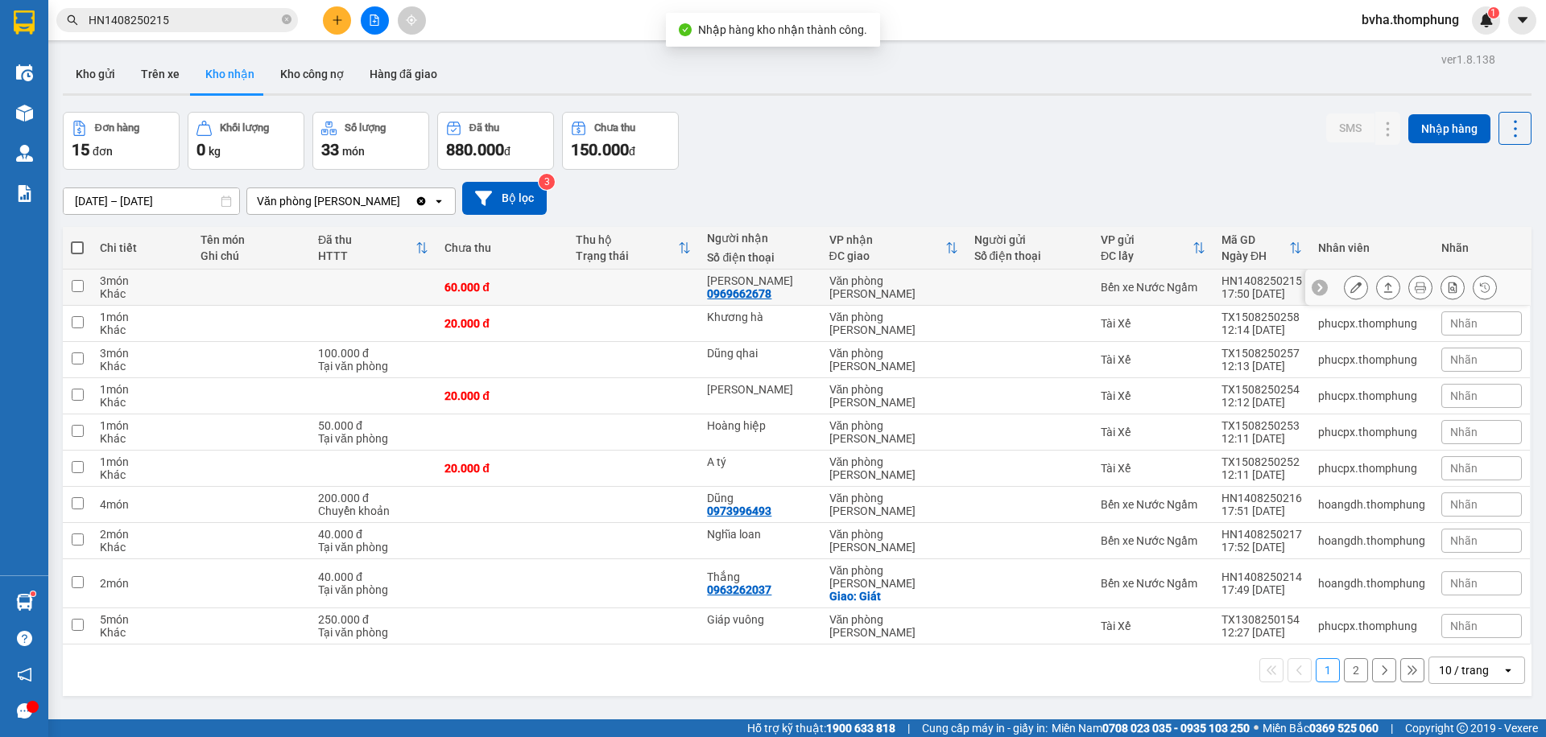
click at [1350, 291] on icon at bounding box center [1355, 287] width 11 height 11
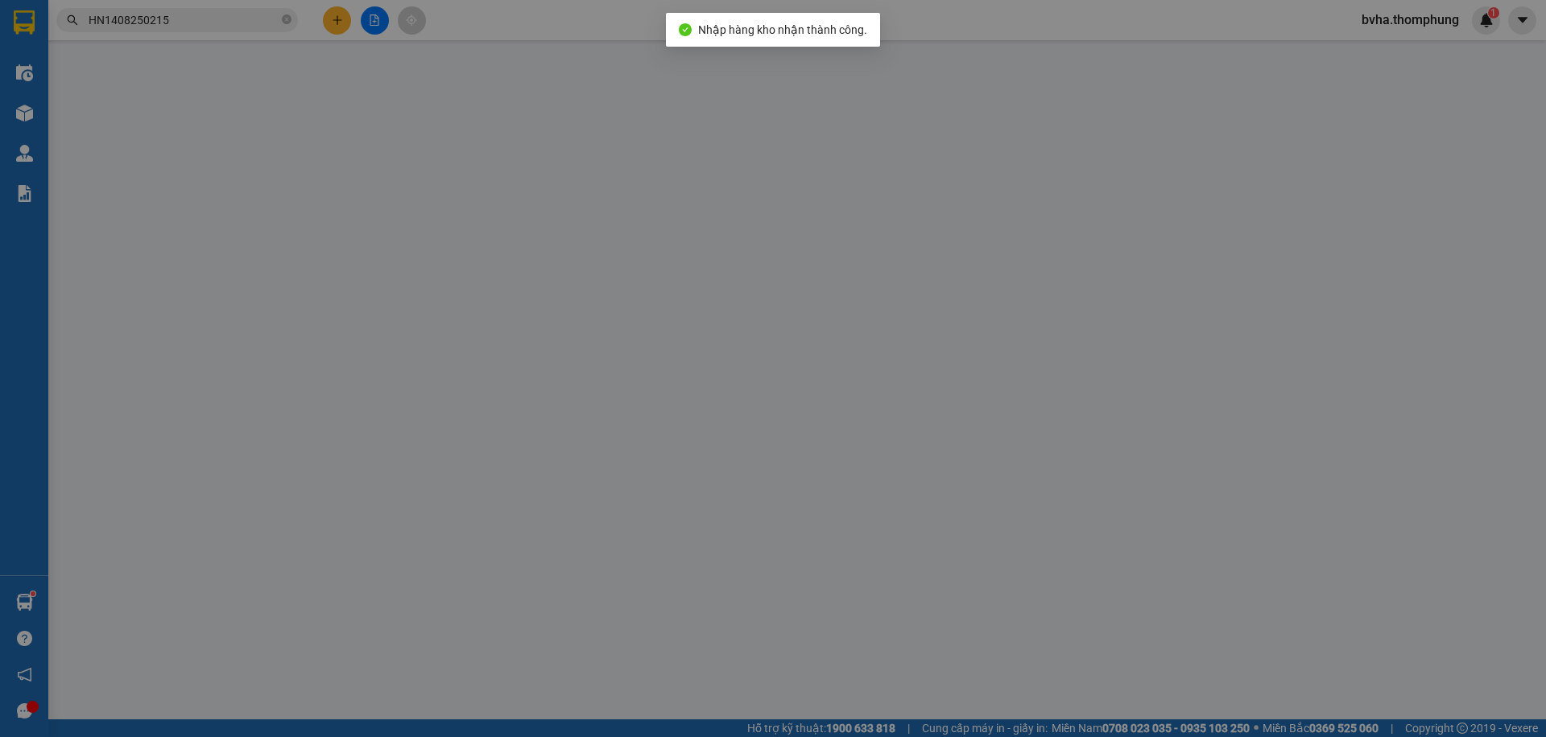
type input "0969662678"
type input "[PERSON_NAME]"
type input "60.000"
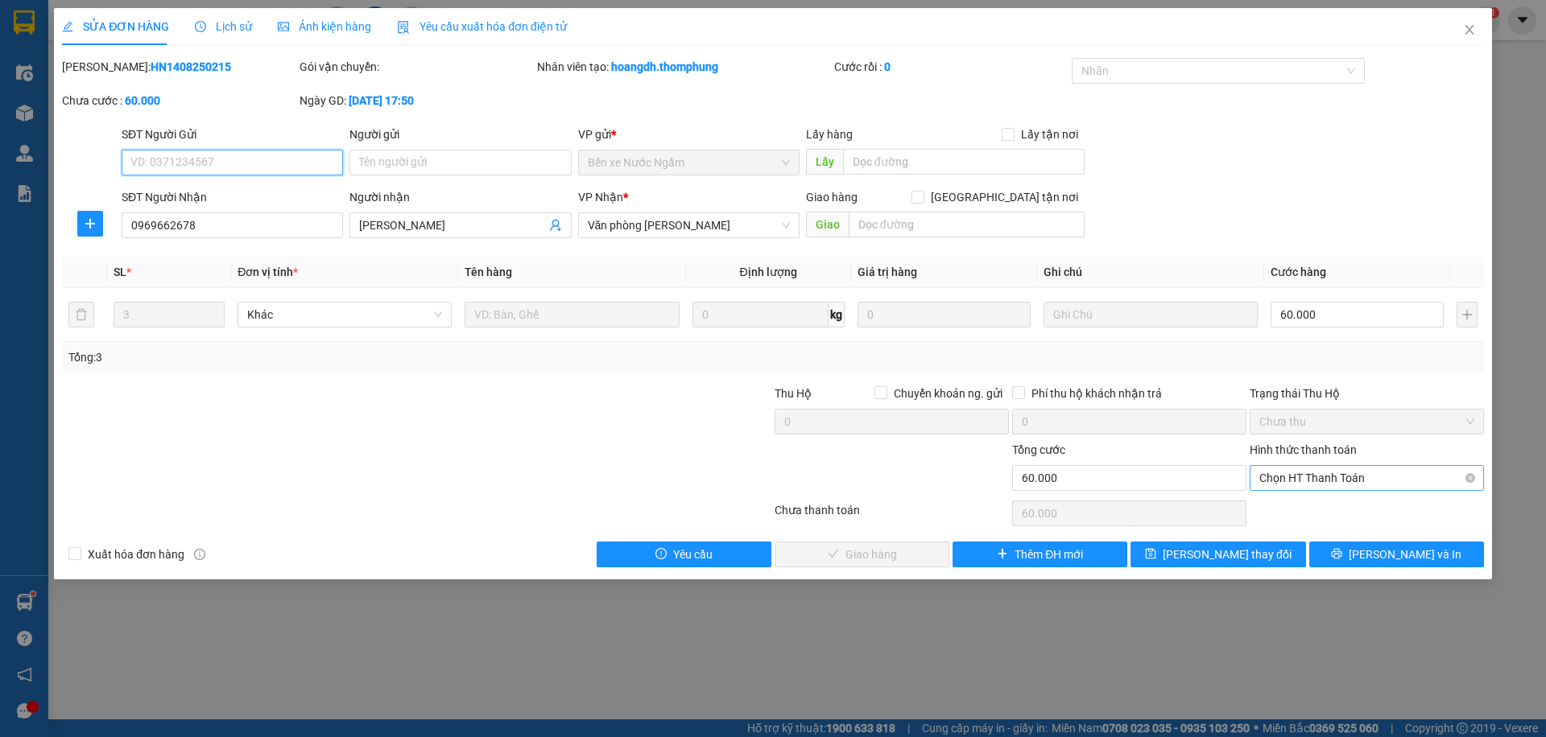
click at [1341, 487] on span "Chọn HT Thanh Toán" at bounding box center [1366, 478] width 215 height 24
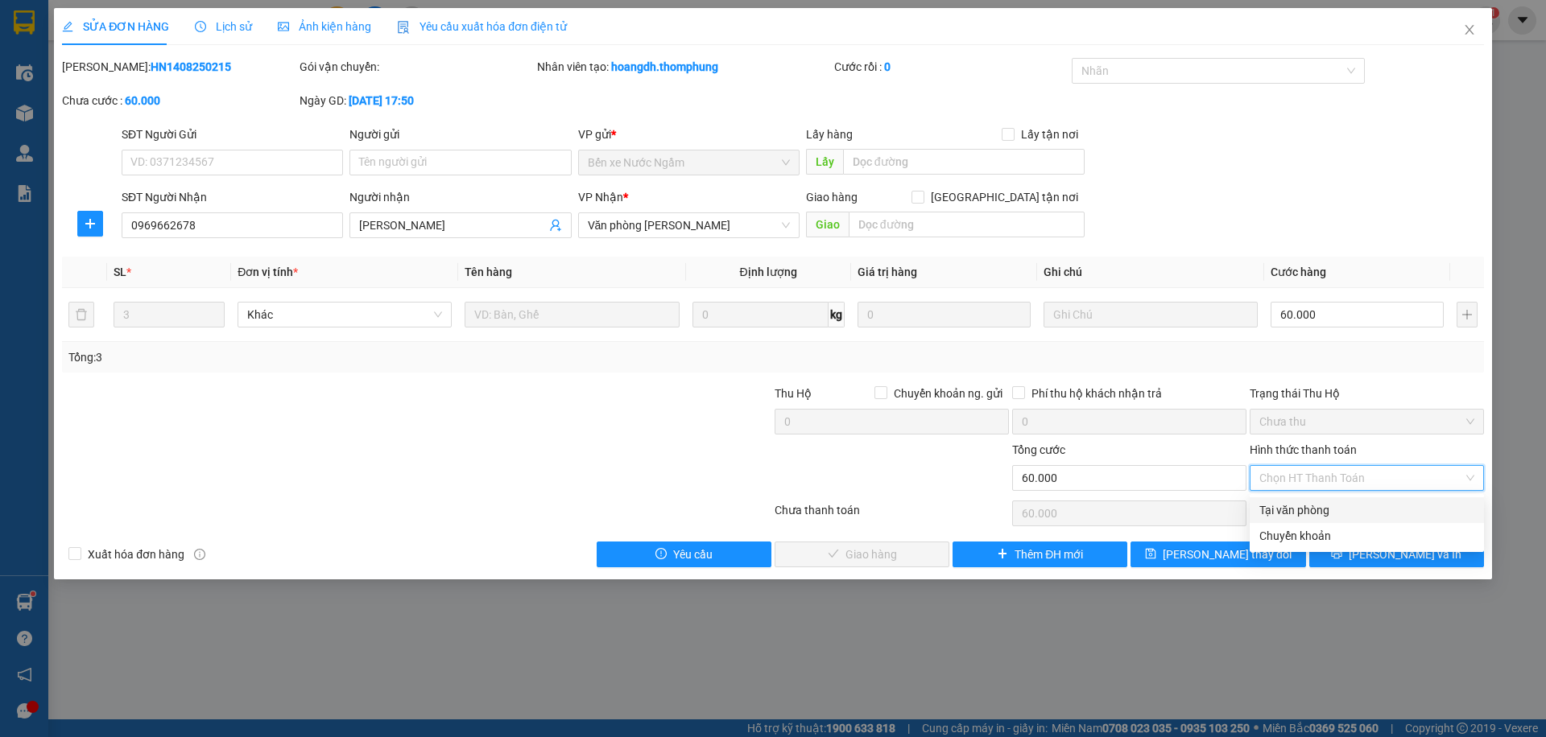
click at [1299, 512] on div "Tại văn phòng" at bounding box center [1366, 511] width 215 height 18
type input "0"
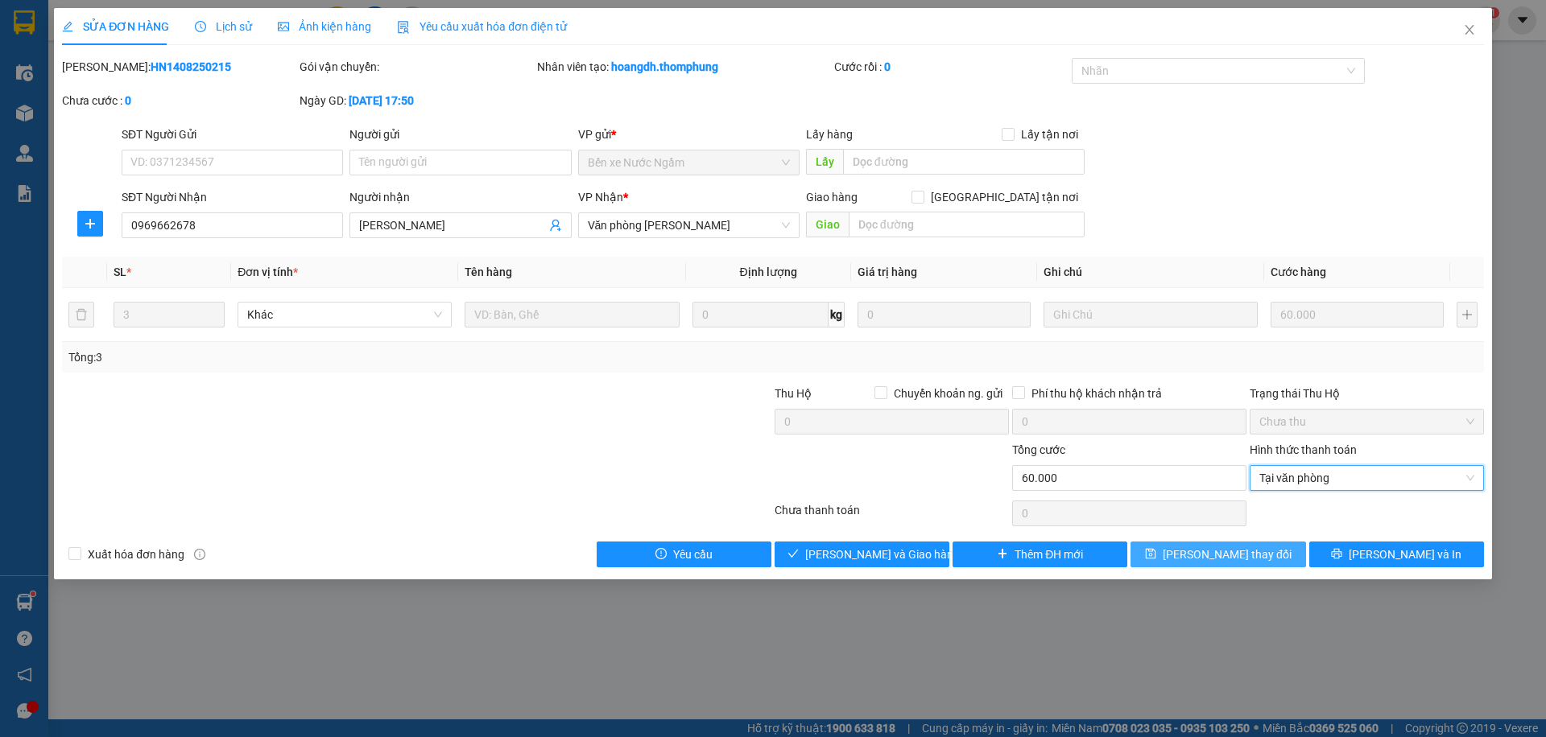
click at [1236, 556] on span "[PERSON_NAME] thay đổi" at bounding box center [1227, 555] width 129 height 18
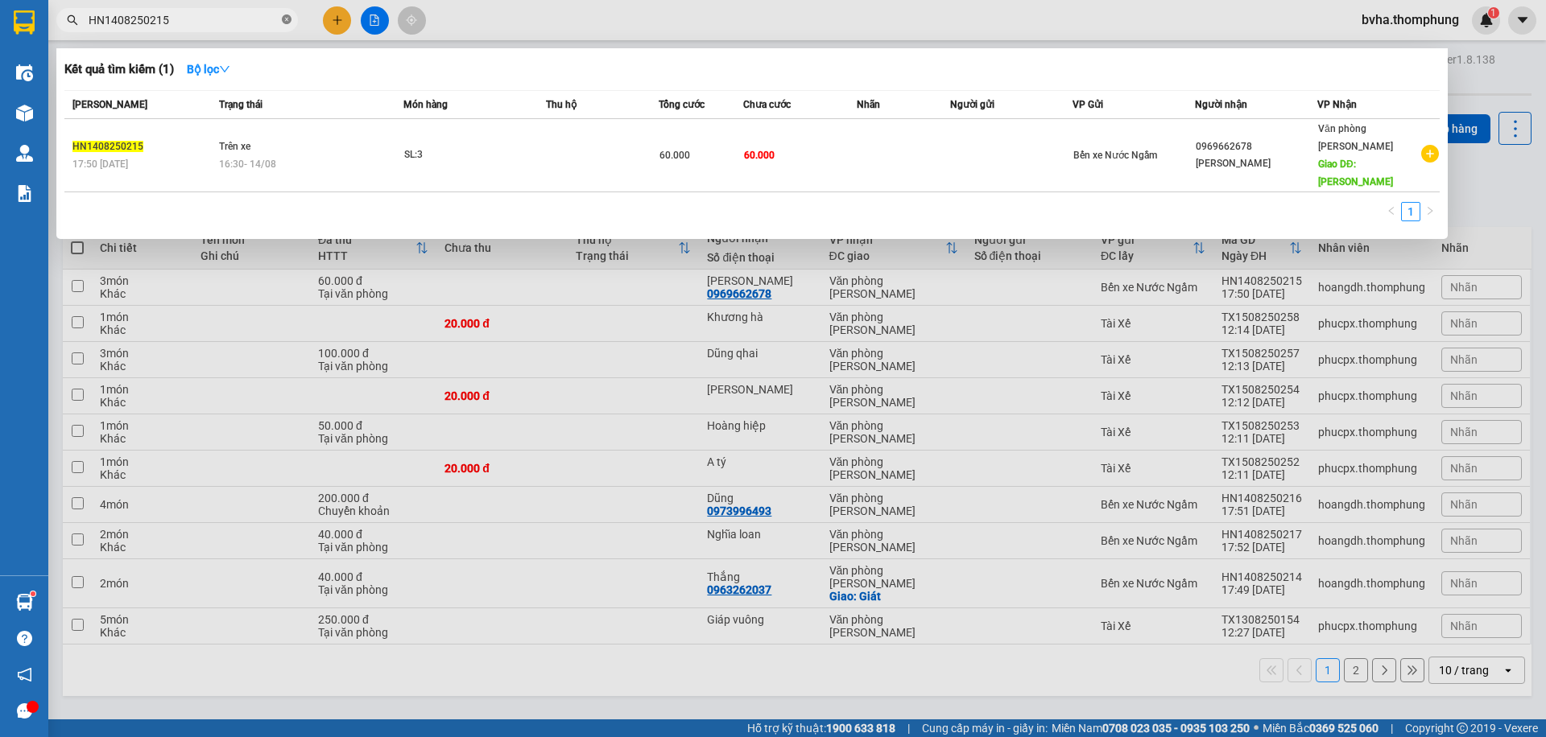
click at [285, 22] on icon "close-circle" at bounding box center [287, 19] width 10 height 10
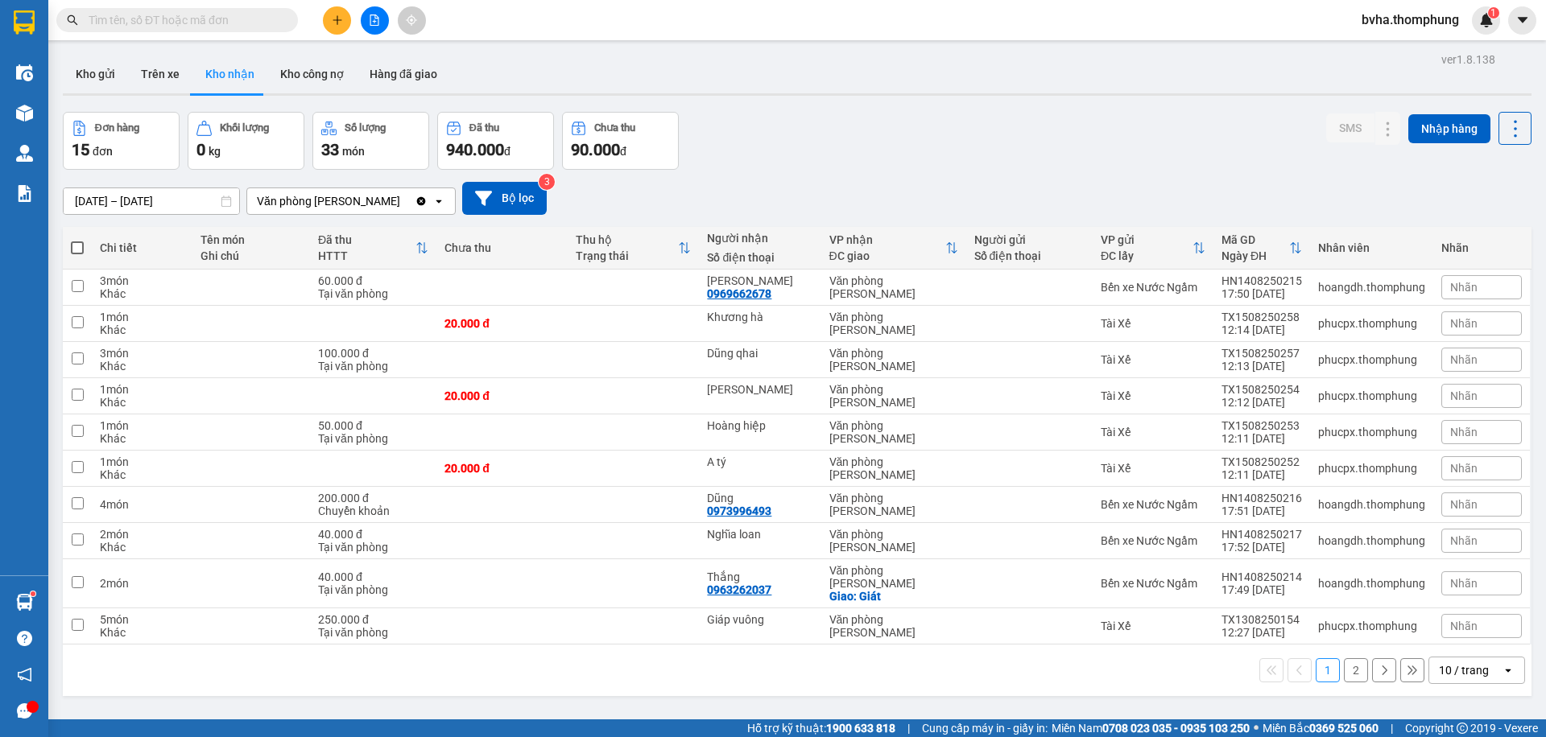
click at [576, 31] on div "Kết quả tìm kiếm ( 1 ) Bộ lọc Mã ĐH Trạng thái Món hàng Thu hộ Tổng cước Chưa c…" at bounding box center [773, 20] width 1546 height 40
